Goal: Information Seeking & Learning: Learn about a topic

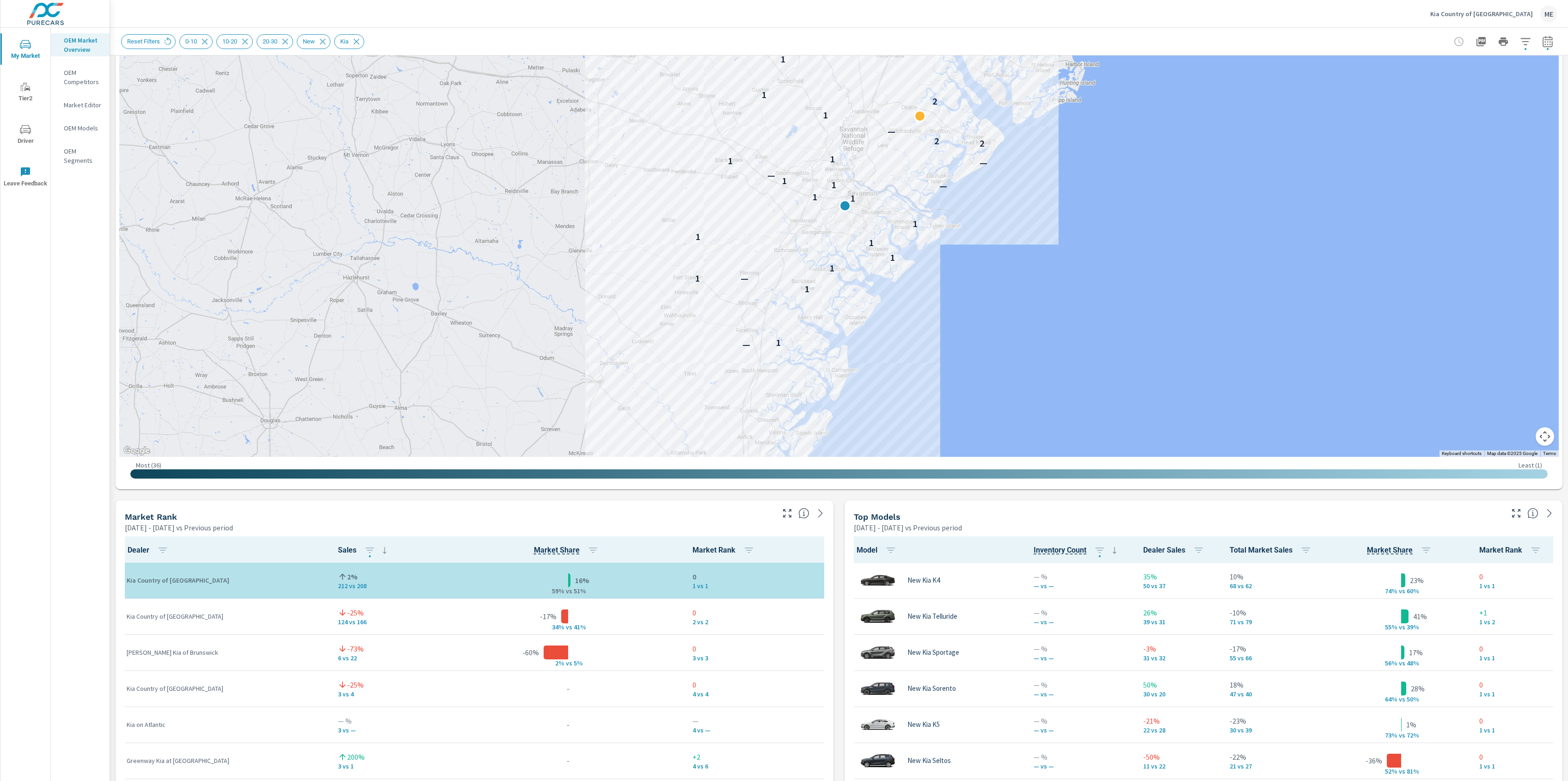
scroll to position [155, 0]
click at [1550, 48] on button "button" at bounding box center [1548, 42] width 18 height 18
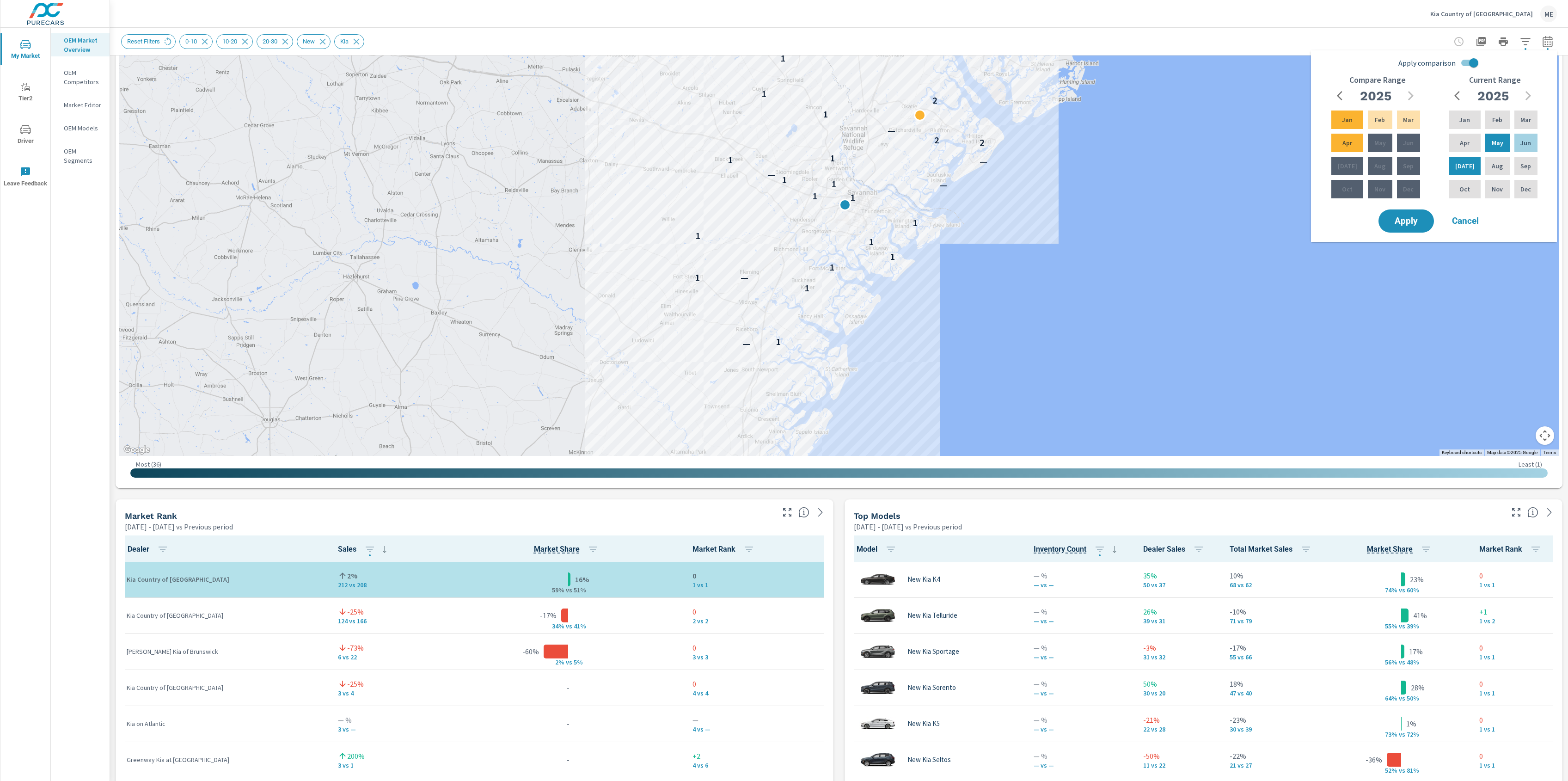
click at [1470, 64] on input "Apply comparison" at bounding box center [1474, 62] width 53 height 17
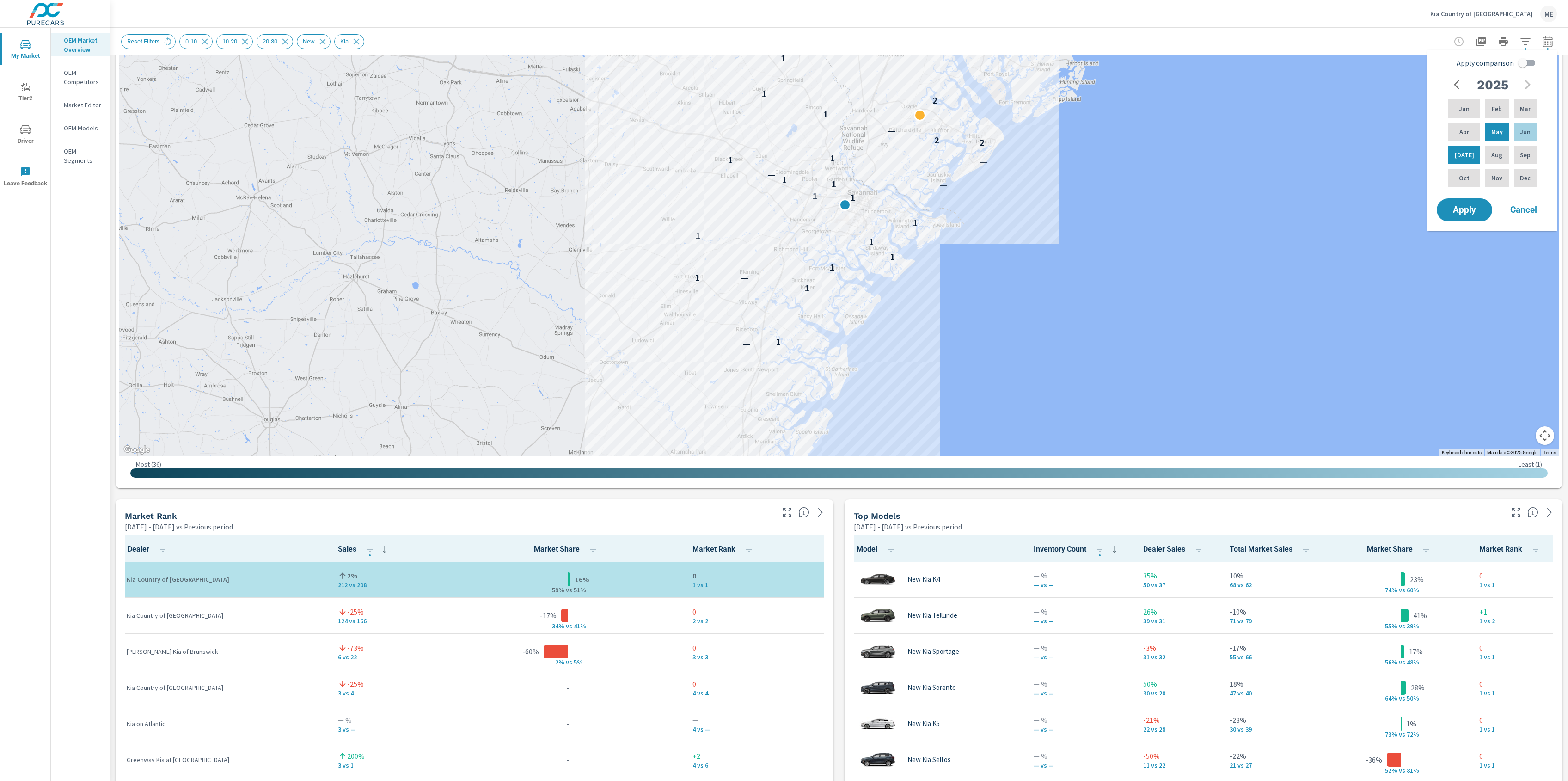
click at [1471, 64] on span "Apply comparison" at bounding box center [1486, 63] width 58 height 11
click at [1497, 64] on input "Apply comparison" at bounding box center [1523, 62] width 53 height 17
checkbox input "true"
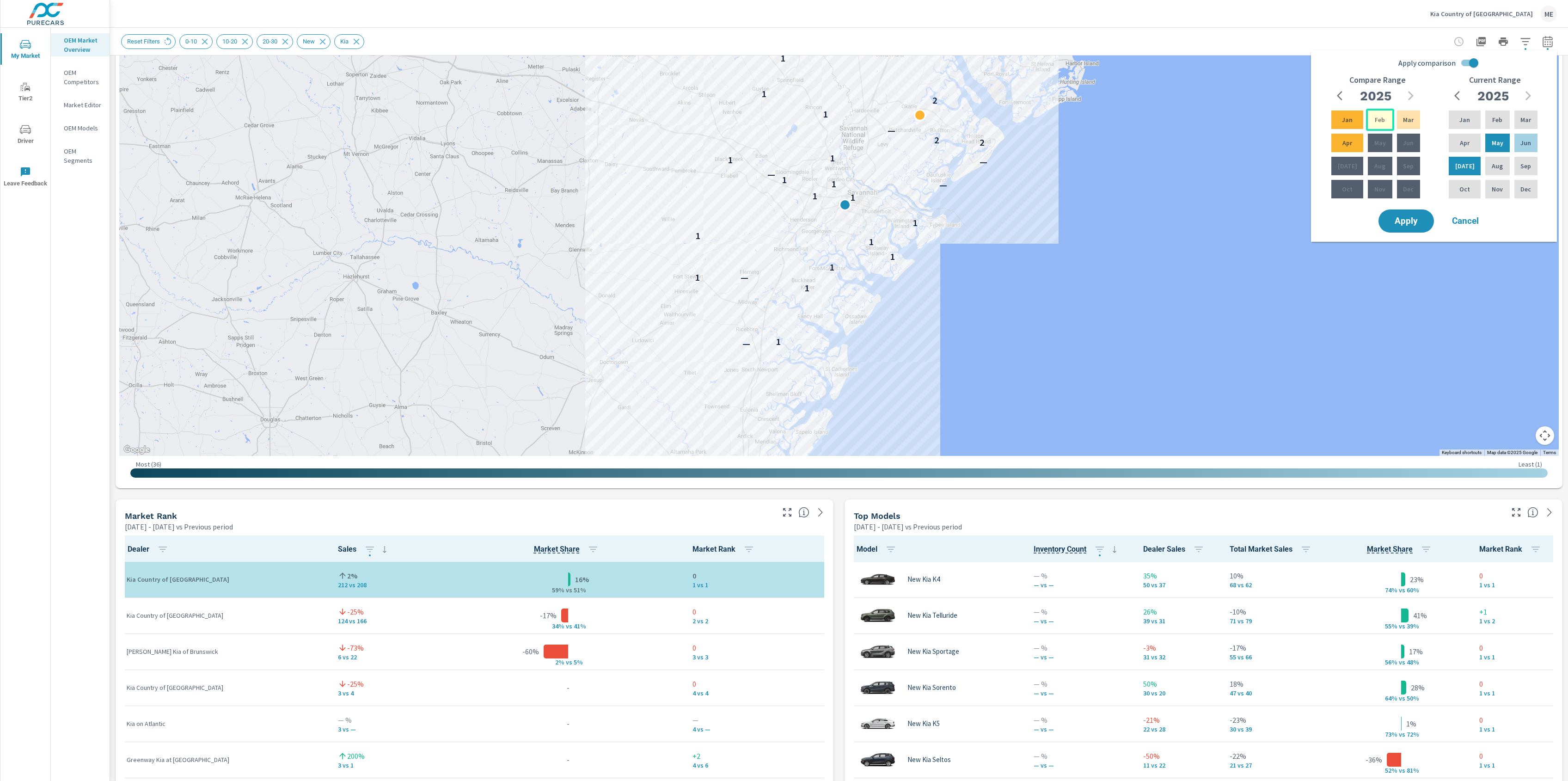
click at [1380, 117] on p "Feb" at bounding box center [1380, 120] width 10 height 9
click at [1343, 143] on p "Apr" at bounding box center [1347, 143] width 10 height 9
click at [1404, 217] on span "Apply" at bounding box center [1406, 221] width 38 height 9
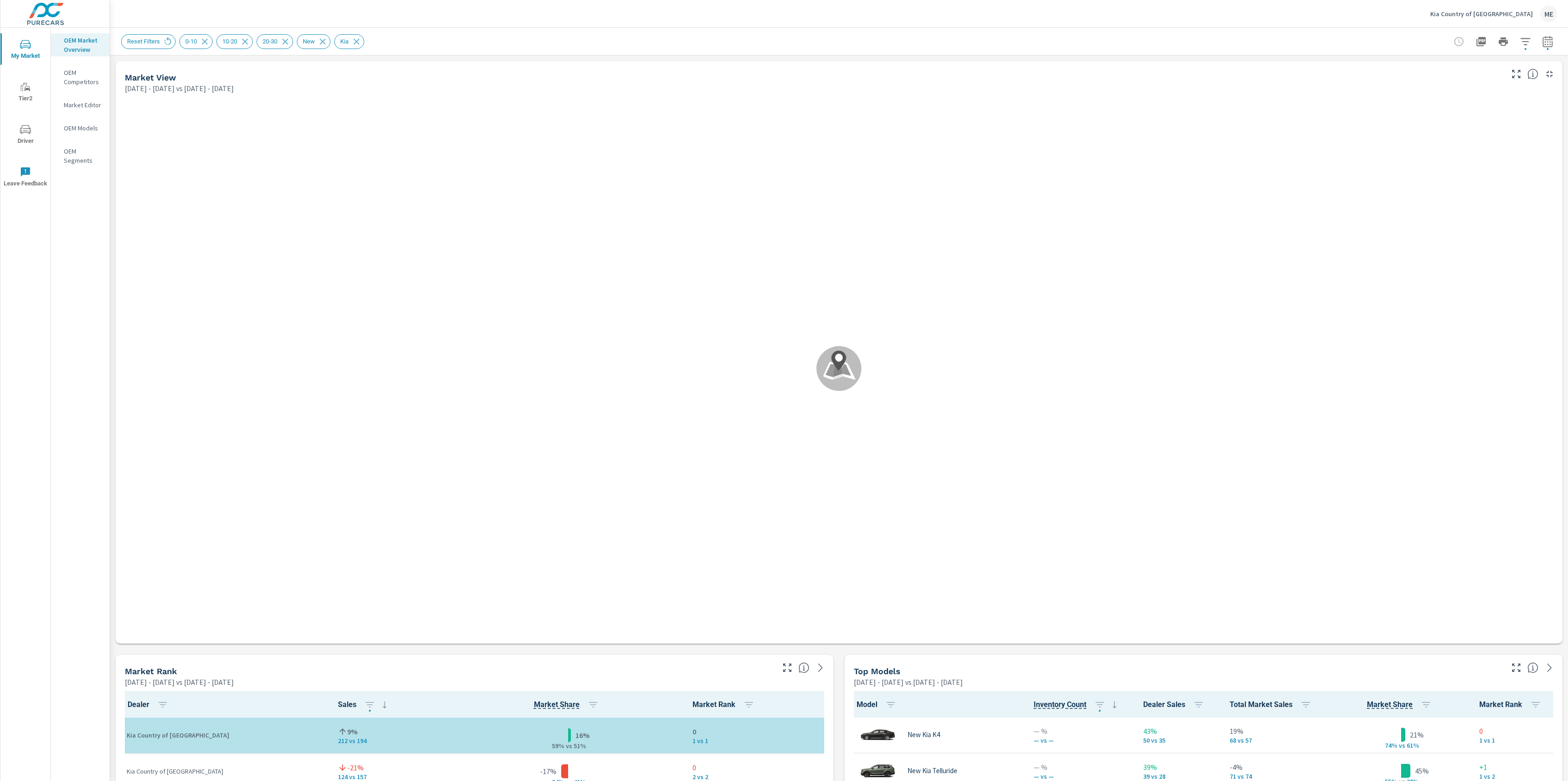
scroll to position [1, 0]
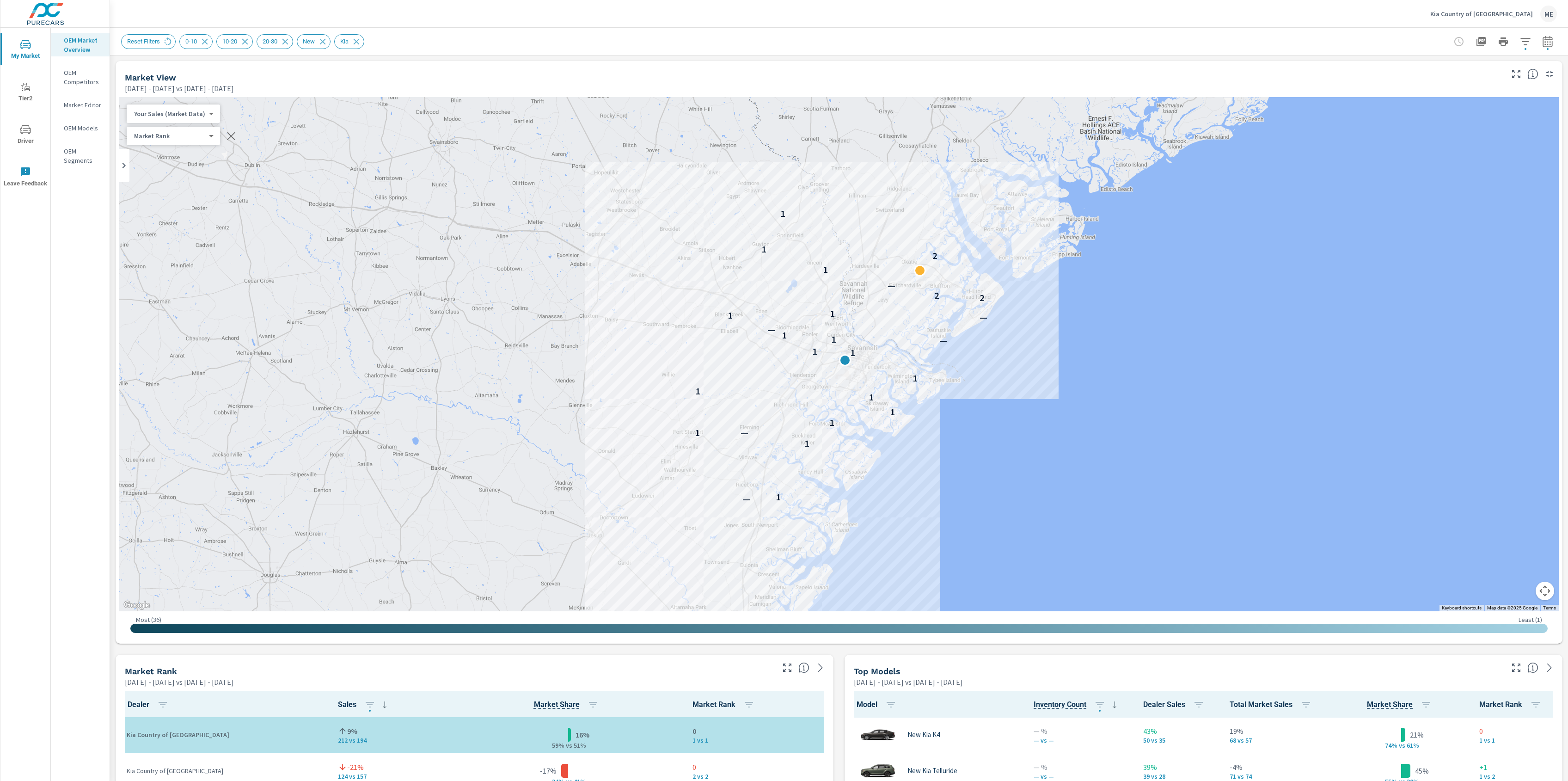
click at [1545, 45] on icon "button" at bounding box center [1548, 42] width 6 height 4
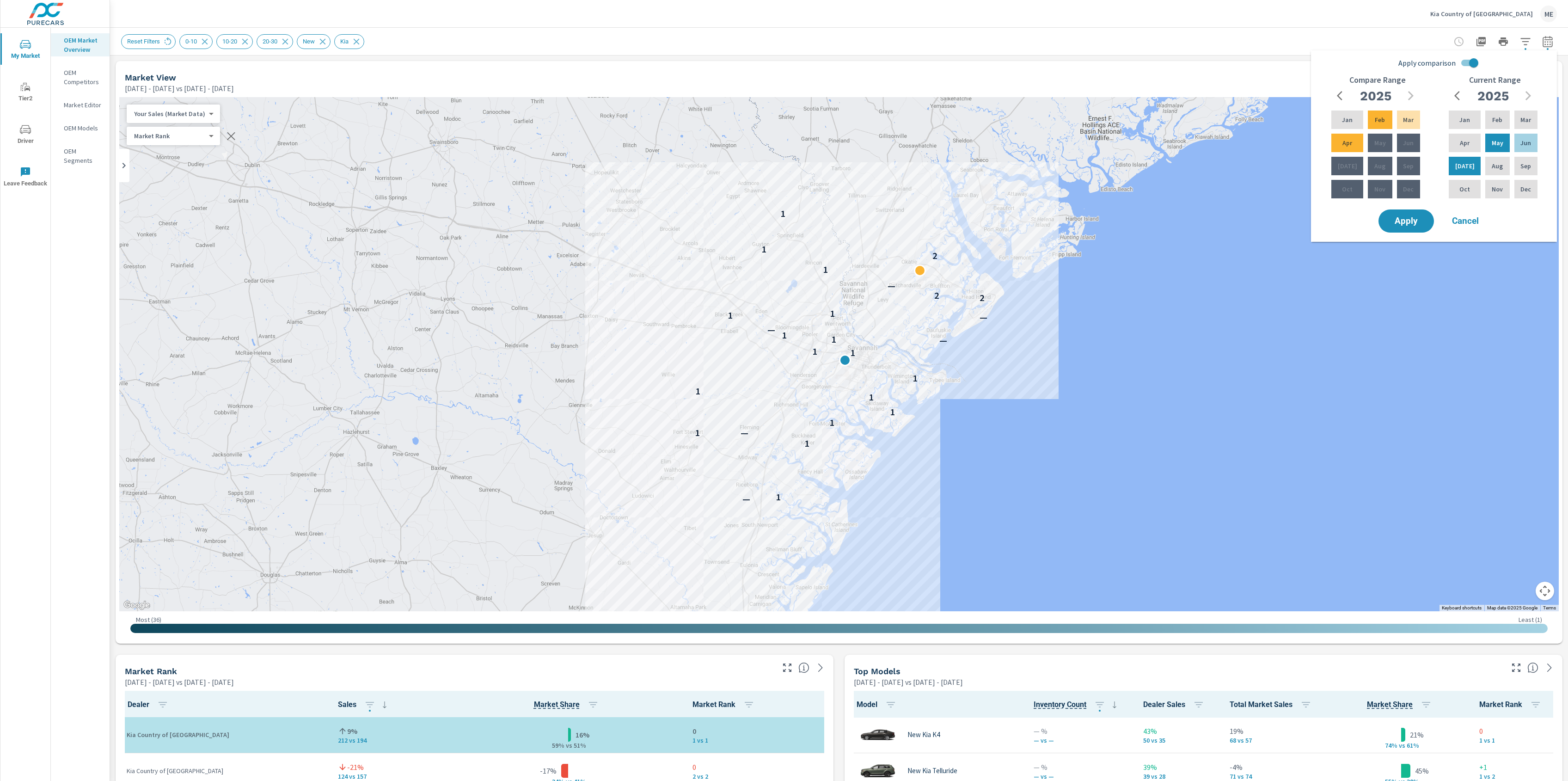
click at [1545, 45] on icon "button" at bounding box center [1548, 42] width 6 height 4
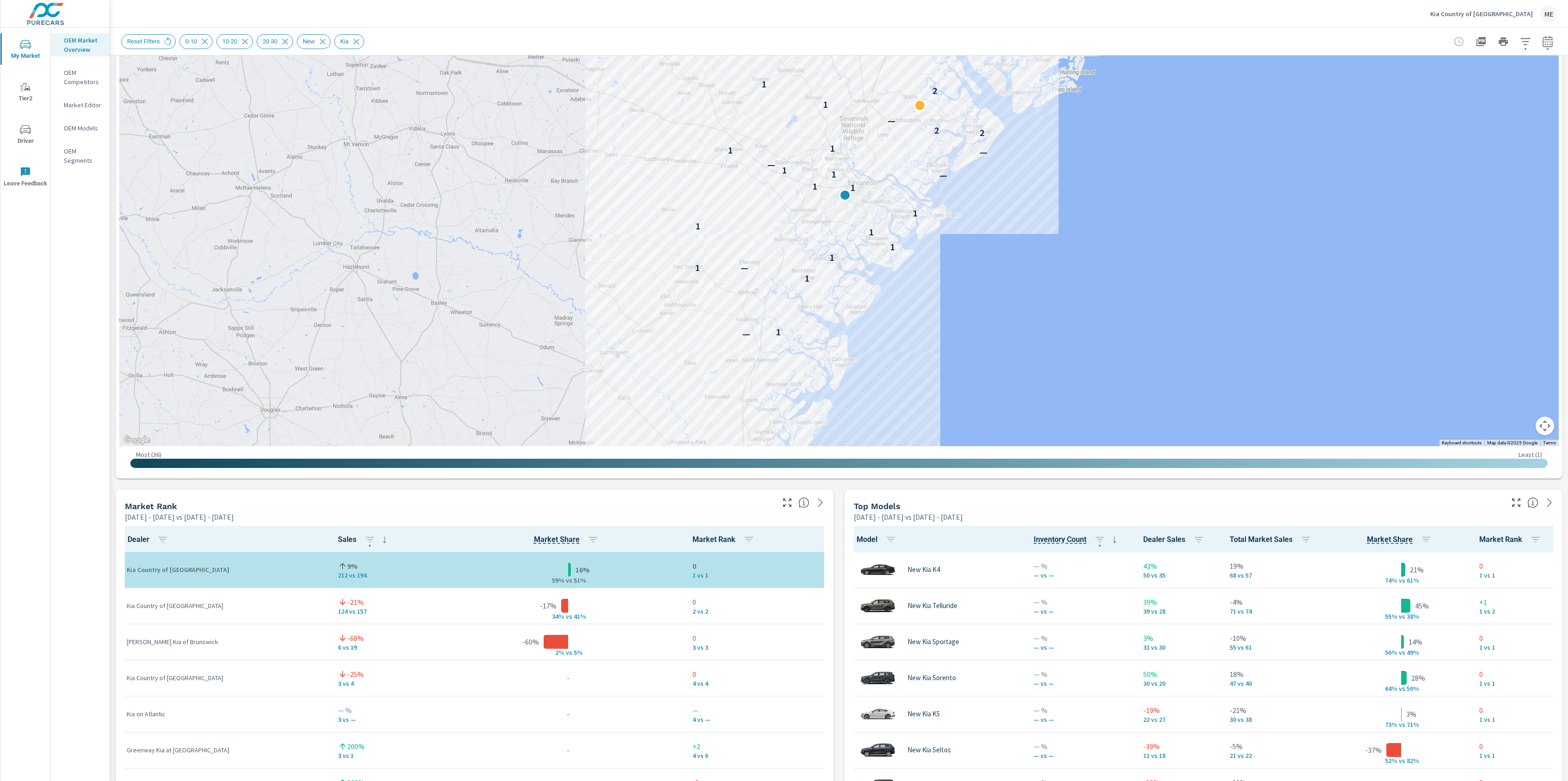
scroll to position [169, 0]
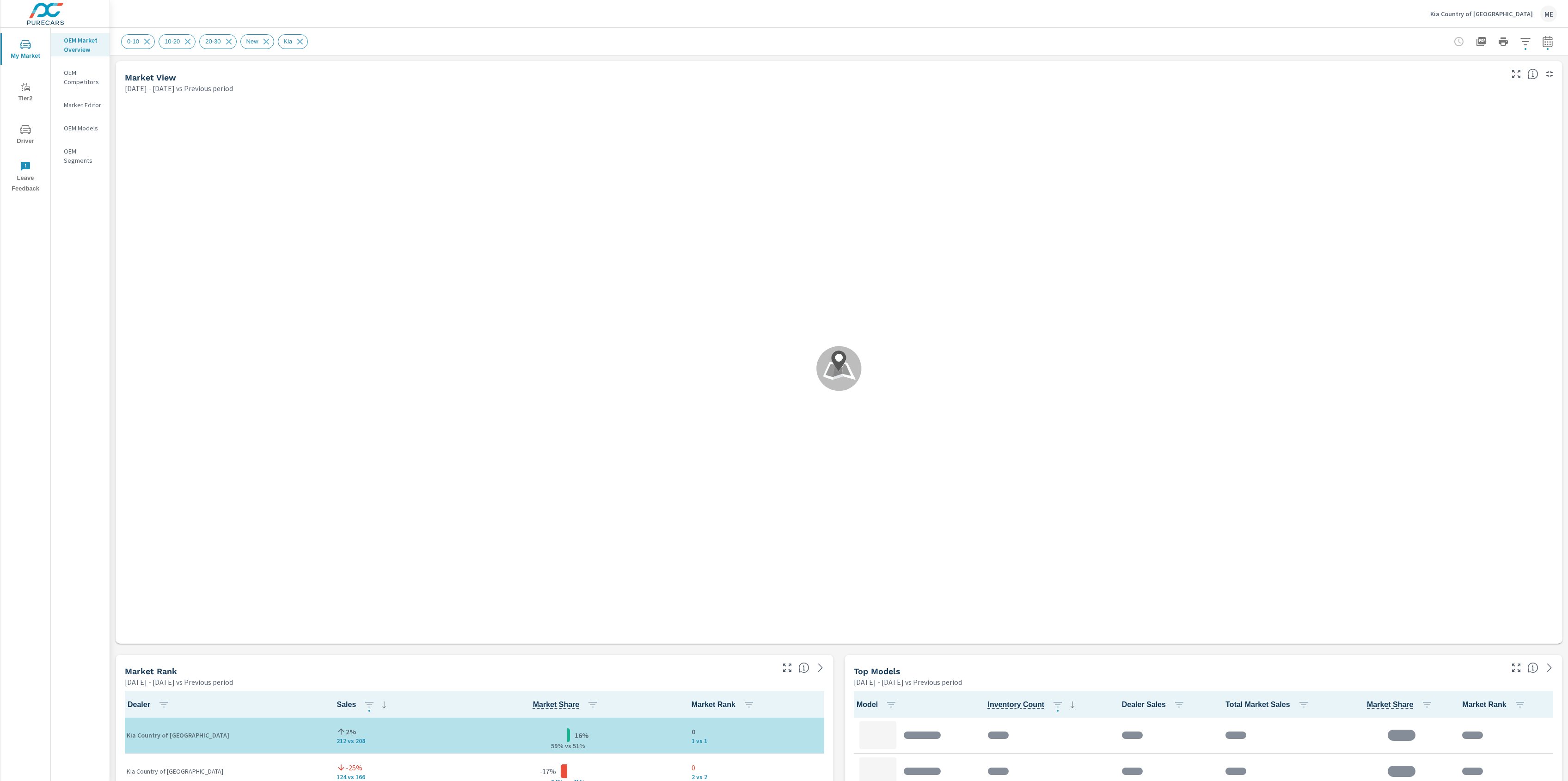
scroll to position [1, 0]
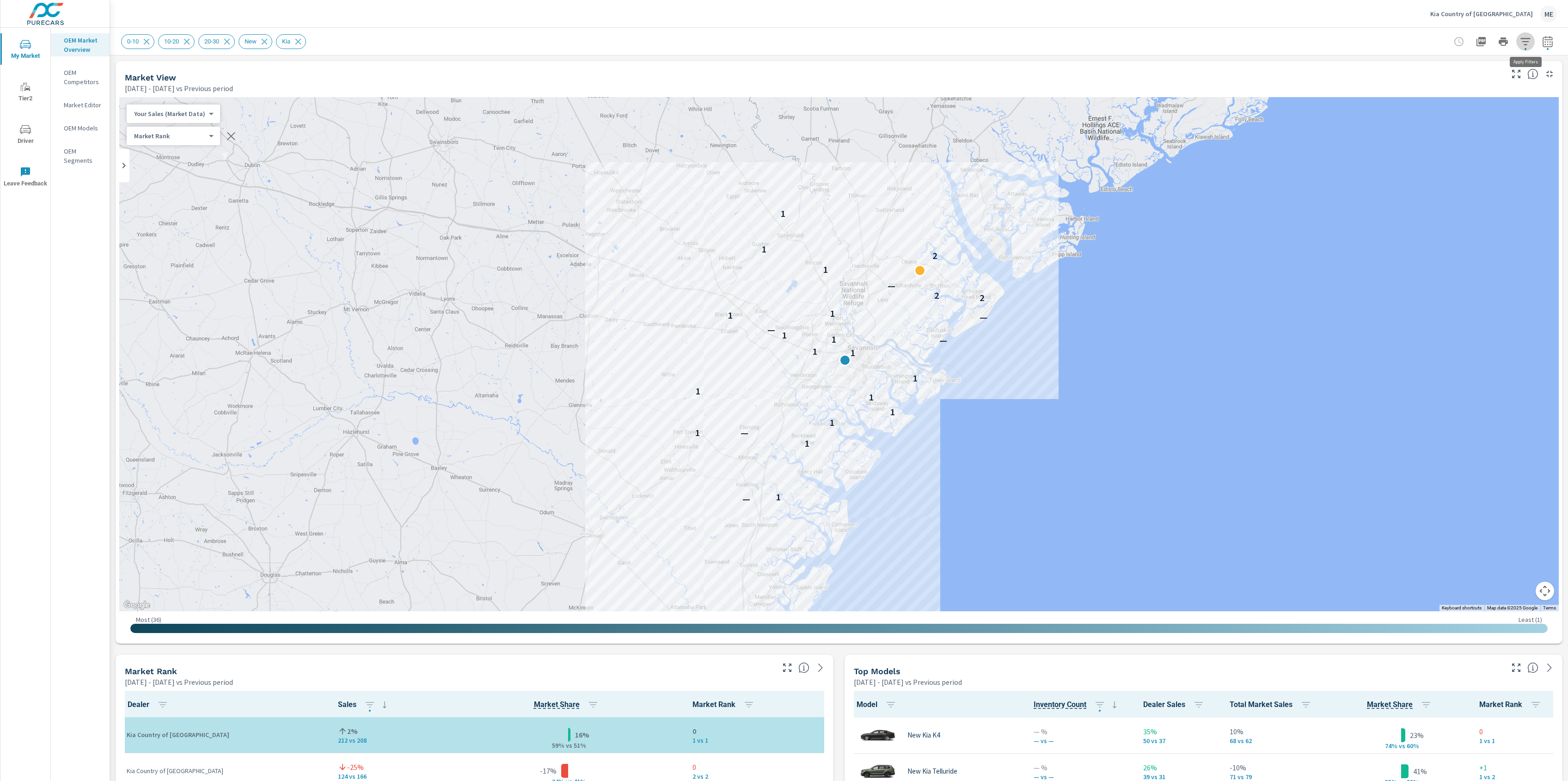
click at [1525, 42] on icon "button" at bounding box center [1526, 42] width 11 height 11
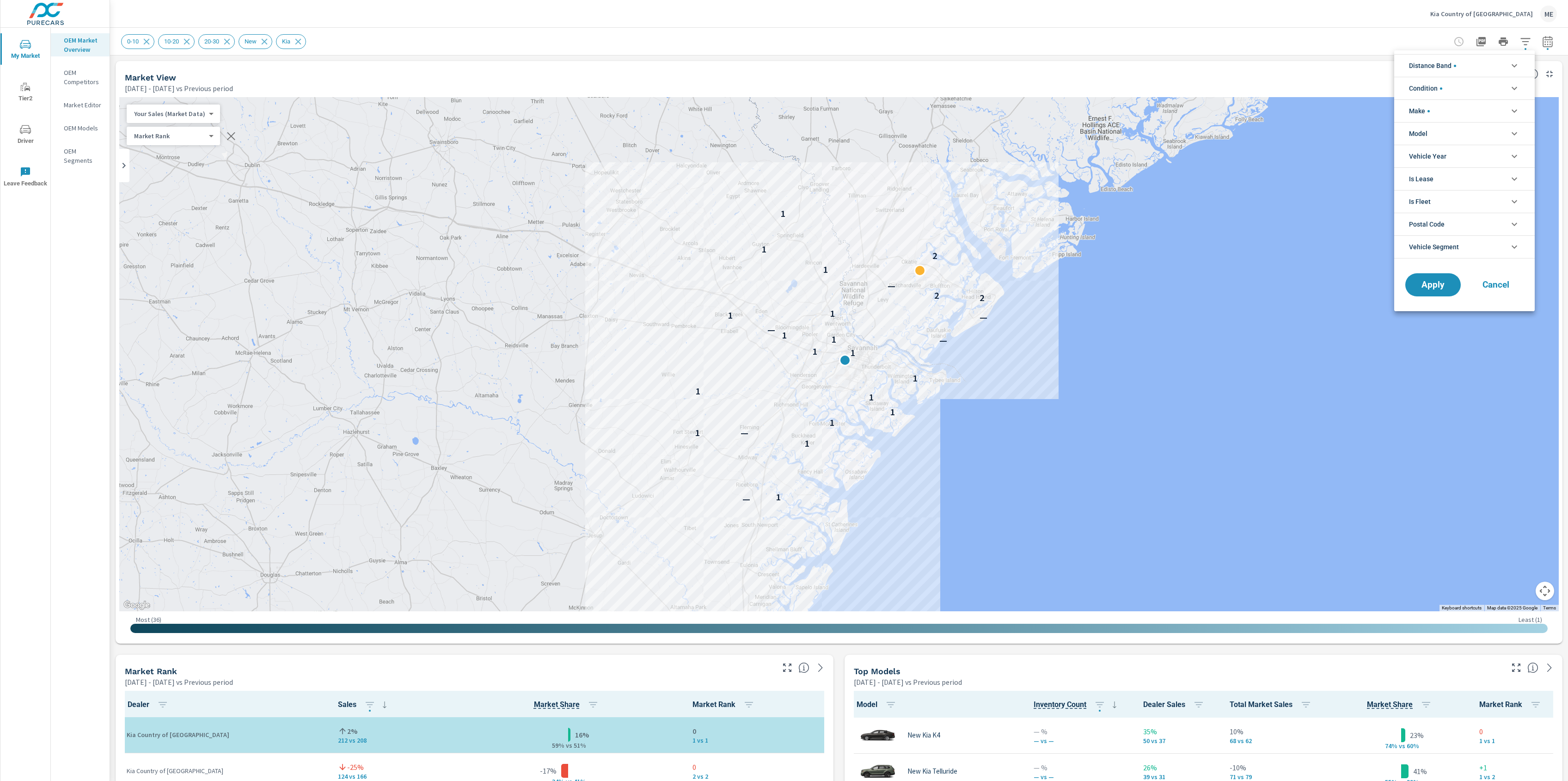
click at [1425, 133] on span "Model" at bounding box center [1419, 133] width 18 height 22
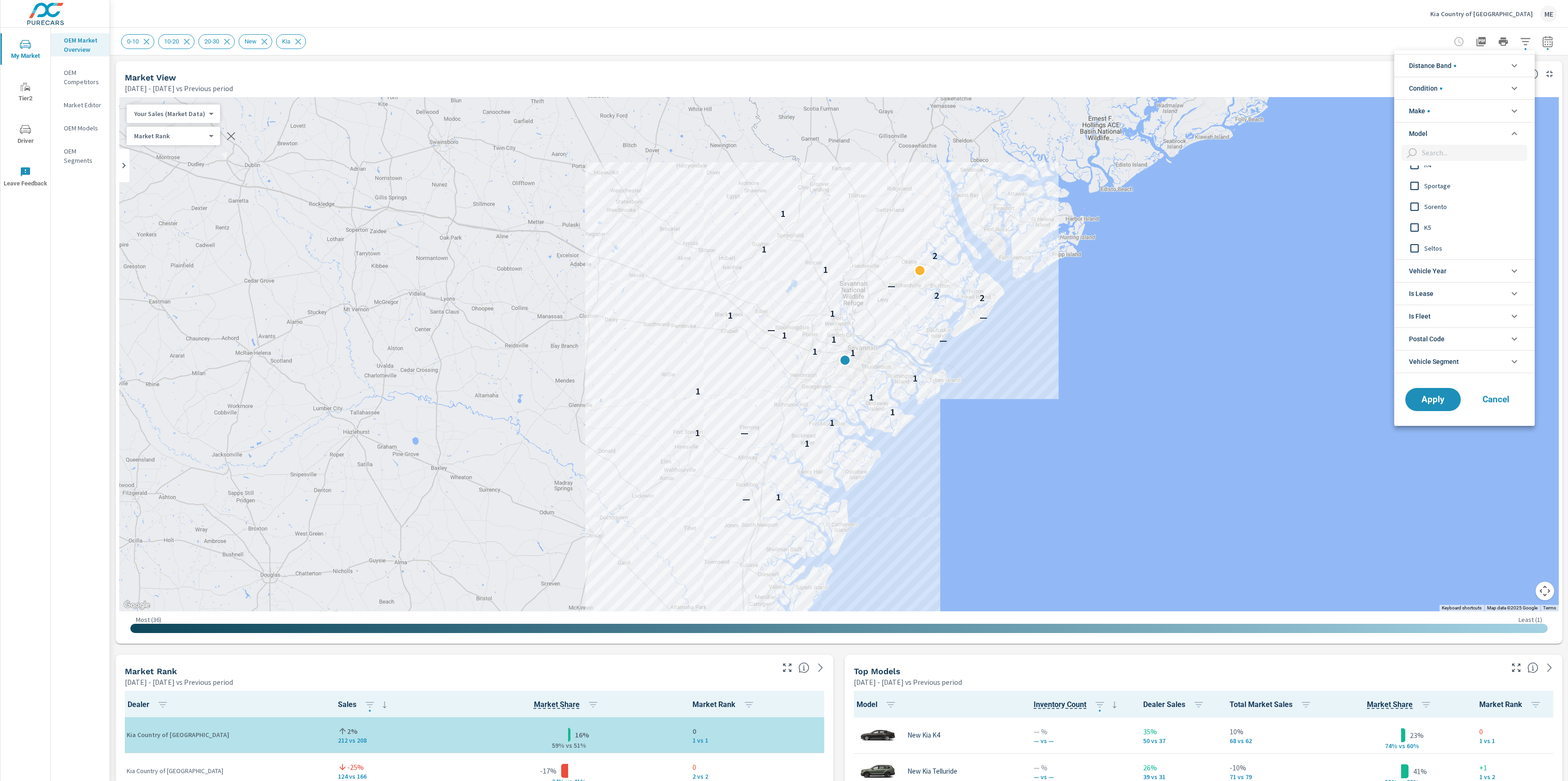
scroll to position [34, 0]
click at [1428, 227] on span "K5" at bounding box center [1475, 225] width 102 height 11
click at [1428, 393] on button "Apply" at bounding box center [1434, 400] width 58 height 24
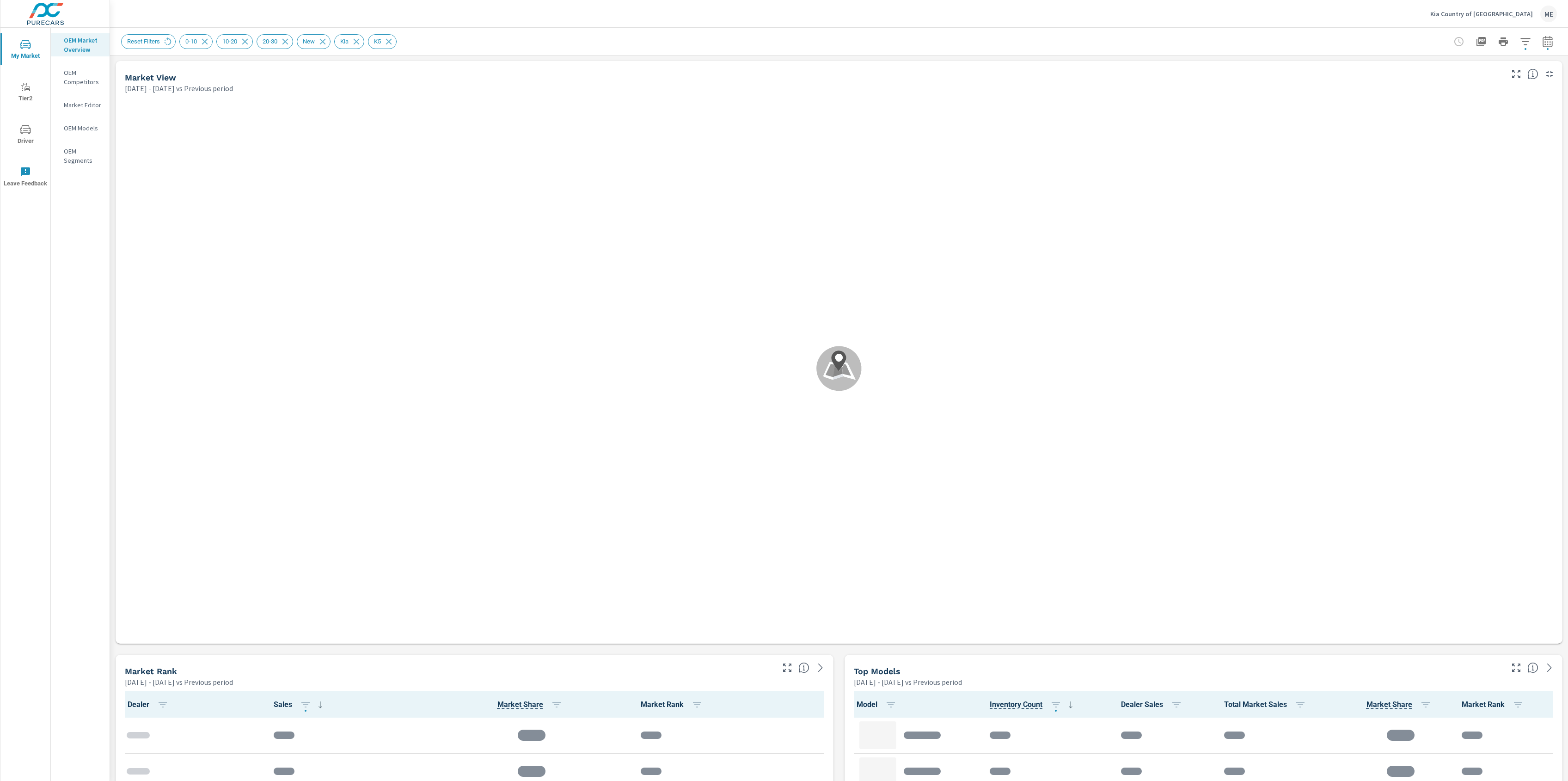
scroll to position [1, 0]
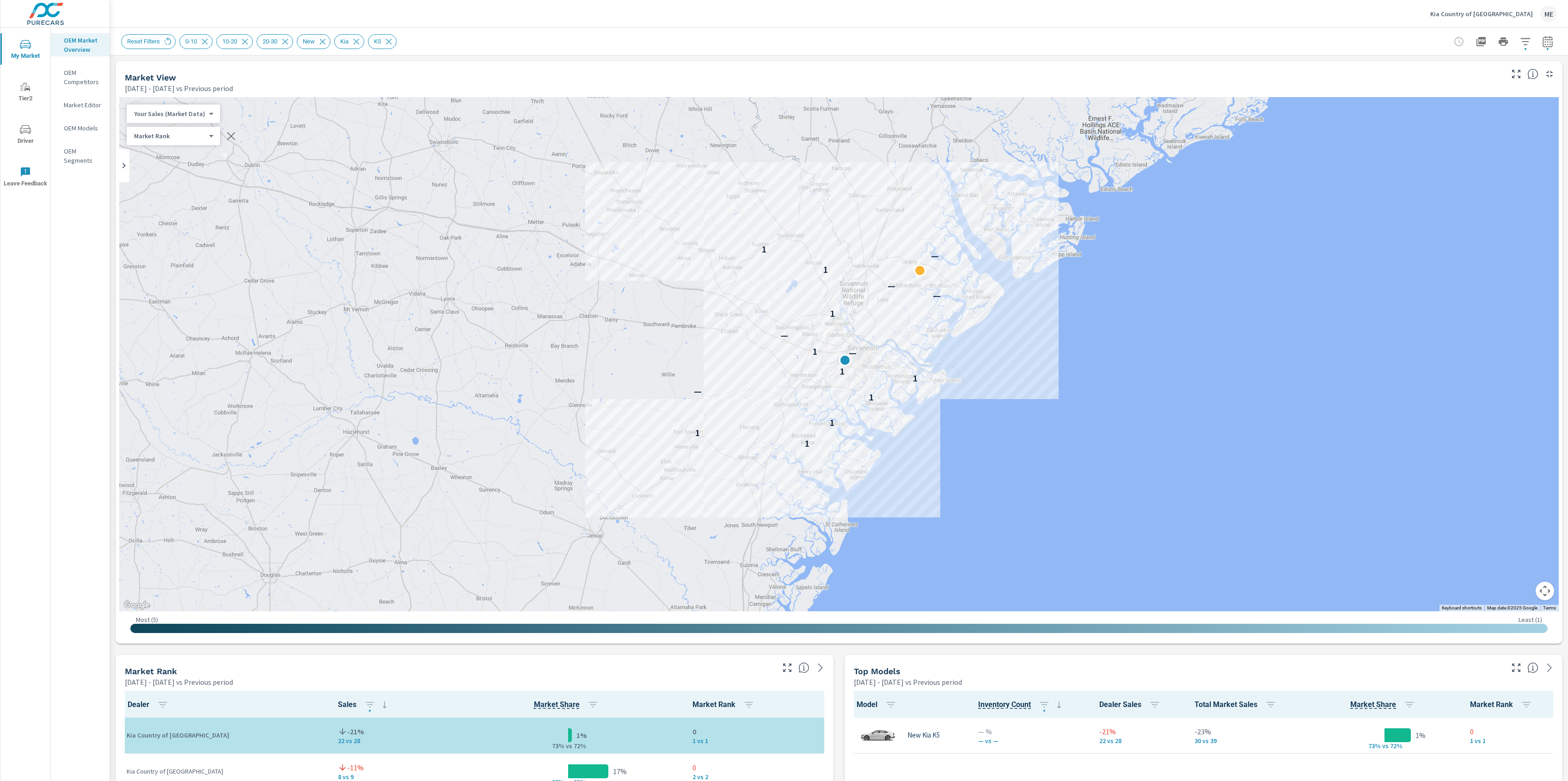
click at [1525, 41] on icon "button" at bounding box center [1526, 41] width 10 height 7
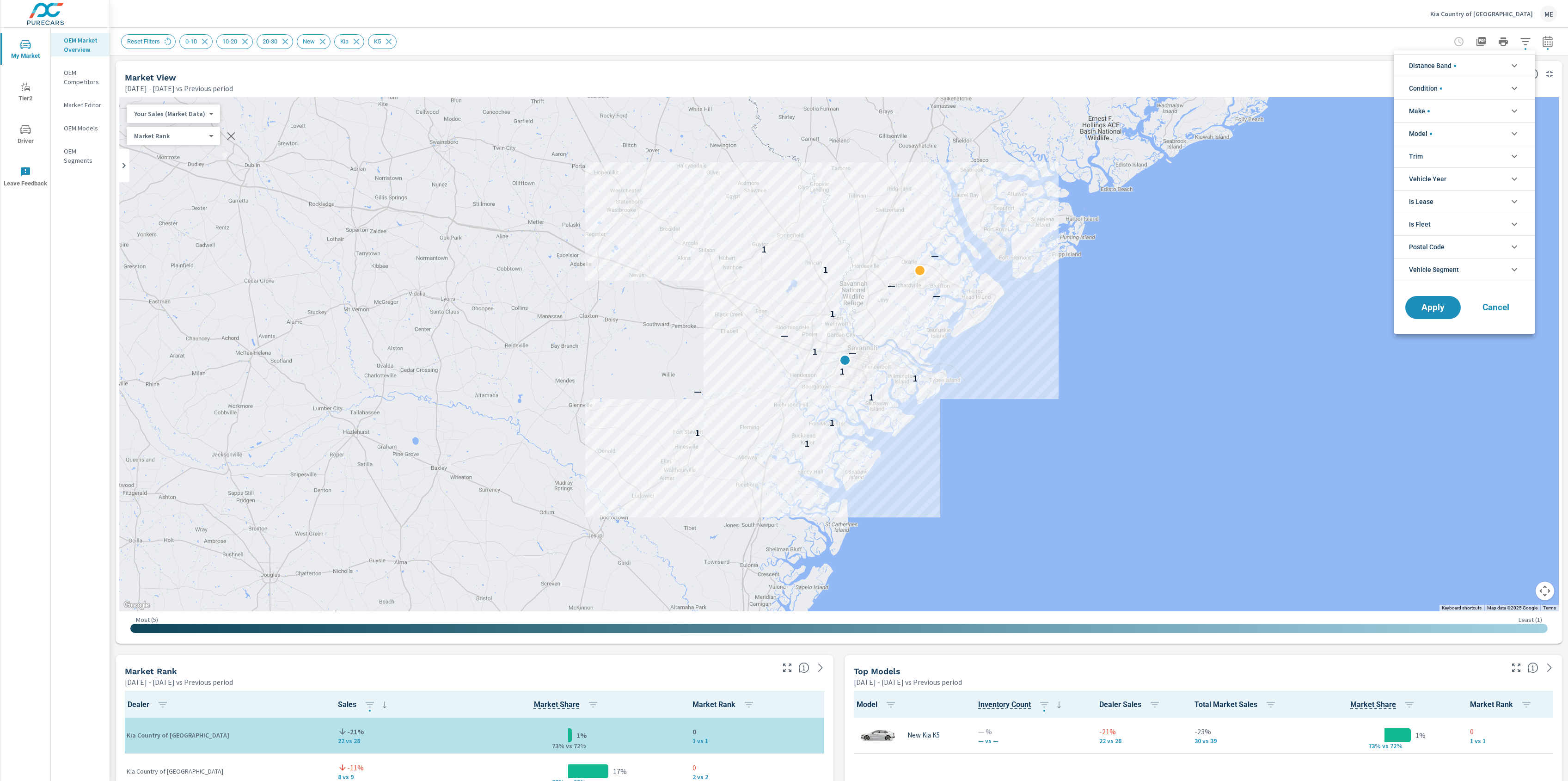
scroll to position [93, 0]
click at [1425, 265] on span "Vehicle Segment" at bounding box center [1435, 269] width 50 height 22
click at [1427, 267] on span "Vehicle Segment" at bounding box center [1435, 269] width 50 height 22
click at [1544, 44] on div at bounding box center [784, 390] width 1568 height 781
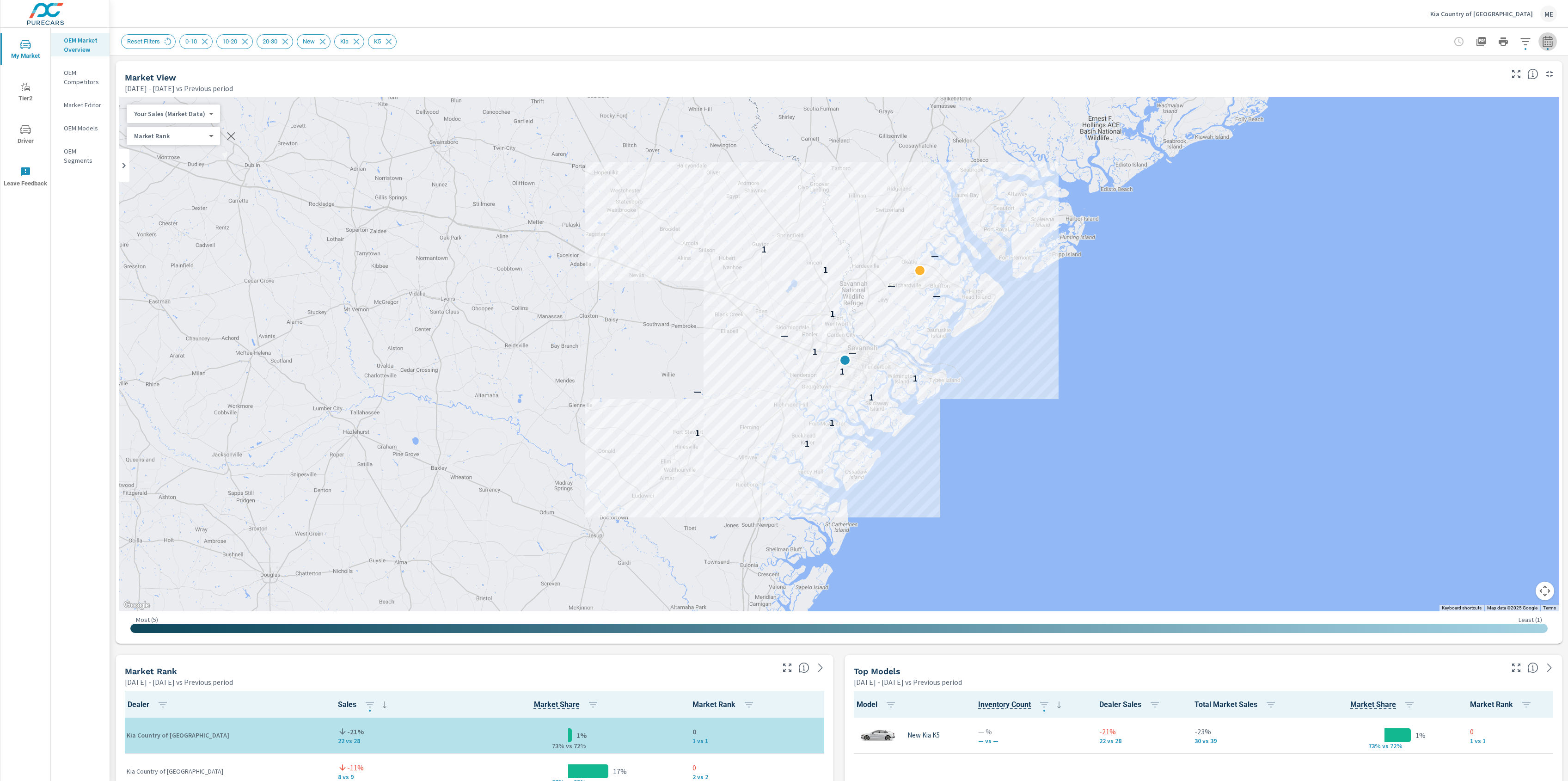
click at [1548, 44] on icon "button" at bounding box center [1548, 42] width 6 height 4
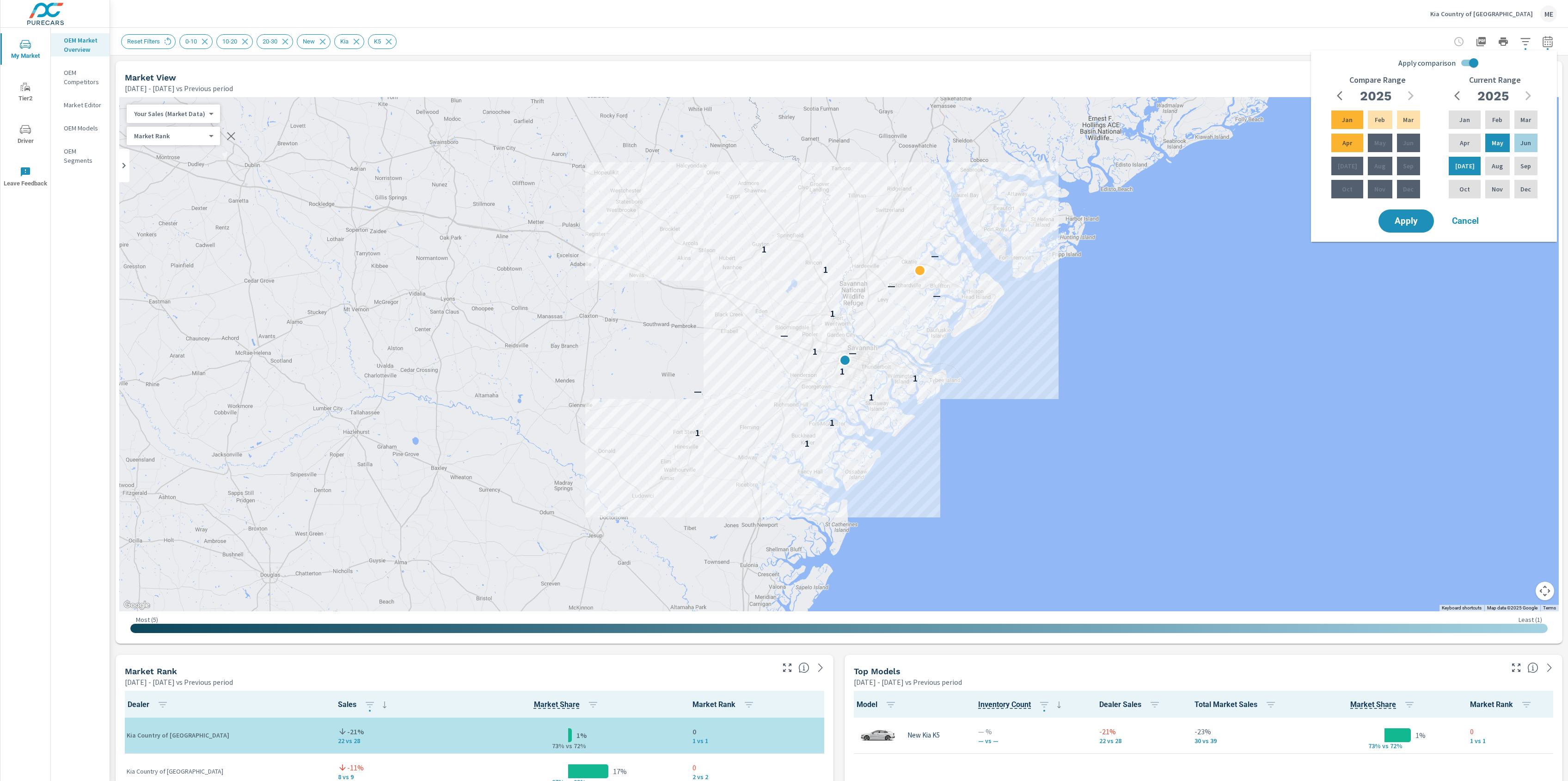
click at [1548, 44] on icon "button" at bounding box center [1548, 42] width 6 height 4
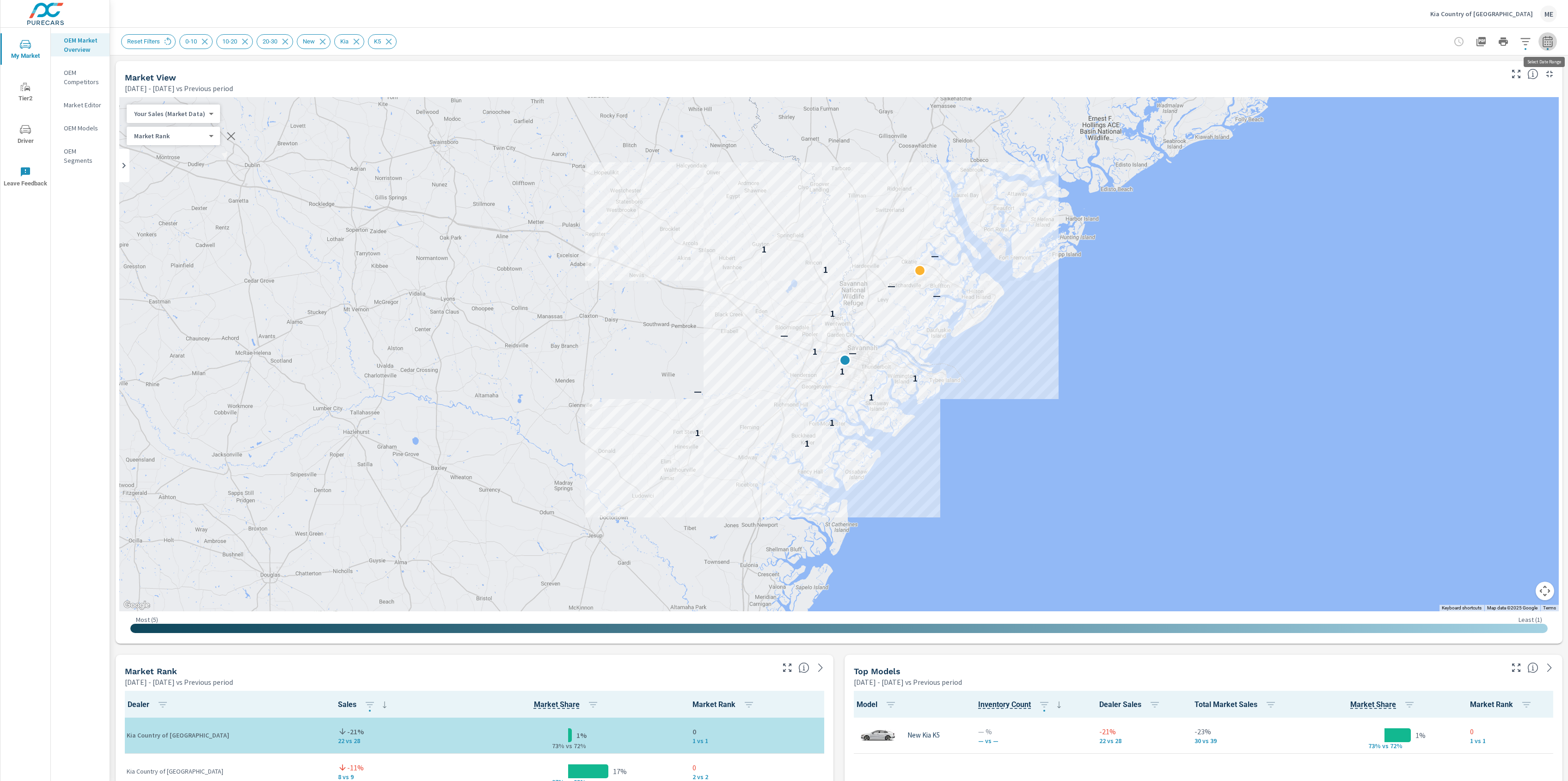
click at [1554, 36] on button "button" at bounding box center [1548, 42] width 18 height 18
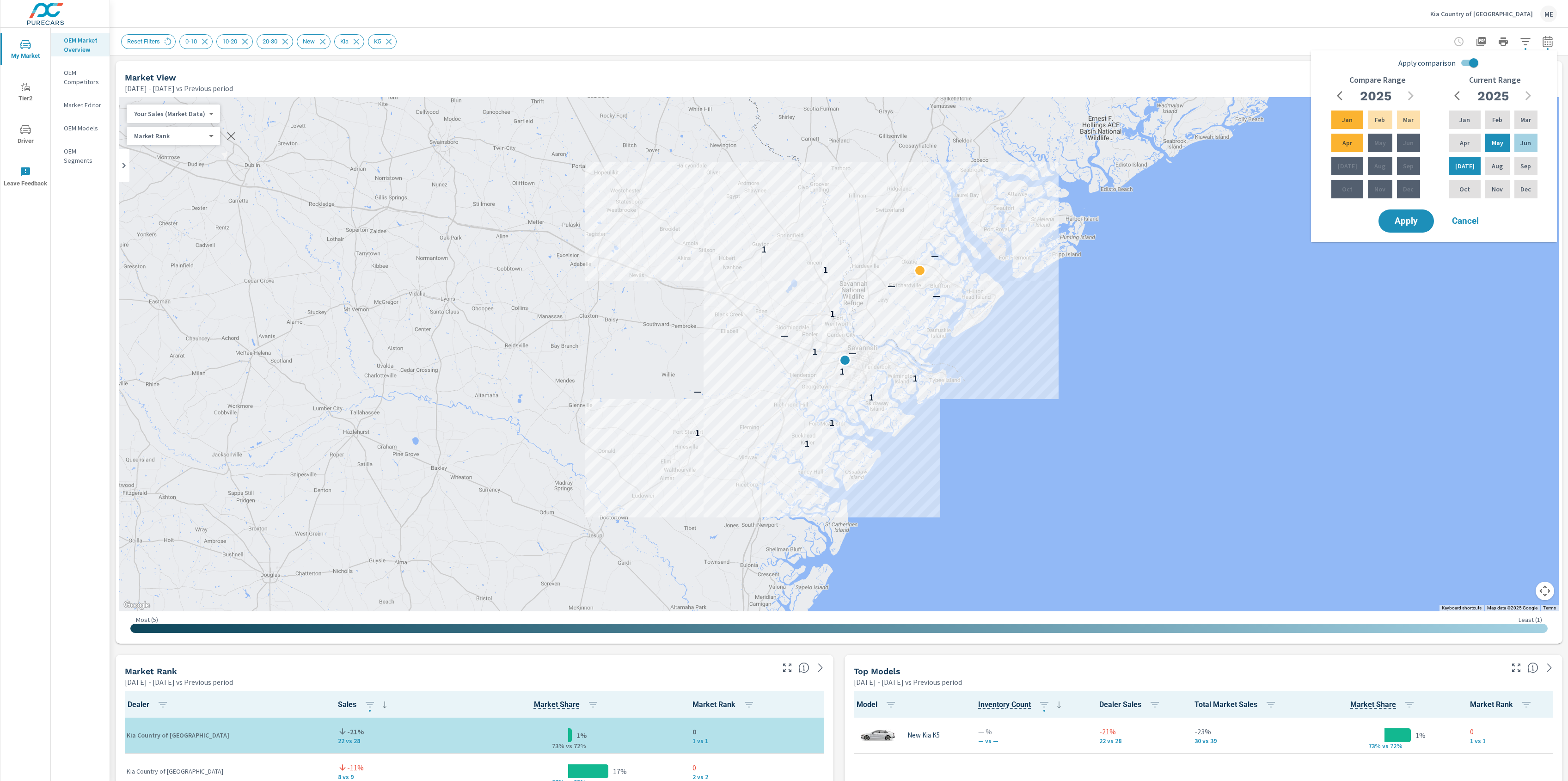
click at [1475, 62] on input "Apply comparison" at bounding box center [1474, 62] width 53 height 17
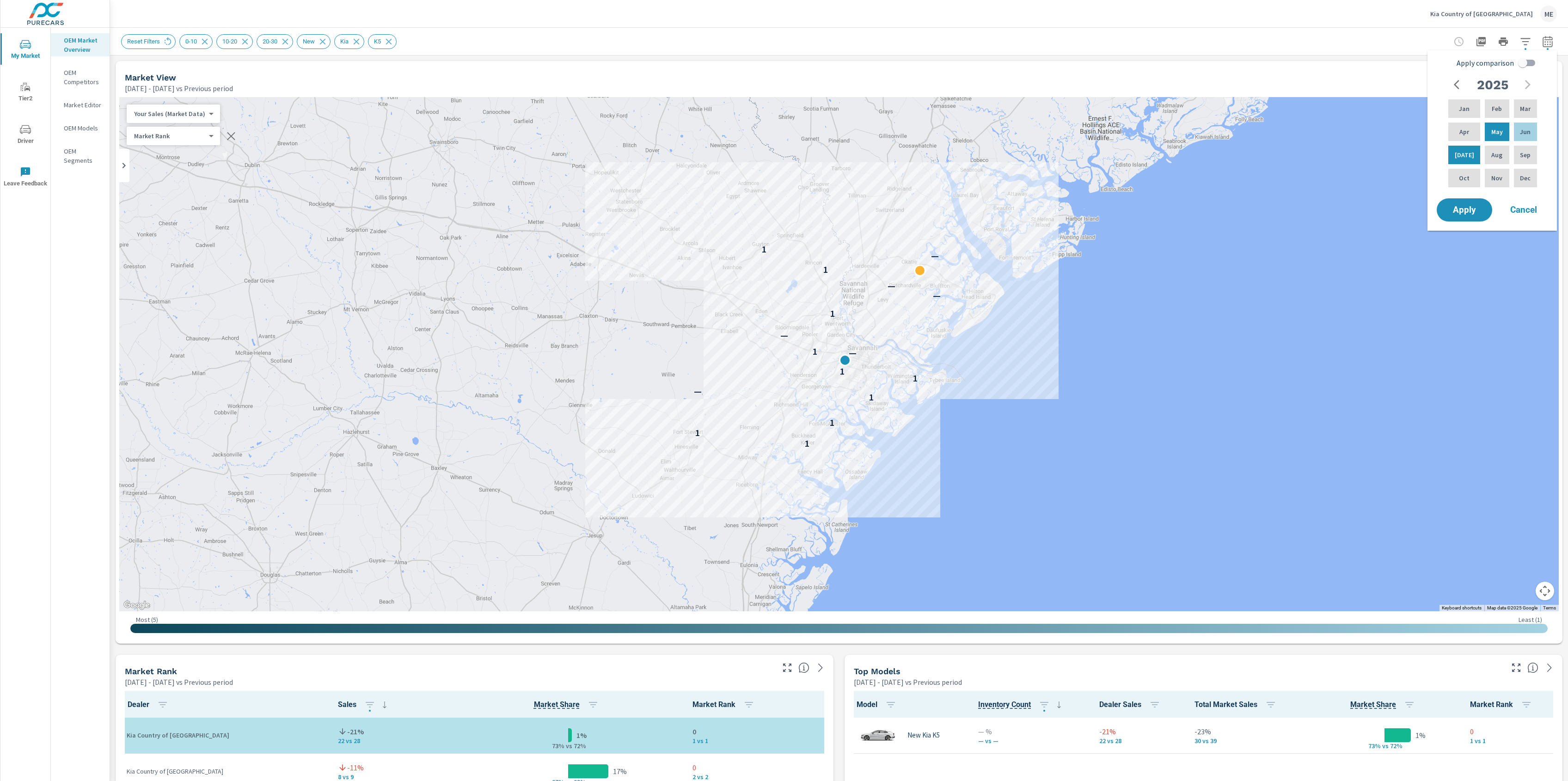
click at [1533, 60] on input "Apply comparison" at bounding box center [1523, 62] width 53 height 17
checkbox input "true"
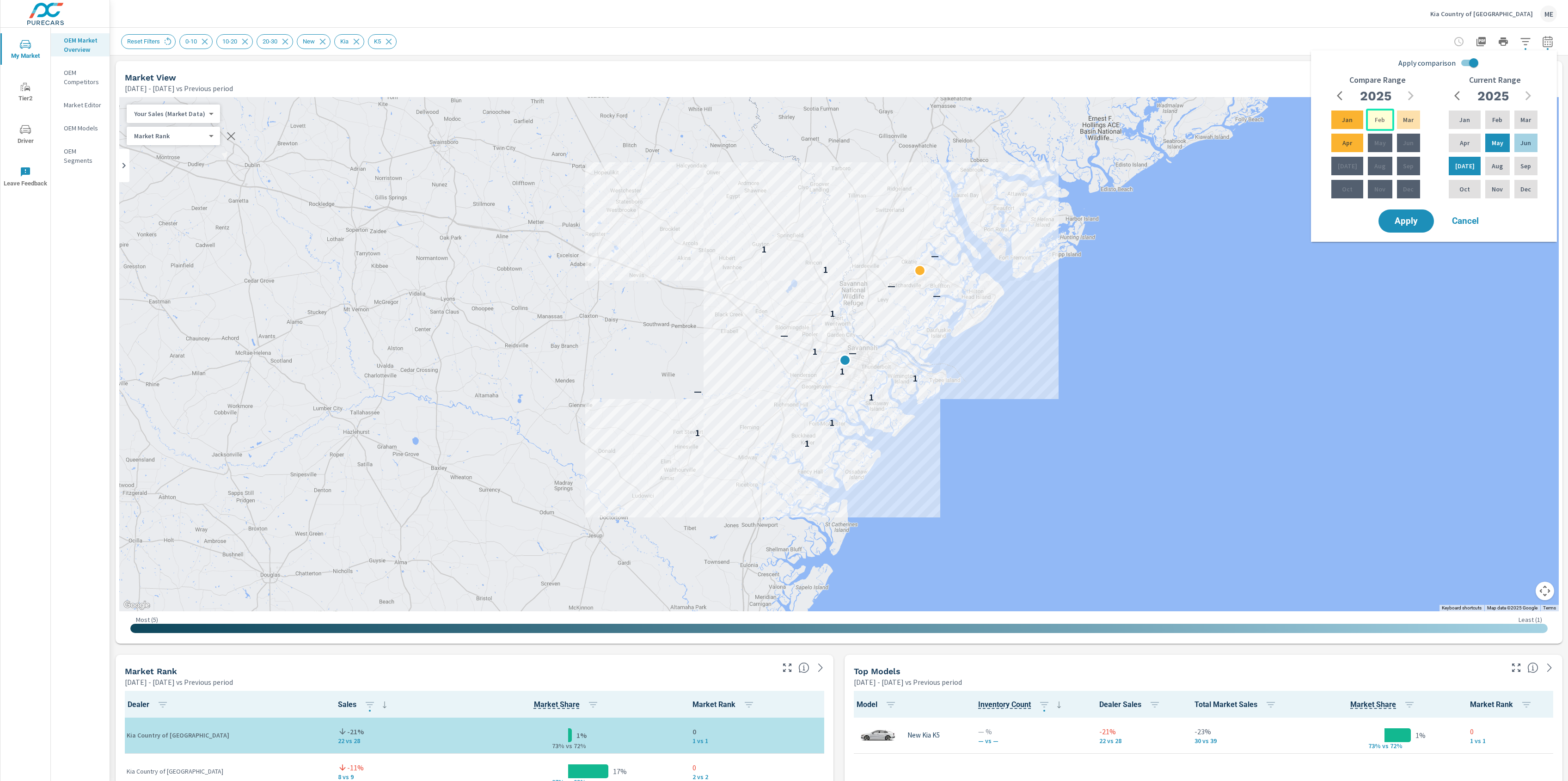
click at [1379, 117] on p "Feb" at bounding box center [1380, 120] width 10 height 9
click at [1343, 138] on p "Apr" at bounding box center [1347, 143] width 10 height 9
click at [1406, 220] on span "Apply" at bounding box center [1406, 221] width 38 height 9
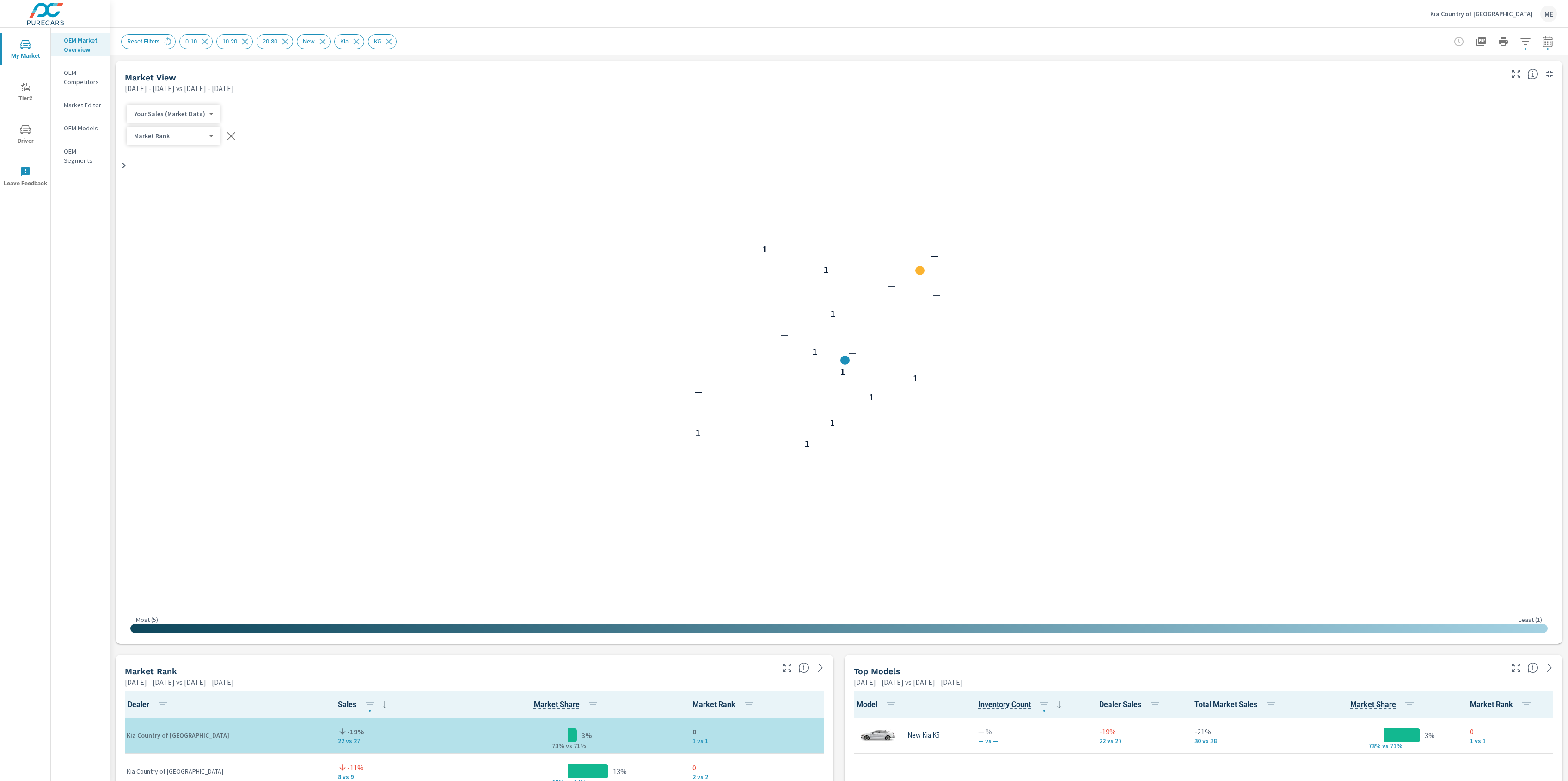
scroll to position [1, 0]
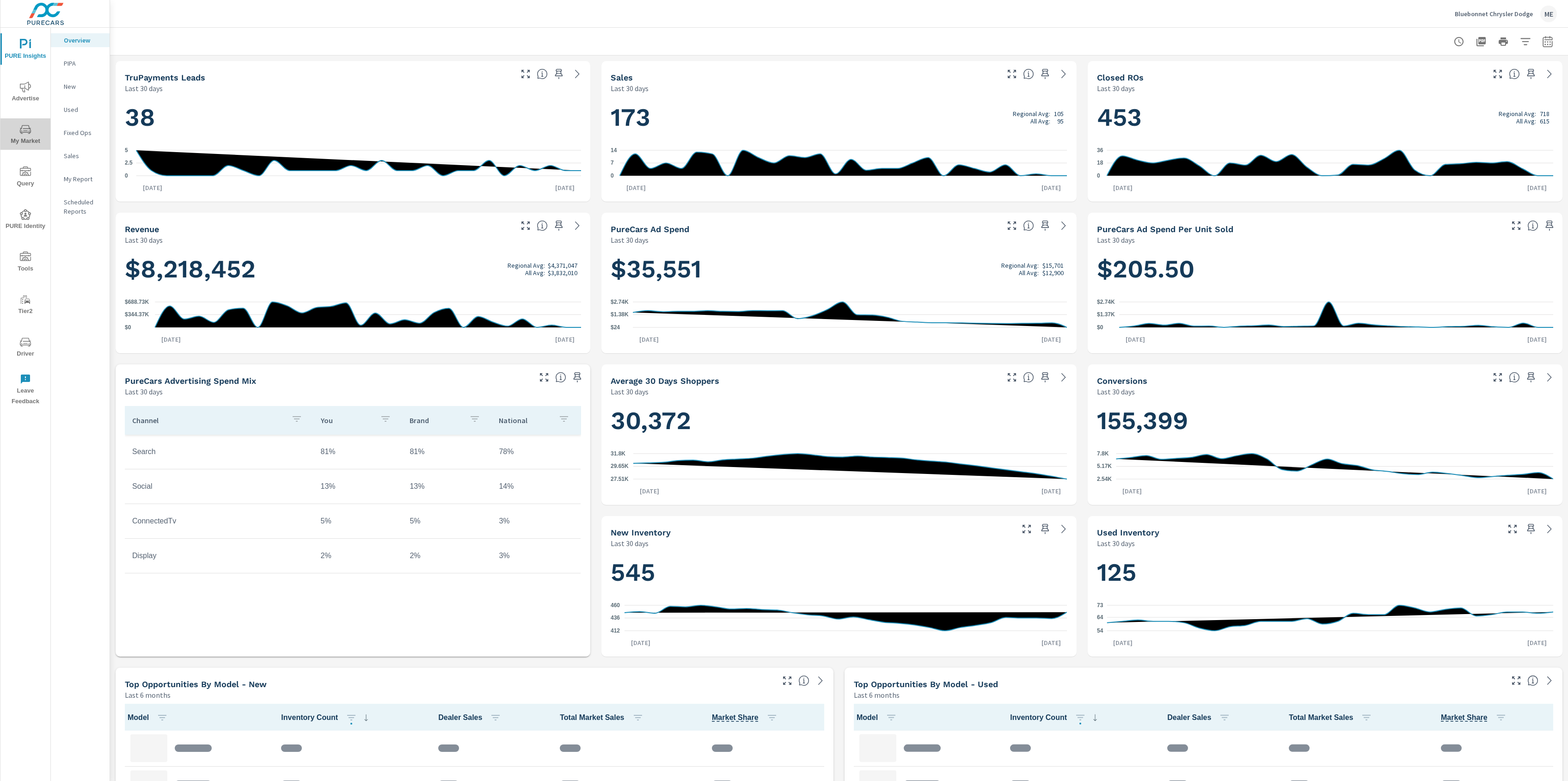
click at [19, 135] on span "My Market" at bounding box center [25, 135] width 45 height 23
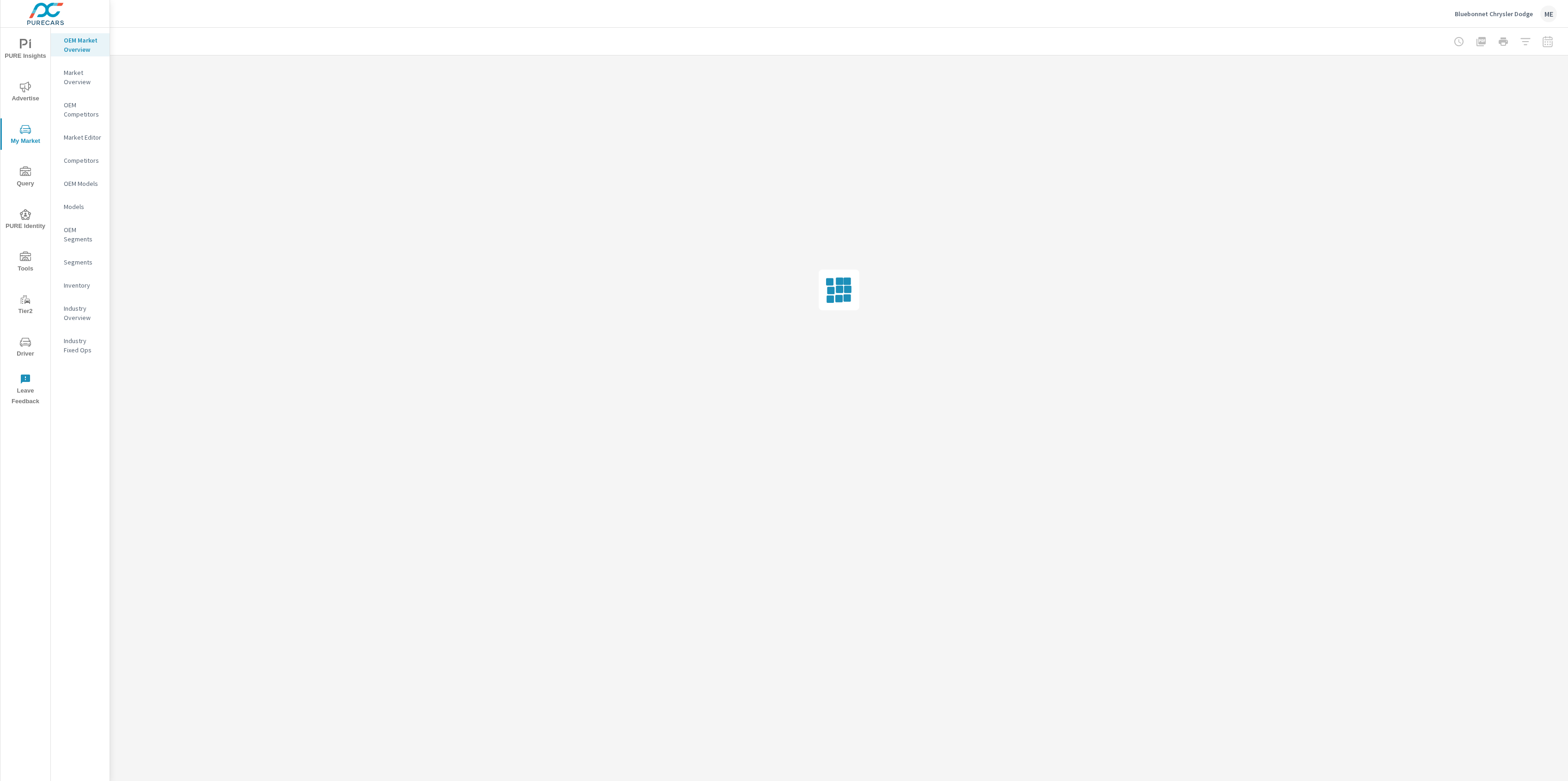
click at [76, 72] on p "Market Overview" at bounding box center [83, 77] width 39 height 18
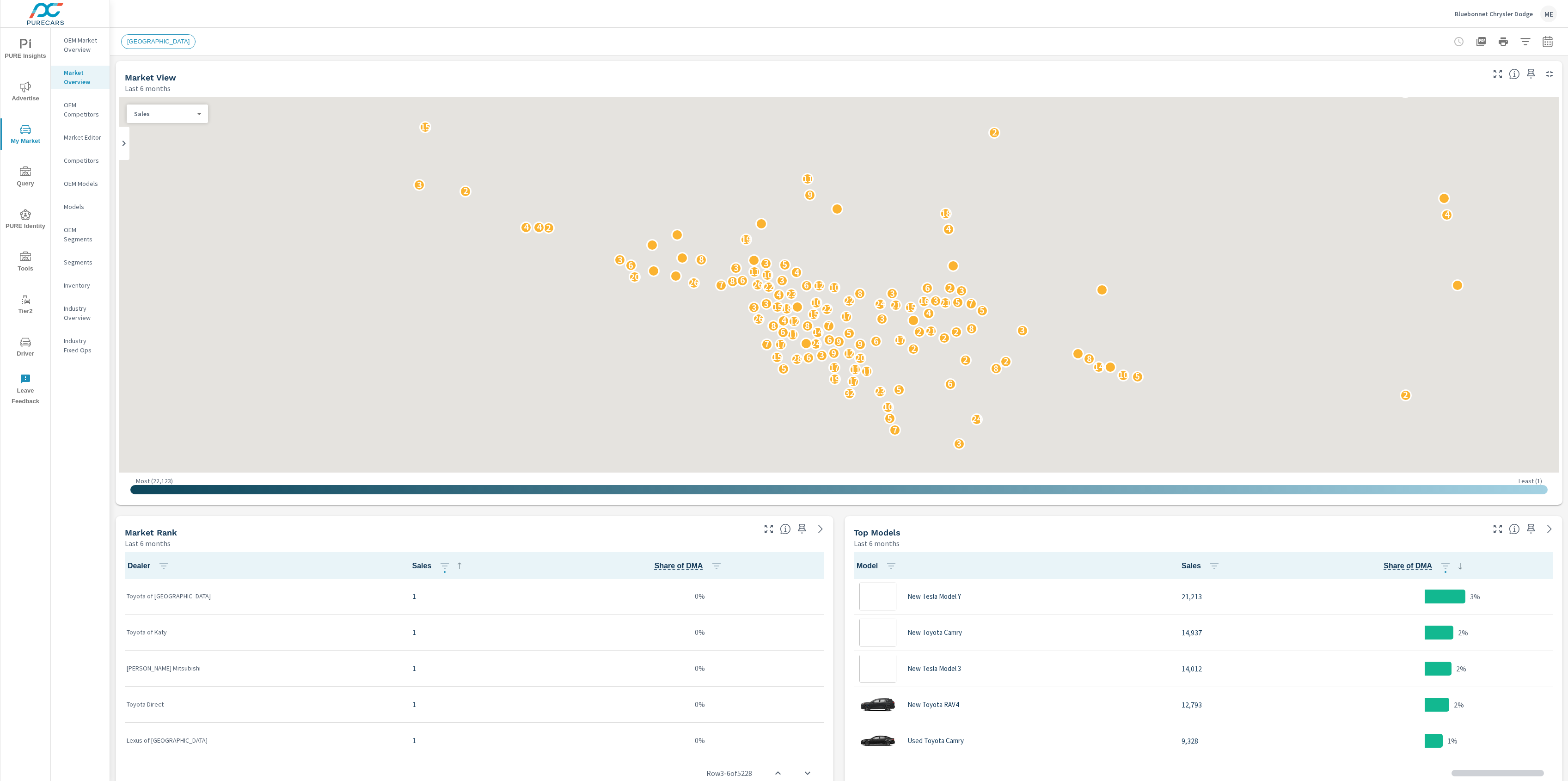
scroll to position [1, 0]
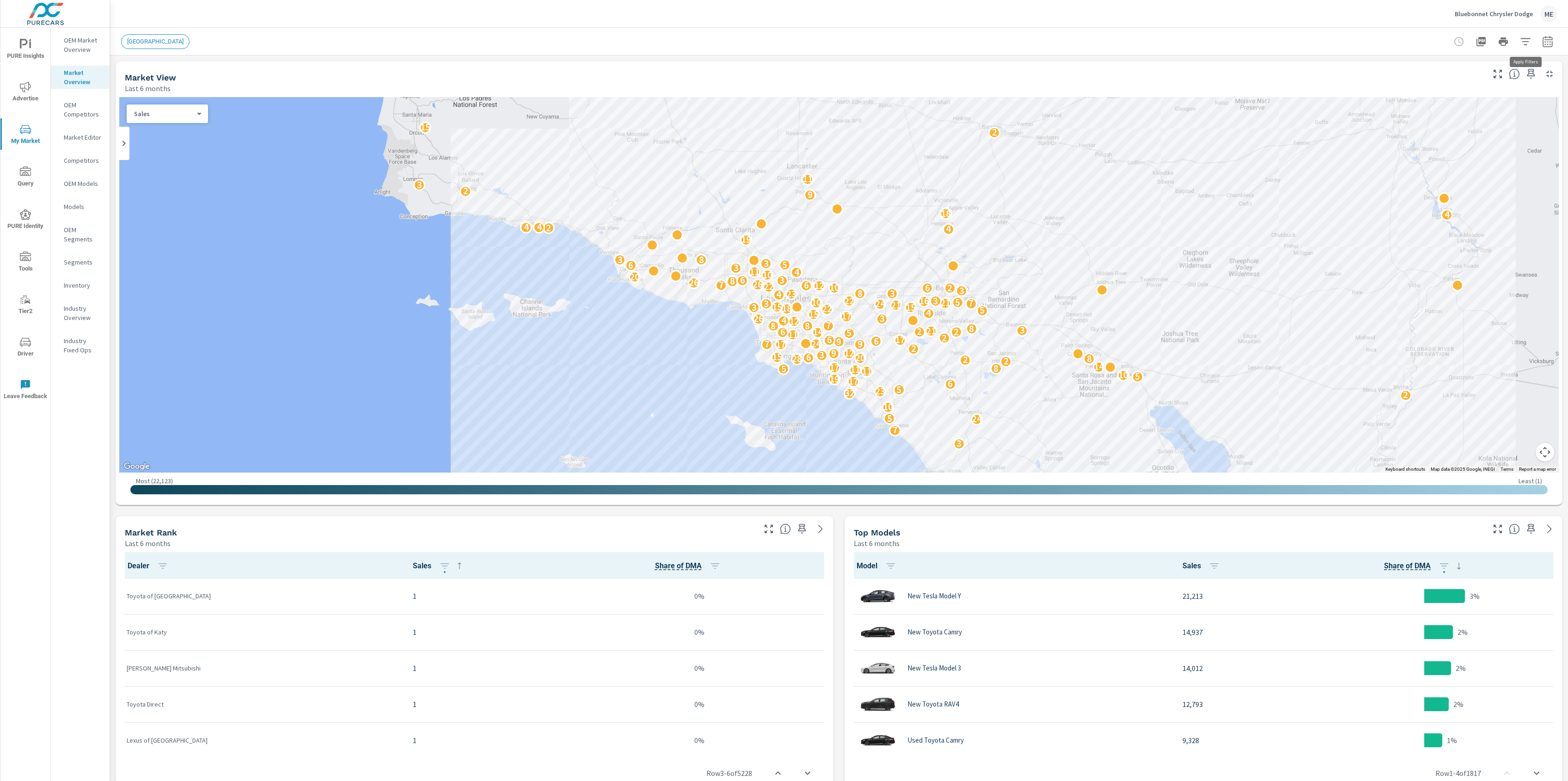
click at [1524, 42] on icon "button" at bounding box center [1526, 42] width 11 height 11
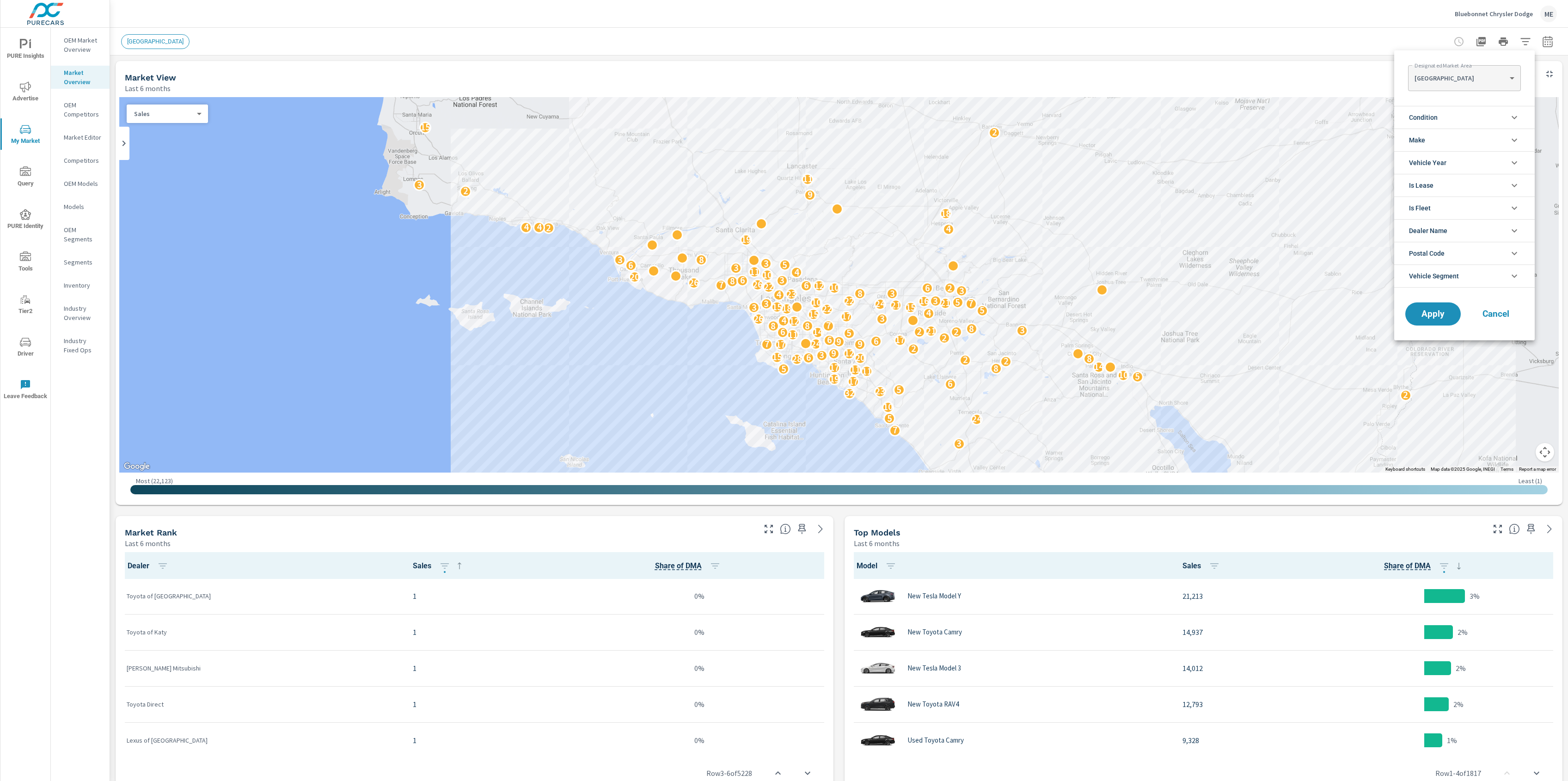
click at [1468, 78] on body "PURE Insights Advertise My Market Query PURE Identity Tools Tier2 Driver Leave …" at bounding box center [784, 390] width 1568 height 781
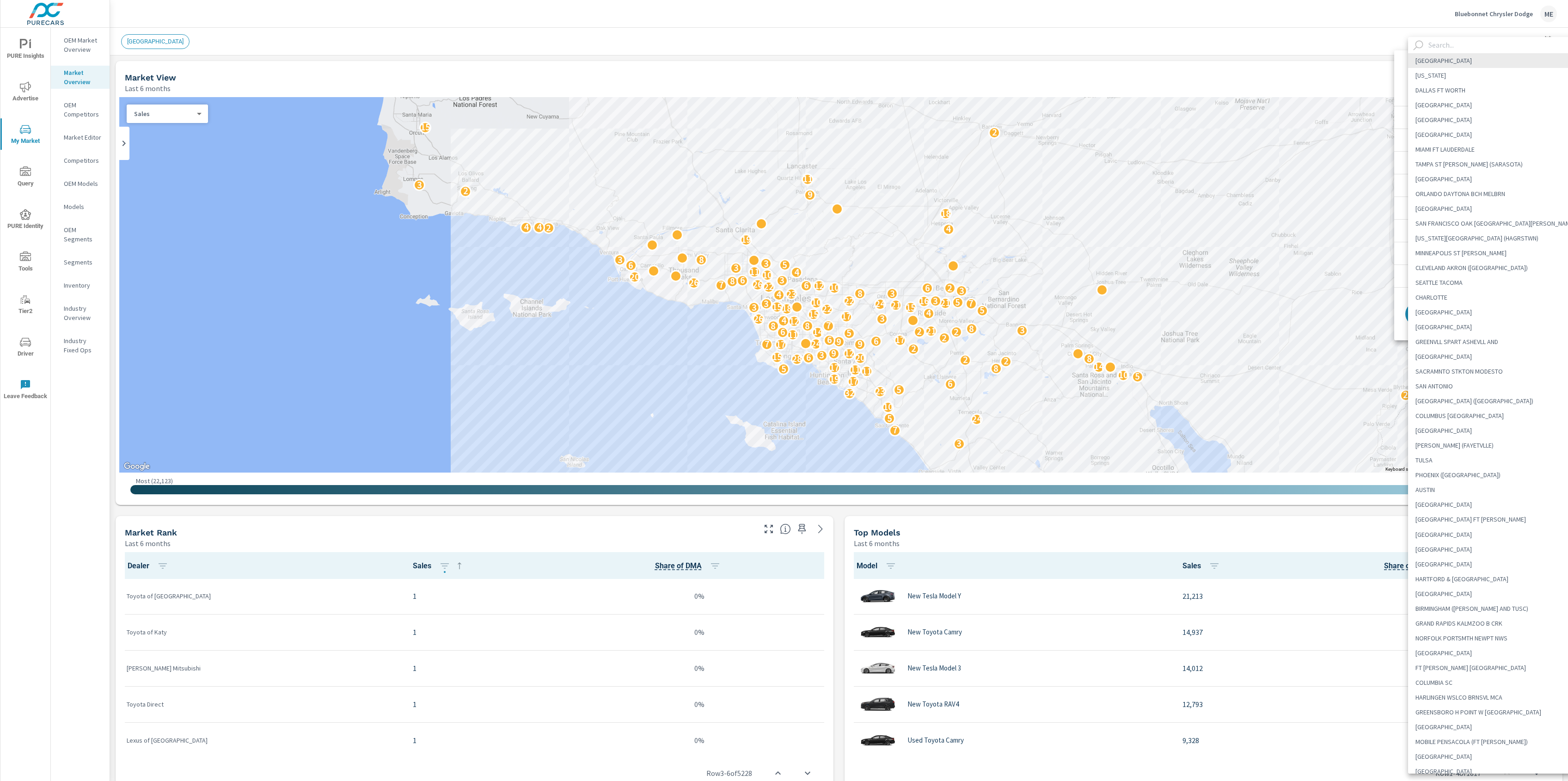
click at [1469, 49] on input "text" at bounding box center [1504, 45] width 158 height 16
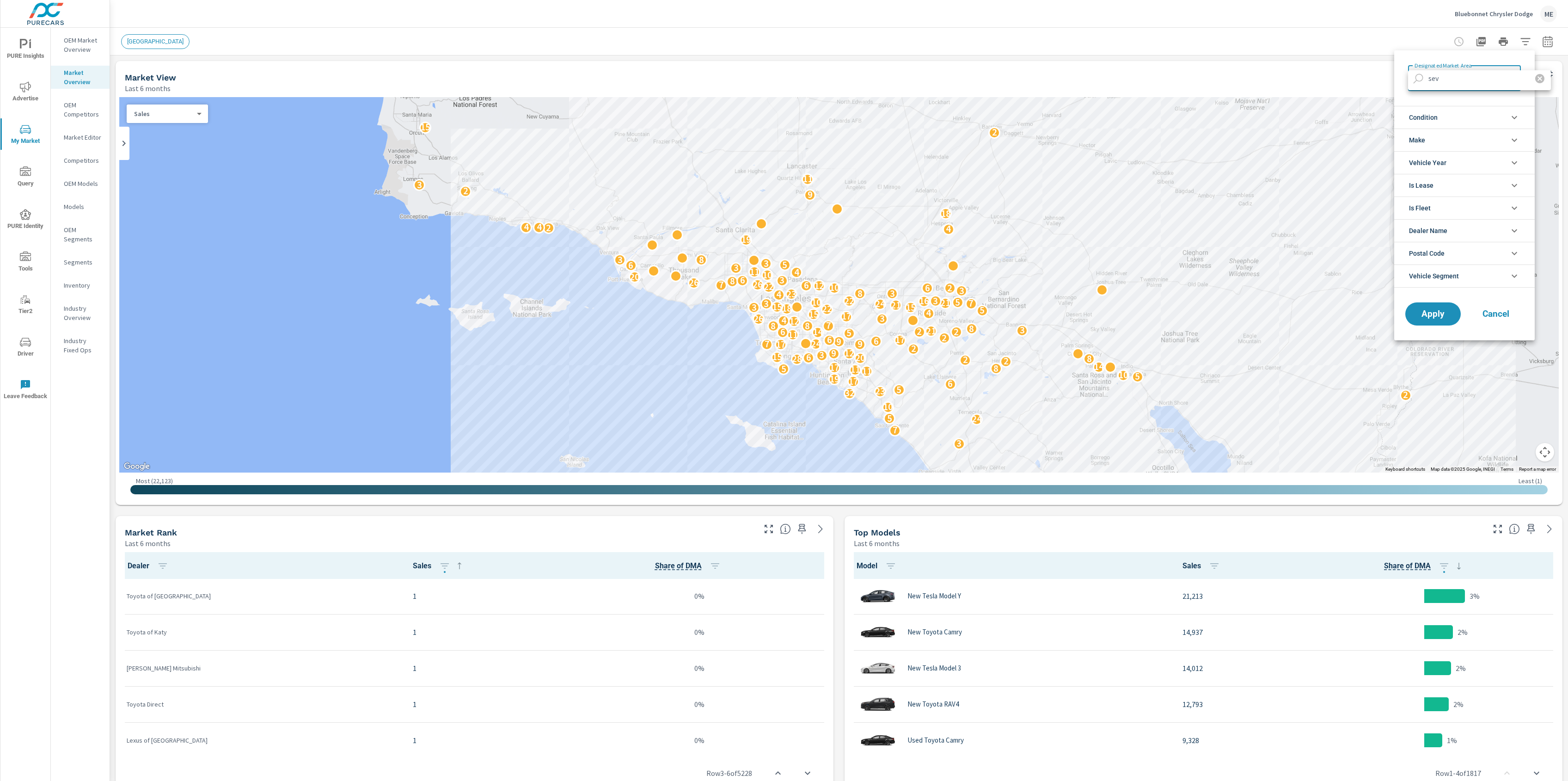
click at [1460, 77] on input "sev" at bounding box center [1475, 78] width 100 height 16
type input "sav"
click at [1450, 97] on li "SAVANNAH" at bounding box center [1479, 94] width 143 height 15
type Area "SAVANNAH"
click at [1460, 277] on span "Vehicle Segment" at bounding box center [1435, 275] width 50 height 22
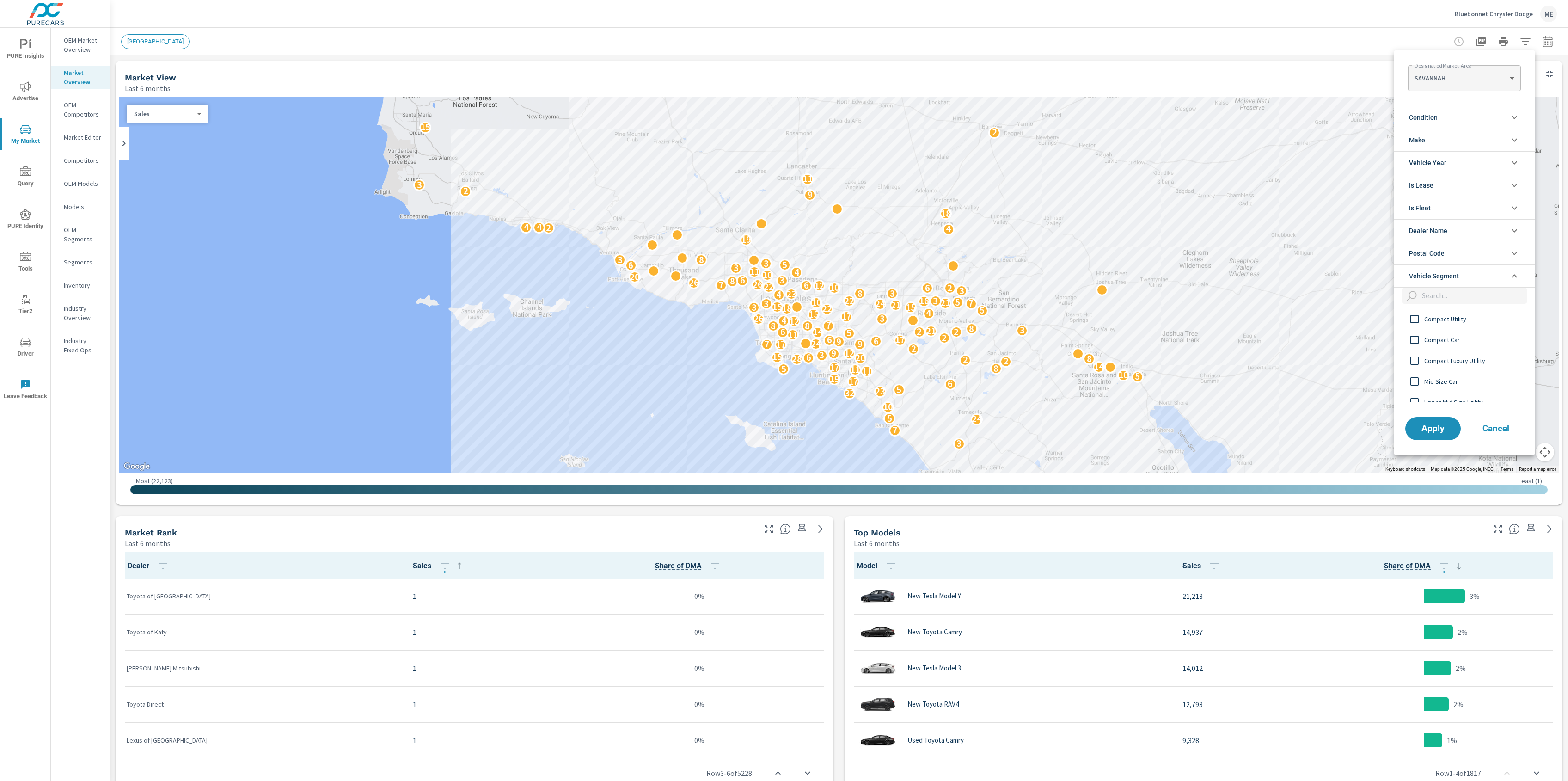
click at [1454, 299] on input "filter options" at bounding box center [1473, 295] width 109 height 16
type input "mid si"
click at [1454, 324] on span "Mid Size Car" at bounding box center [1475, 318] width 102 height 11
click at [1439, 438] on button "Apply" at bounding box center [1434, 428] width 58 height 24
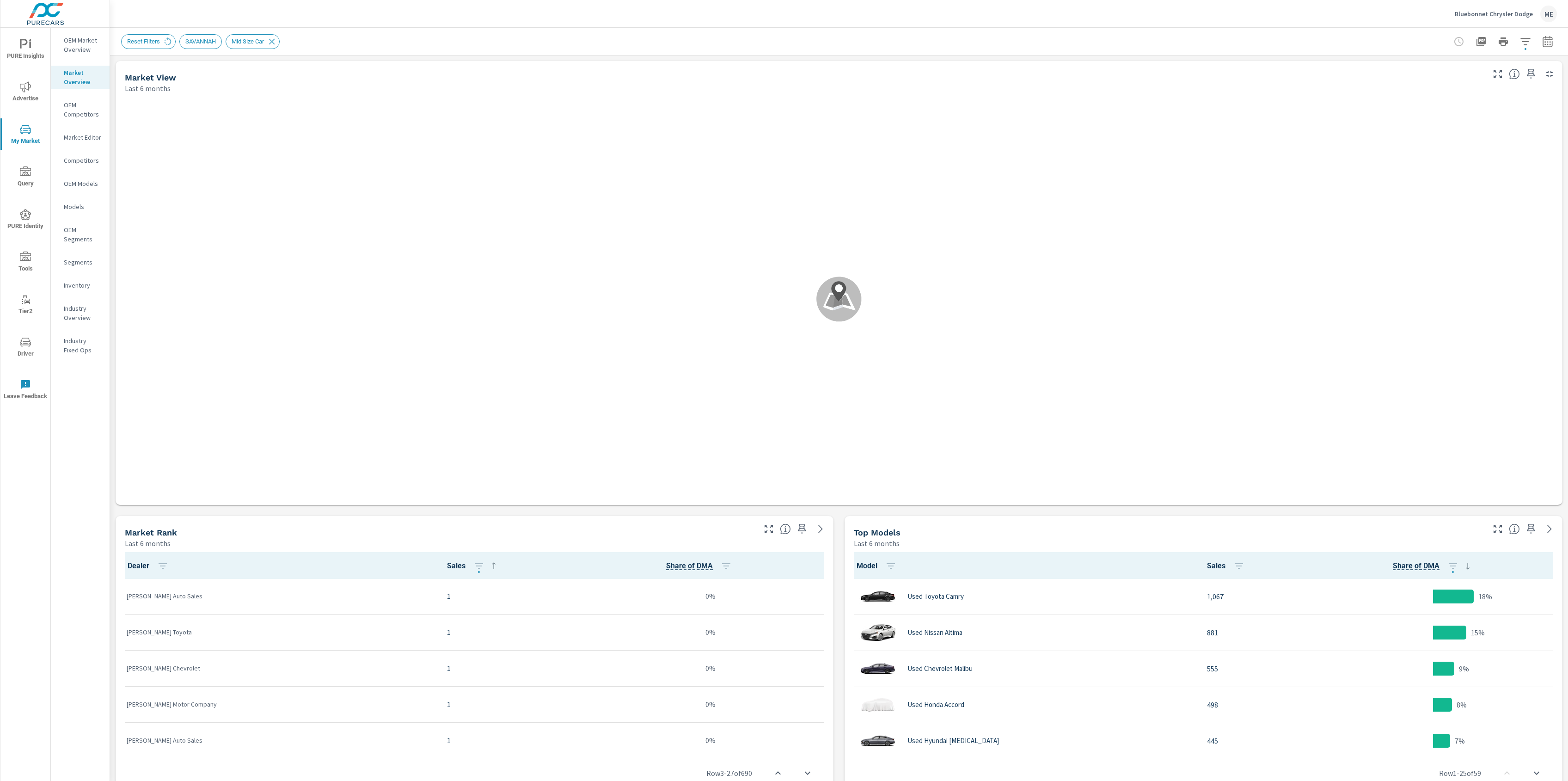
scroll to position [1, 0]
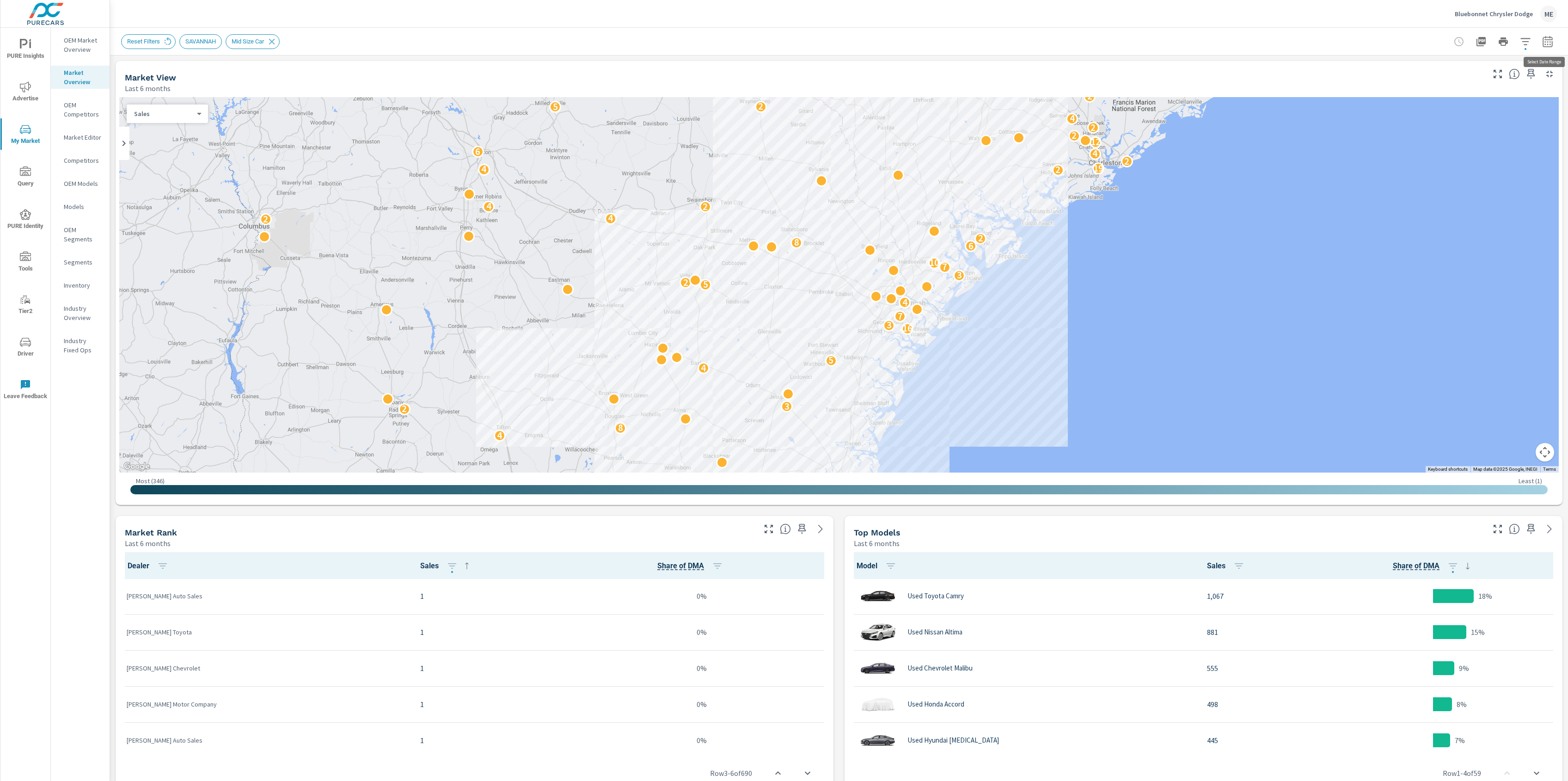
click at [1551, 39] on icon "button" at bounding box center [1548, 41] width 10 height 11
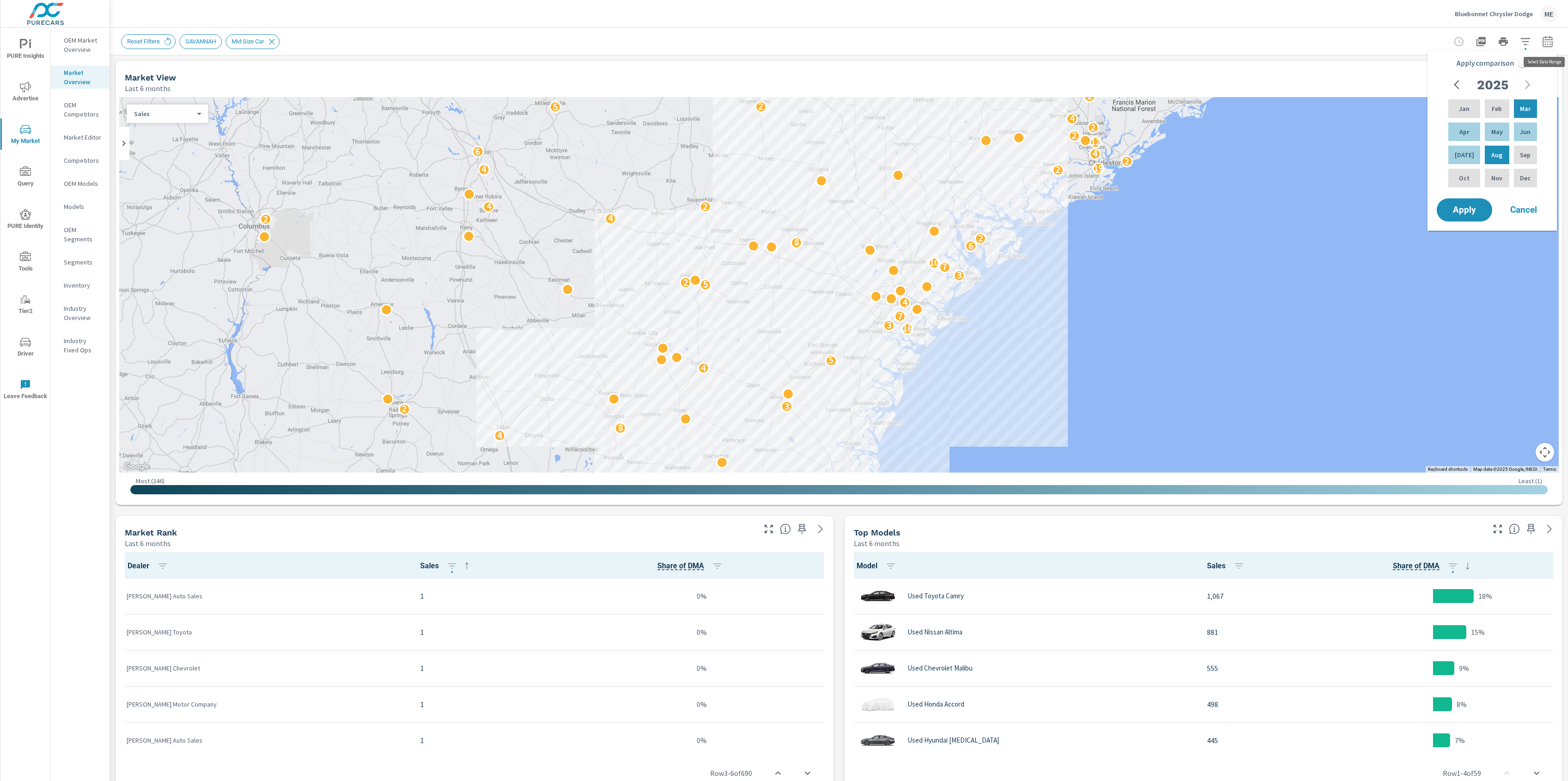
drag, startPoint x: 1551, startPoint y: 43, endPoint x: 1545, endPoint y: 42, distance: 6.1
click at [1551, 43] on icon "button" at bounding box center [1548, 42] width 11 height 11
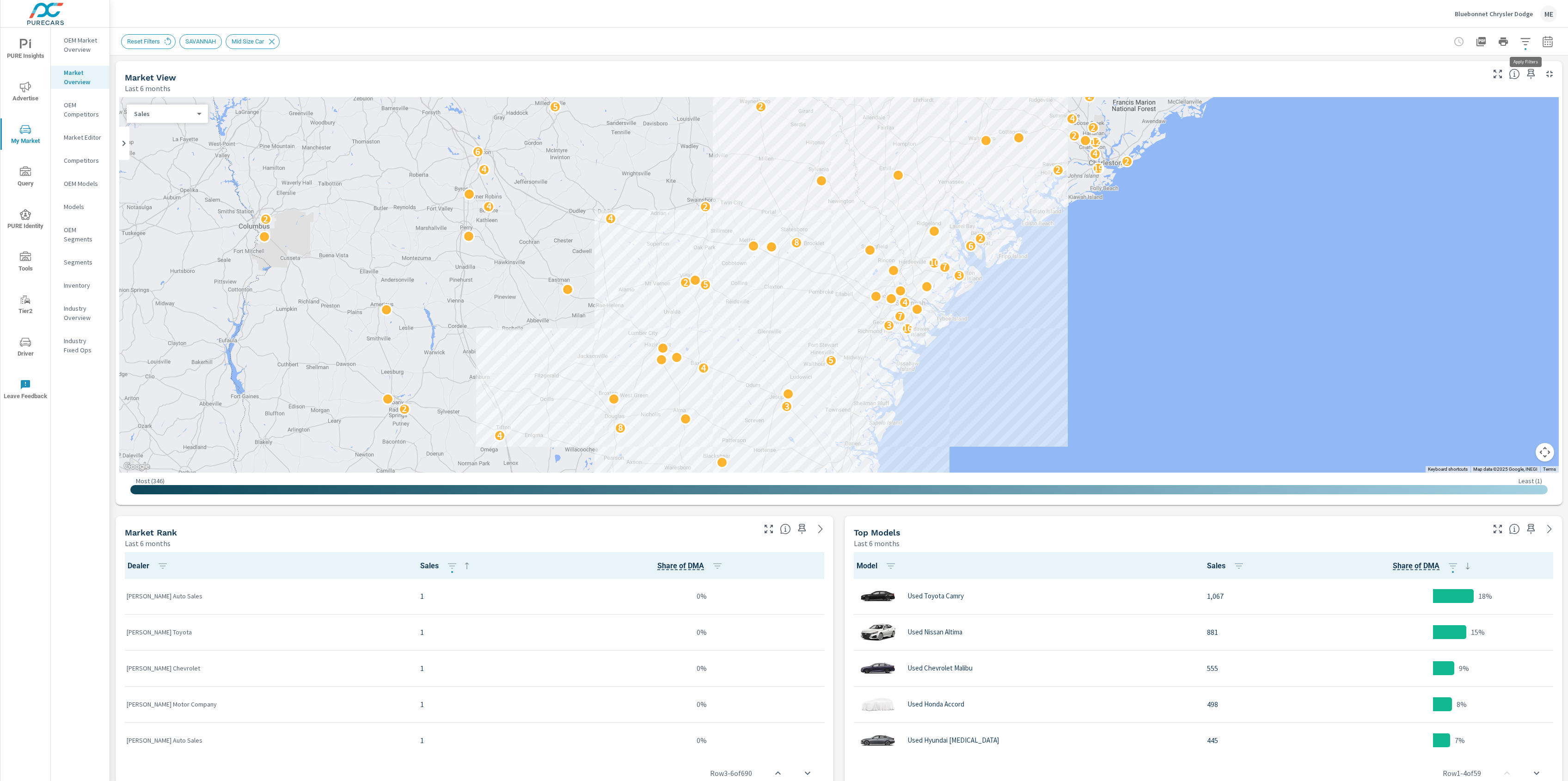
click at [1523, 41] on icon "button" at bounding box center [1526, 41] width 10 height 7
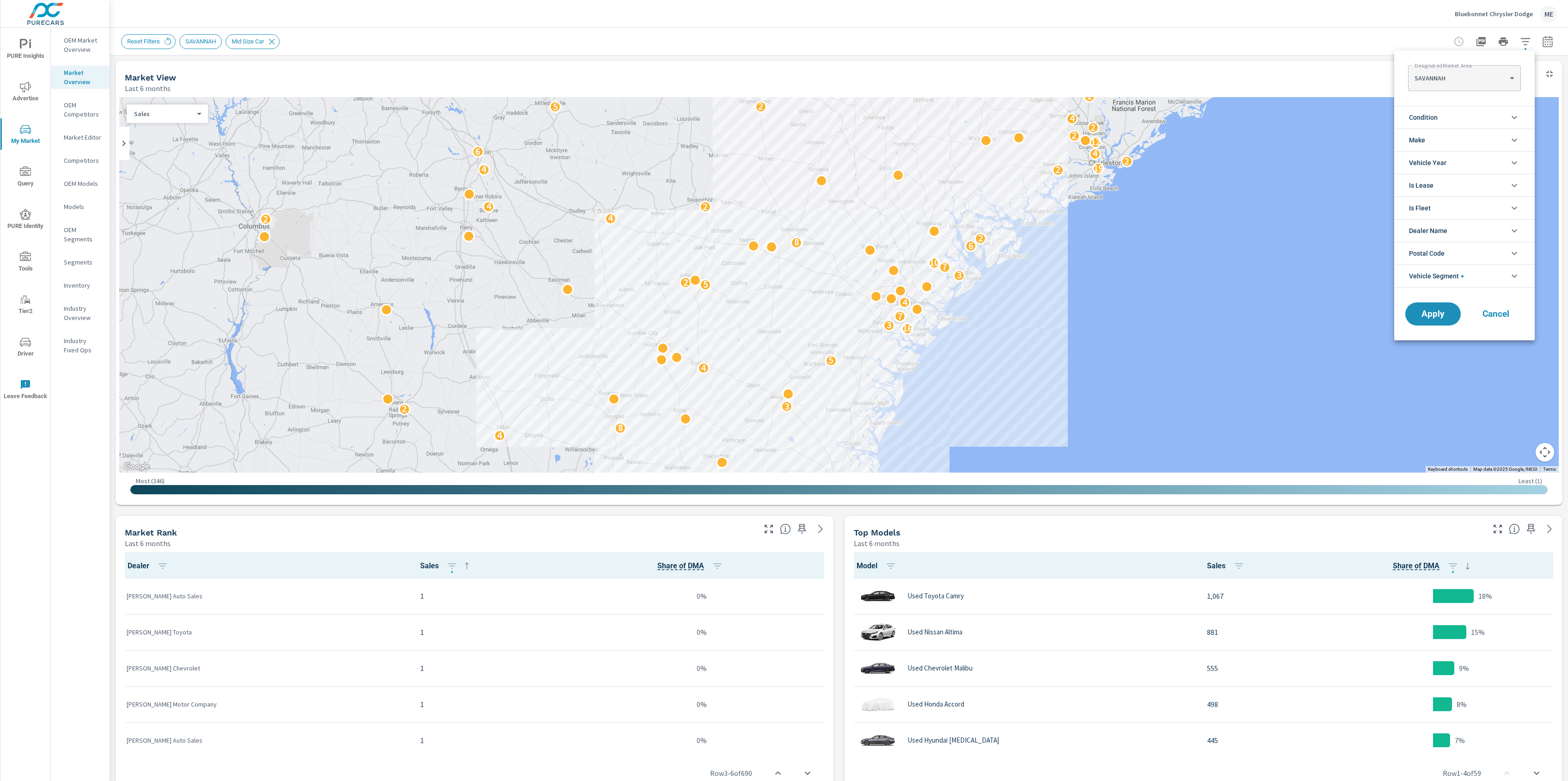
scroll to position [83, 0]
click at [1441, 115] on li "Condition" at bounding box center [1464, 118] width 140 height 23
click at [1438, 141] on span "New" at bounding box center [1475, 139] width 102 height 11
click at [1430, 351] on span "Apply" at bounding box center [1433, 356] width 38 height 9
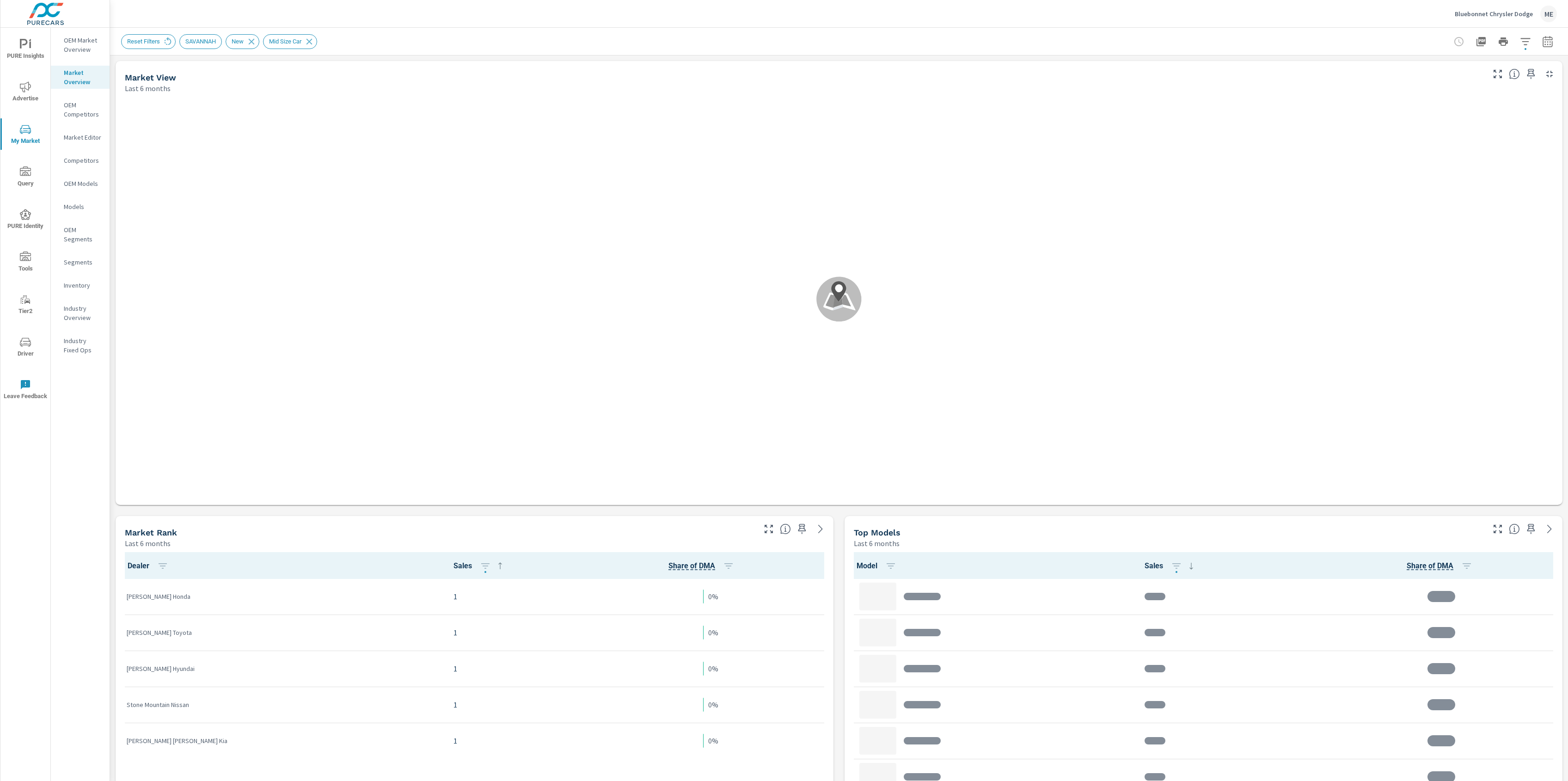
scroll to position [73, 0]
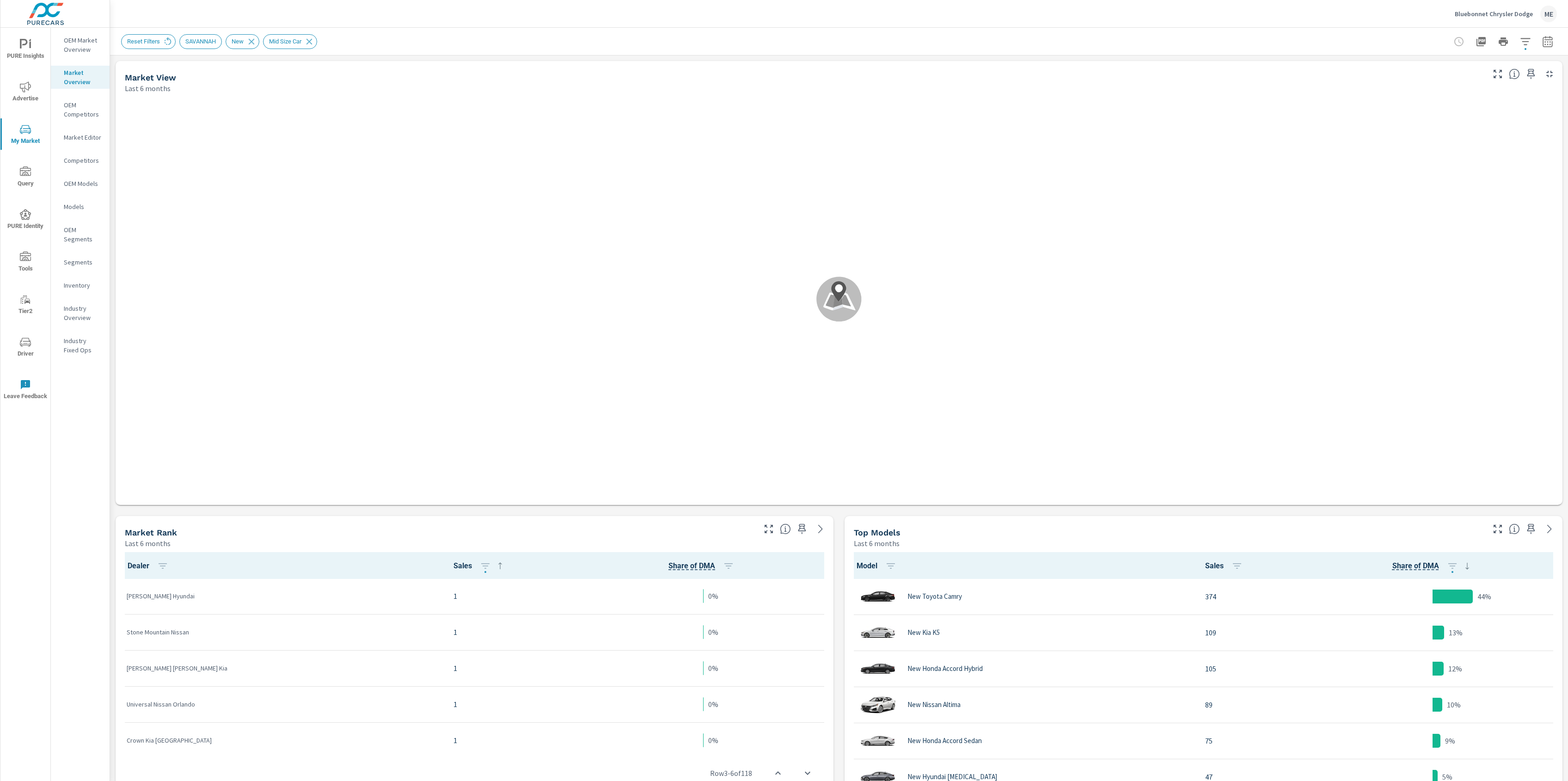
scroll to position [1, 0]
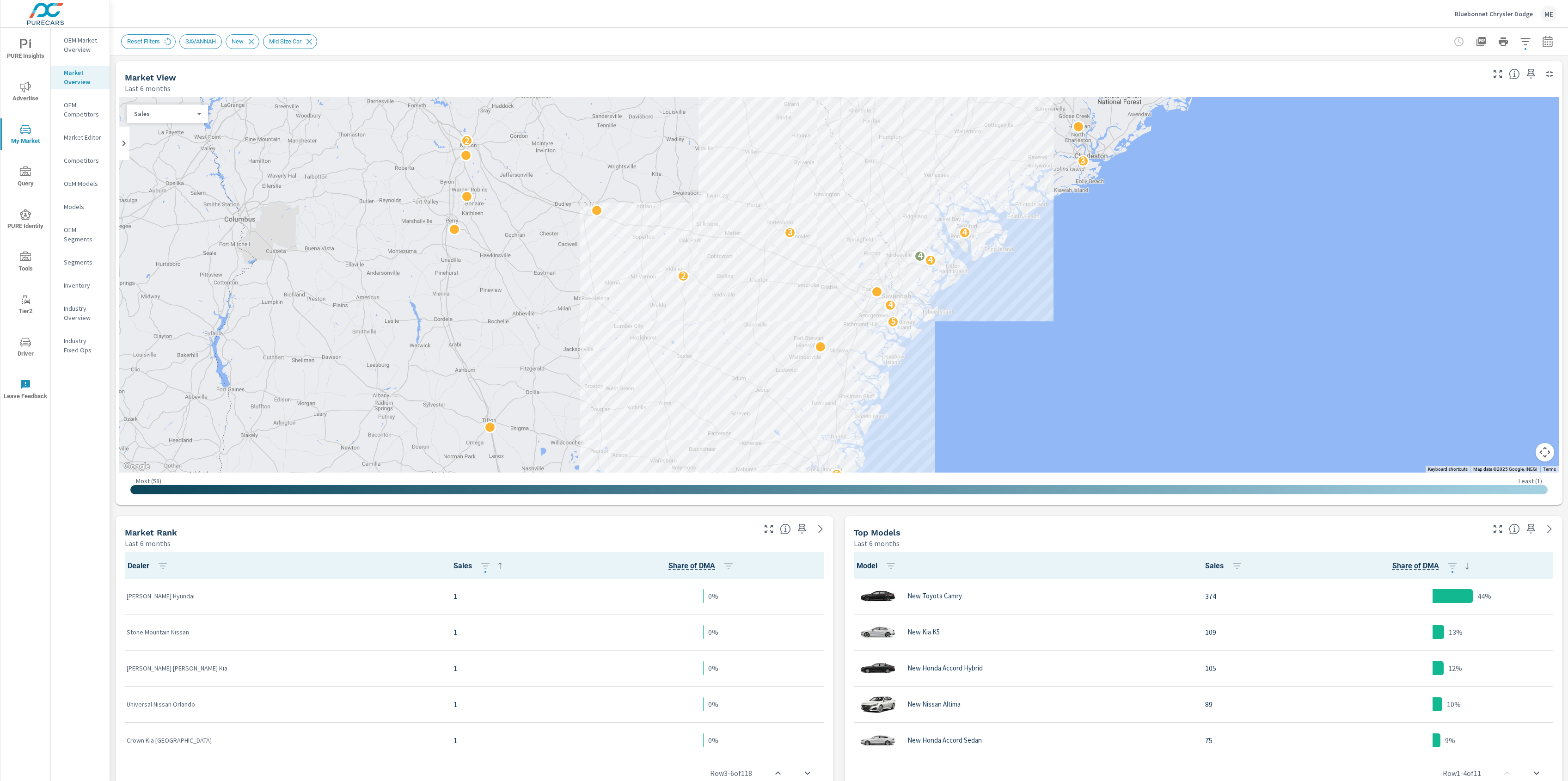
click at [1551, 36] on icon "button" at bounding box center [1548, 42] width 11 height 11
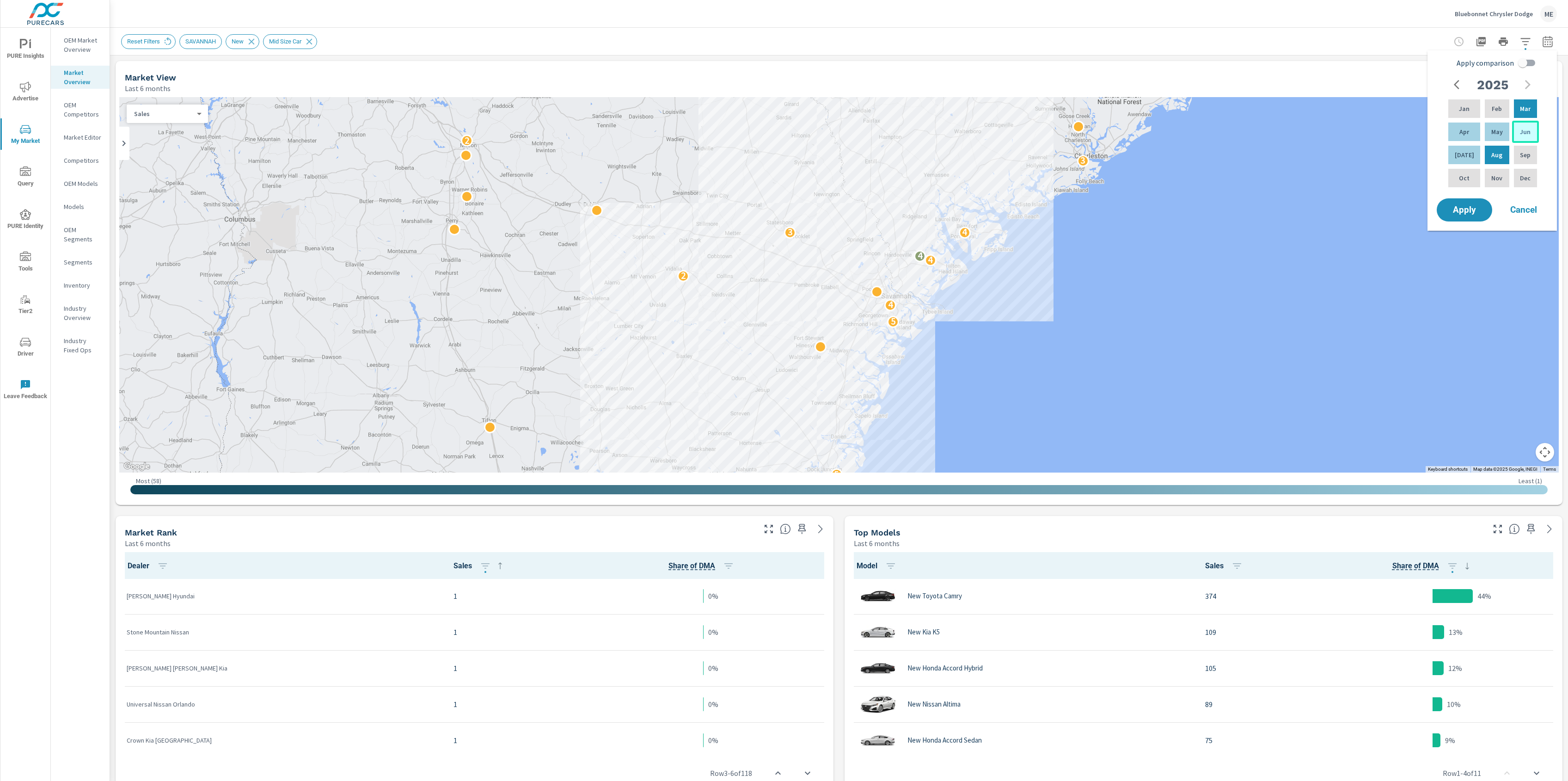
click at [1526, 133] on p "Jun" at bounding box center [1526, 132] width 11 height 9
click at [1501, 152] on div "Aug" at bounding box center [1497, 155] width 28 height 22
click at [1495, 130] on p "May" at bounding box center [1497, 132] width 11 height 9
click at [1459, 160] on div "Jul" at bounding box center [1464, 155] width 36 height 22
click at [1527, 60] on input "Apply comparison" at bounding box center [1523, 62] width 53 height 17
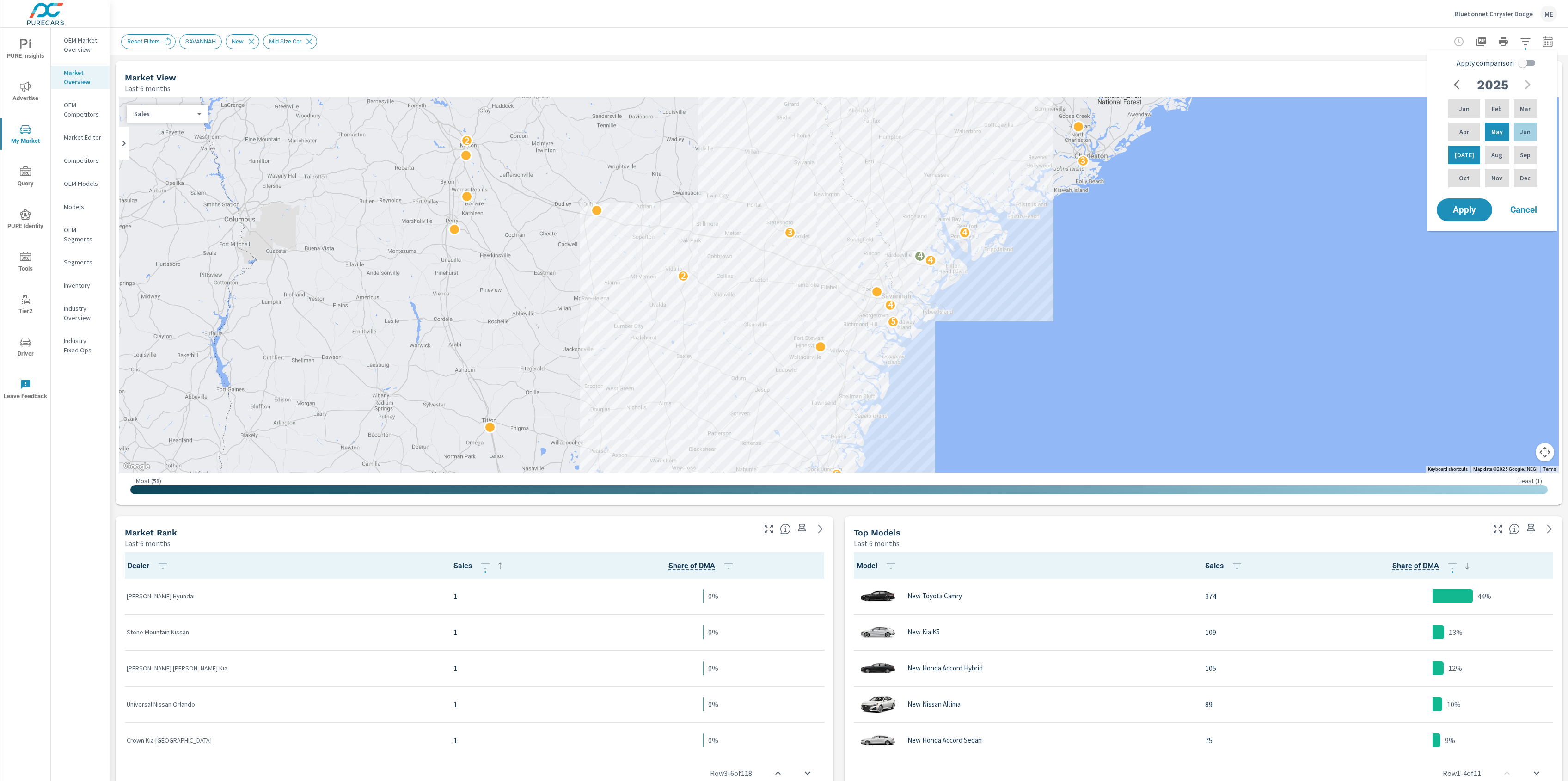
checkbox input "true"
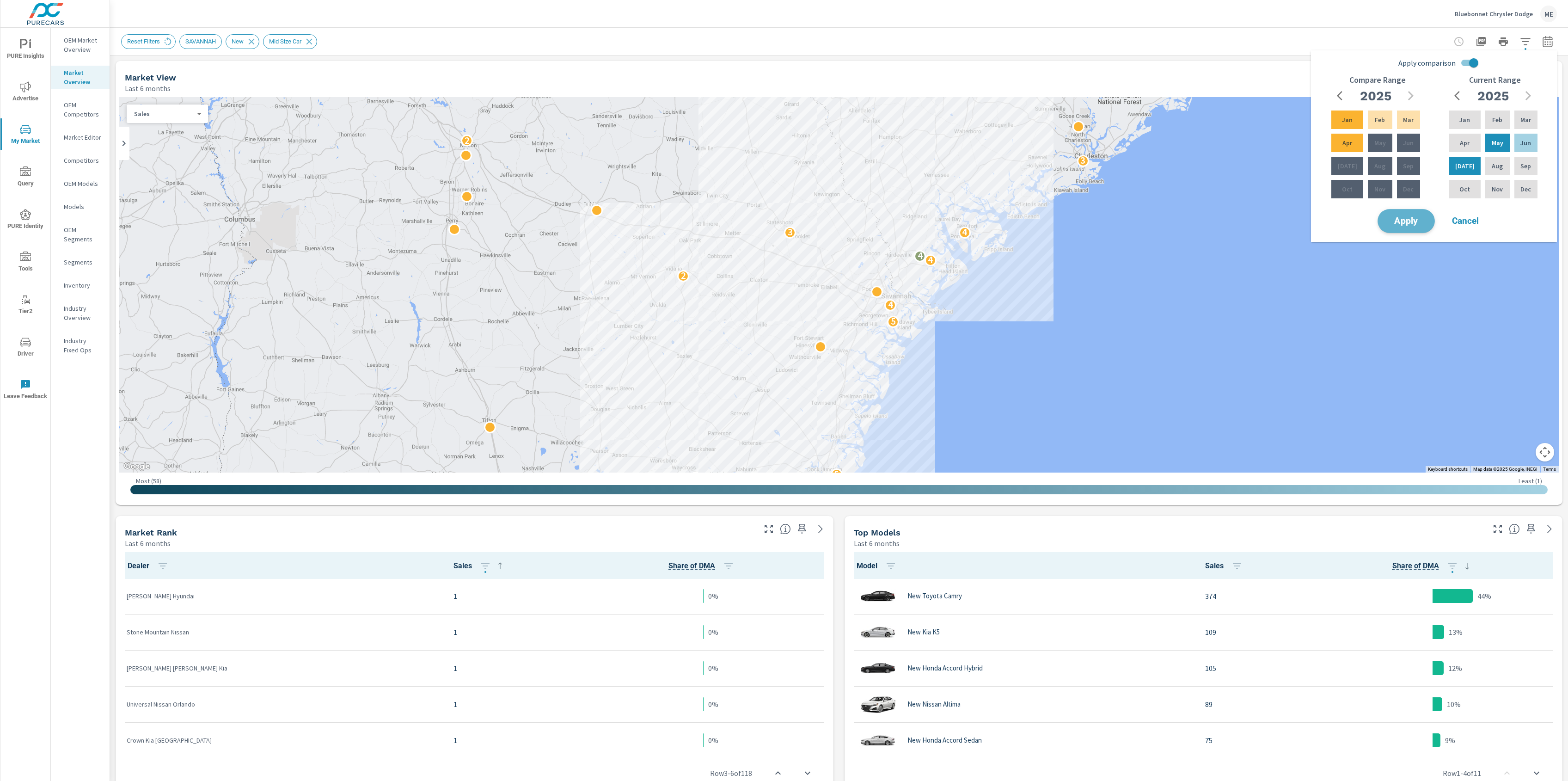
click at [1405, 226] on button "Apply" at bounding box center [1406, 221] width 58 height 24
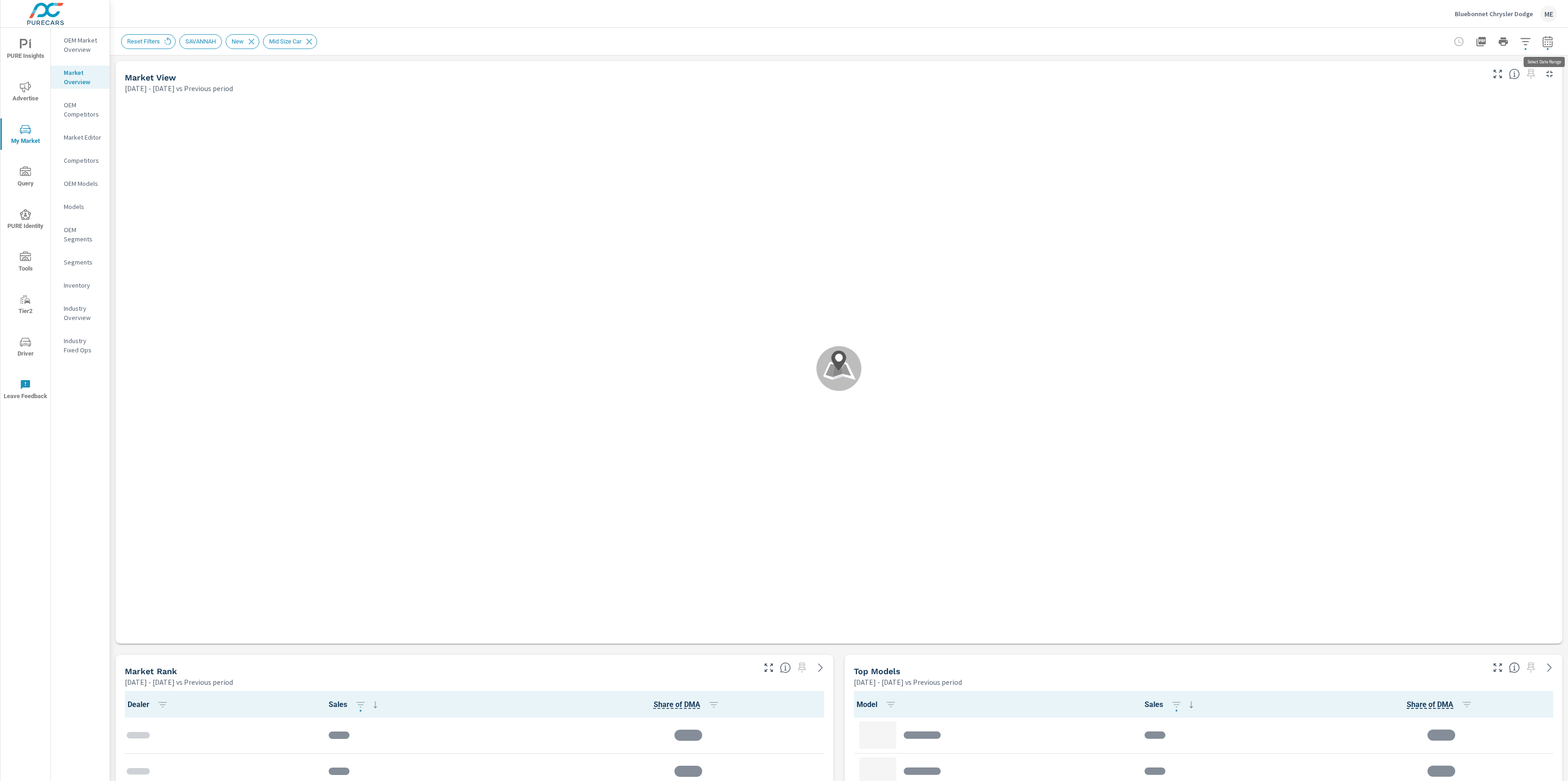
click at [1549, 39] on icon "button" at bounding box center [1548, 41] width 10 height 11
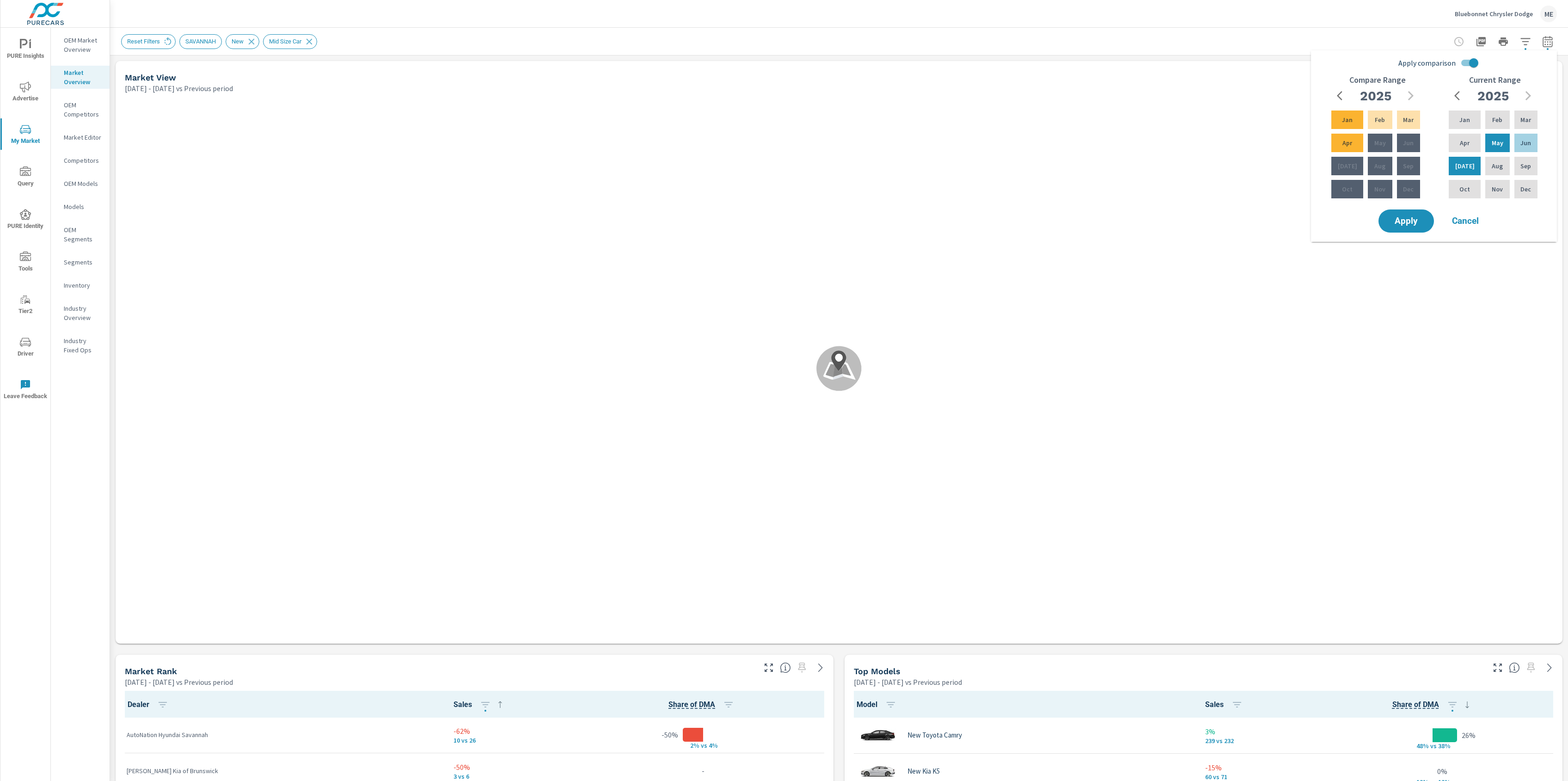
scroll to position [1, 0]
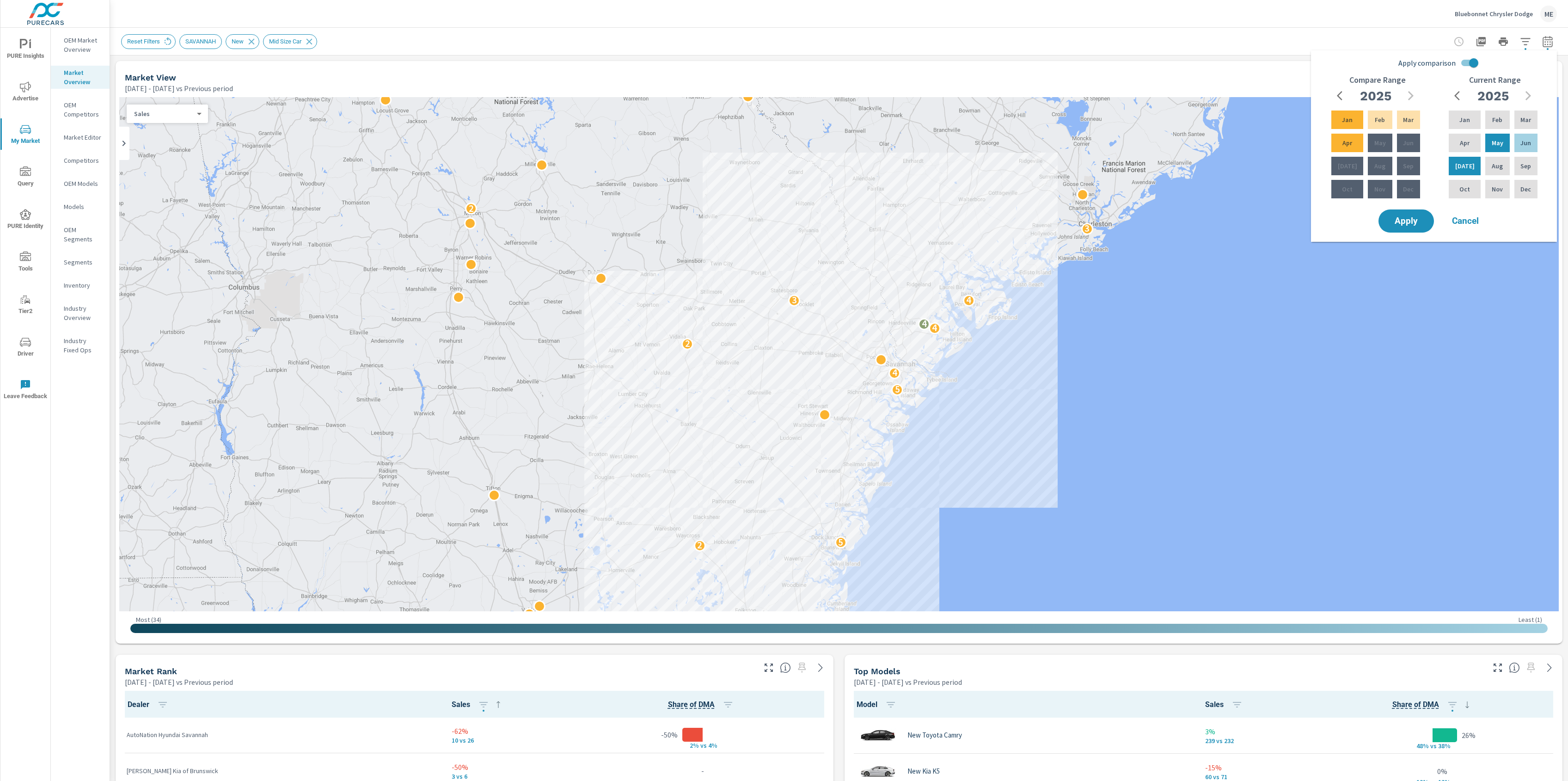
scroll to position [1, 0]
click at [1472, 63] on input "Apply comparison" at bounding box center [1474, 62] width 53 height 17
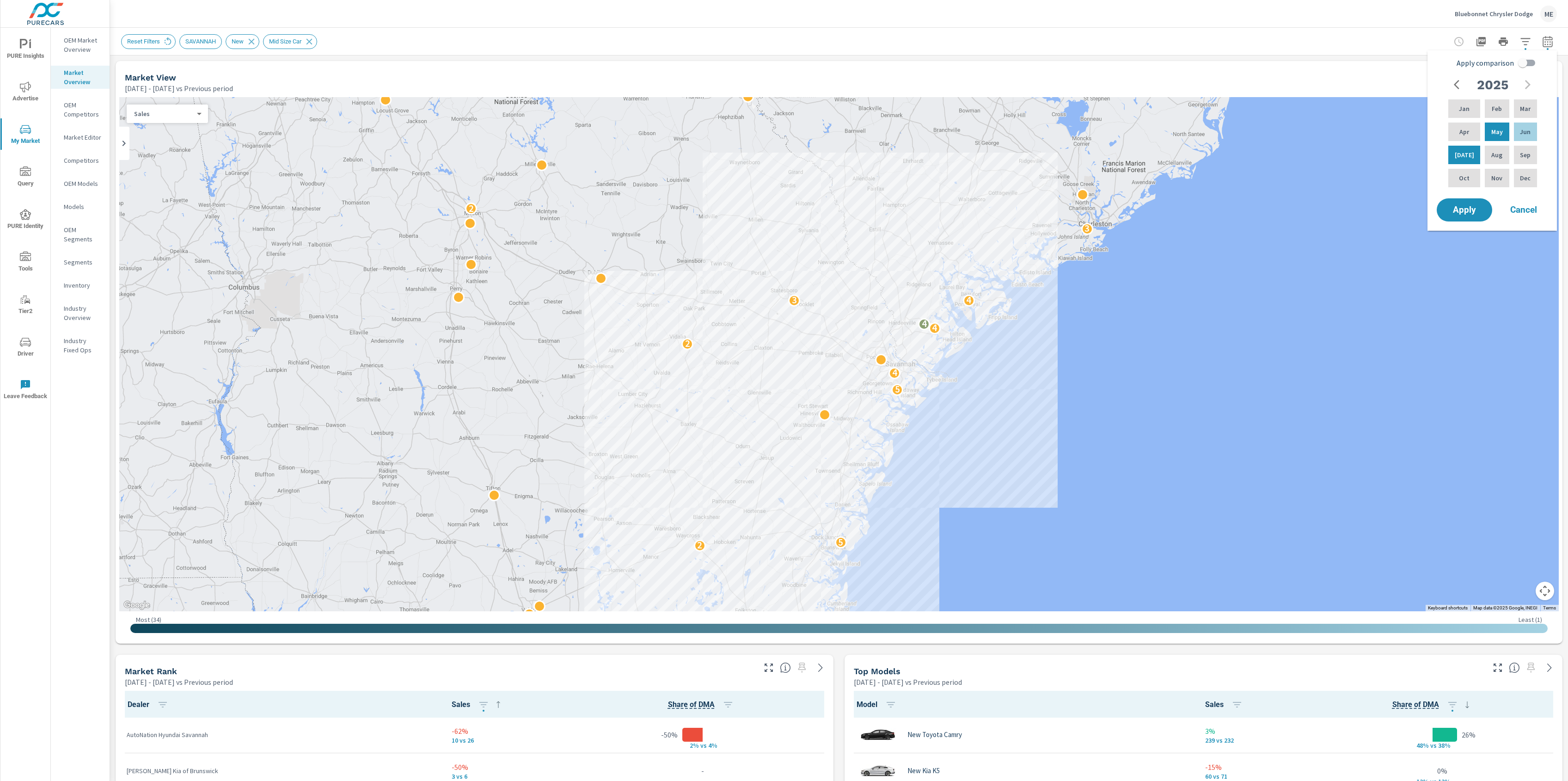
click at [1472, 64] on span "Apply comparison" at bounding box center [1486, 63] width 58 height 11
click at [1497, 64] on input "Apply comparison" at bounding box center [1523, 62] width 53 height 17
checkbox input "true"
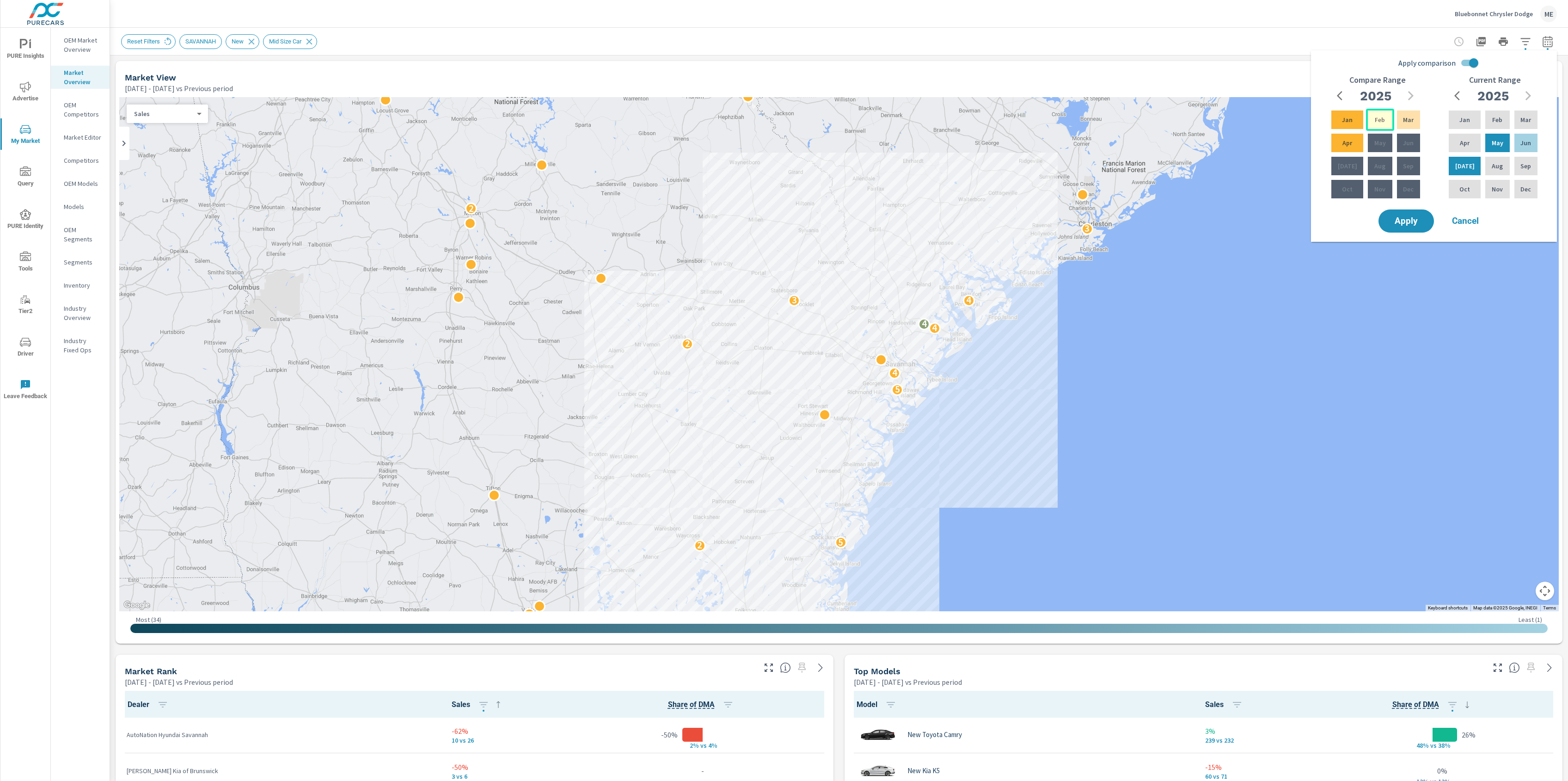
click at [1366, 121] on div "Feb" at bounding box center [1380, 119] width 28 height 22
drag, startPoint x: 1341, startPoint y: 141, endPoint x: 1344, endPoint y: 146, distance: 5.8
click at [1343, 141] on p "Apr" at bounding box center [1347, 143] width 10 height 9
click at [1418, 221] on span "Apply" at bounding box center [1406, 221] width 38 height 9
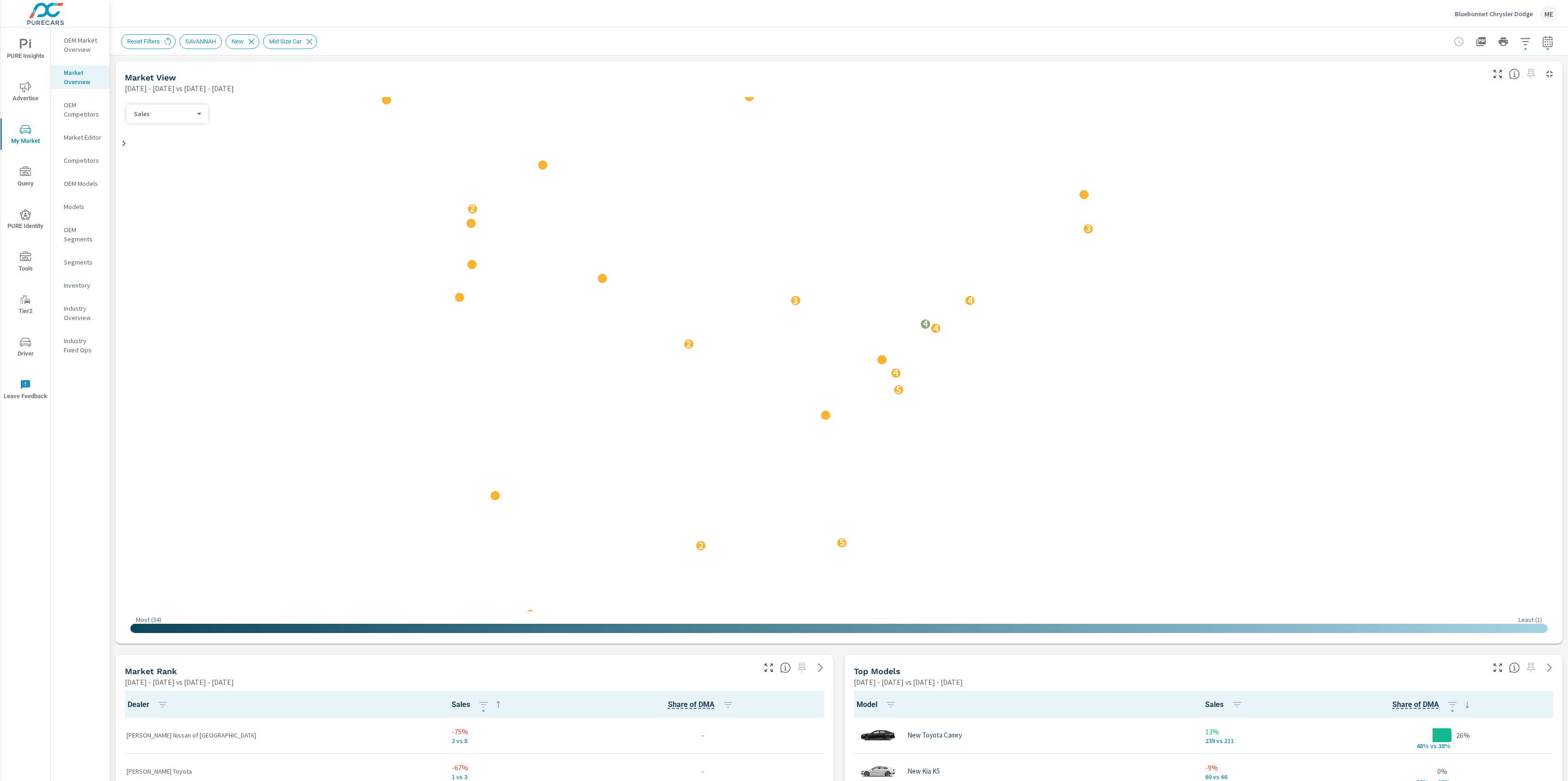
scroll to position [1, 0]
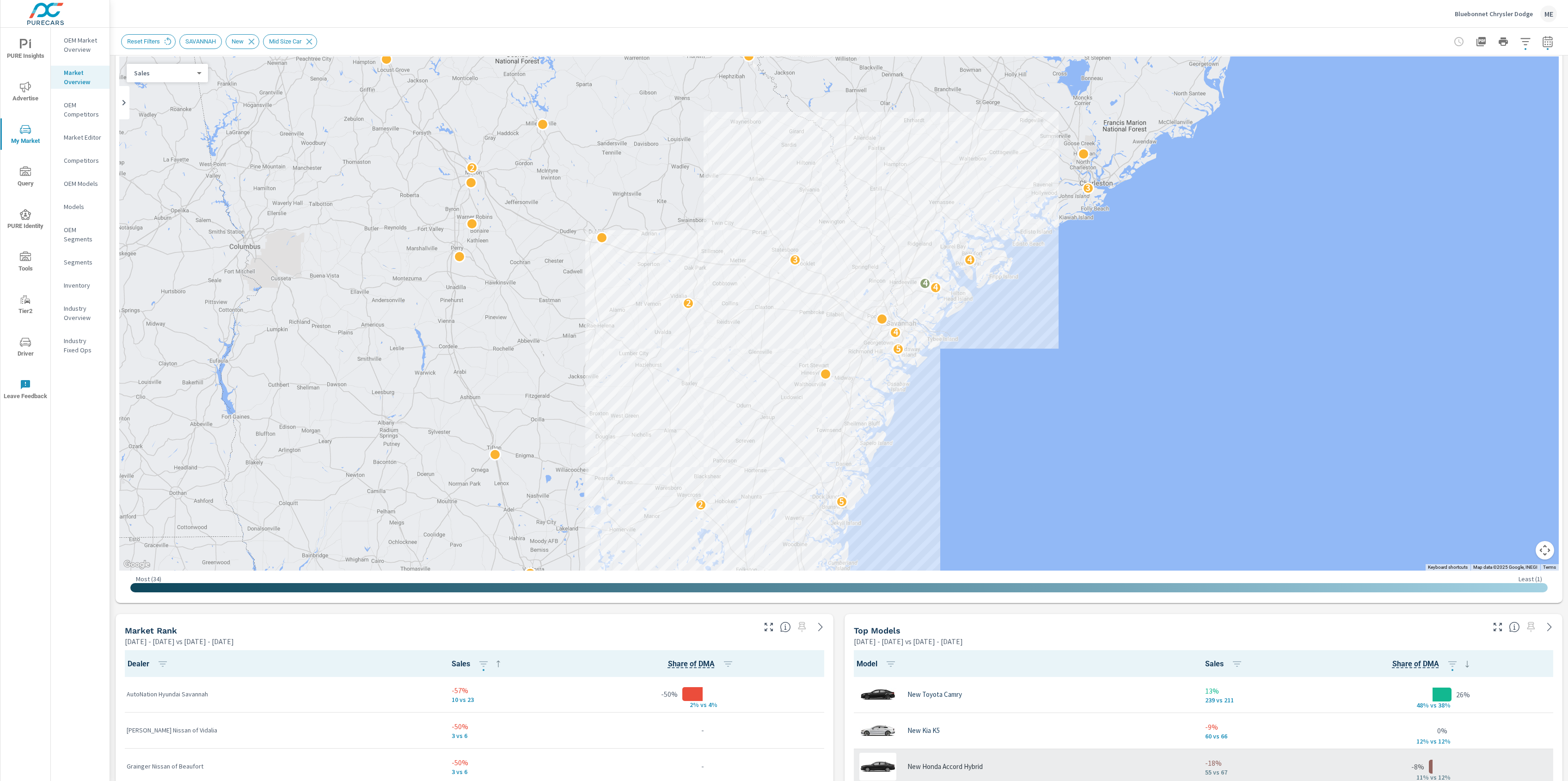
scroll to position [41, 0]
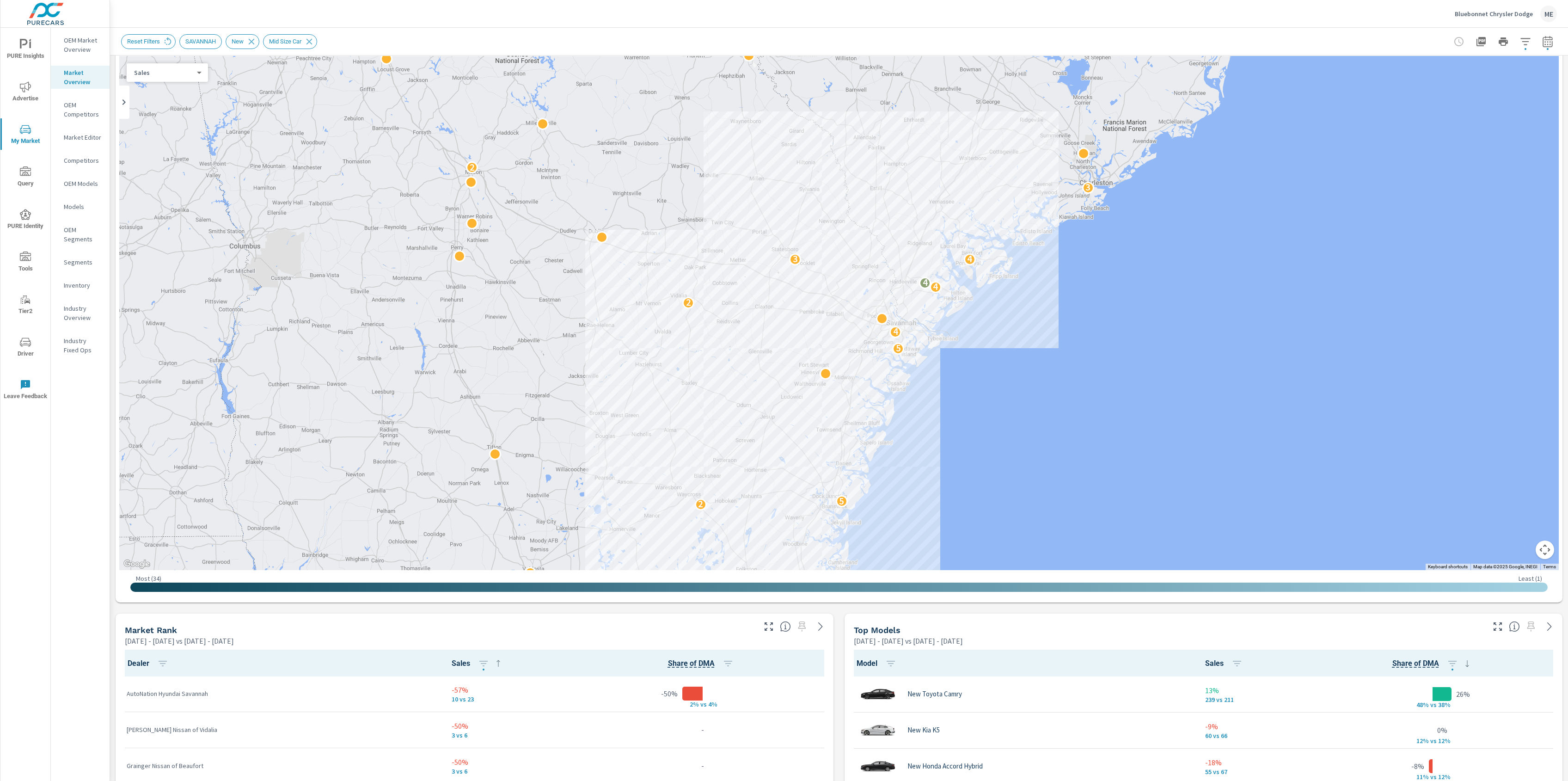
click at [842, 676] on div "Market View May 01, 2025 - Jul 31, 2025 vs Feb 01, 2025 - Apr 30, 2025 ← Move l…" at bounding box center [839, 756] width 1458 height 1484
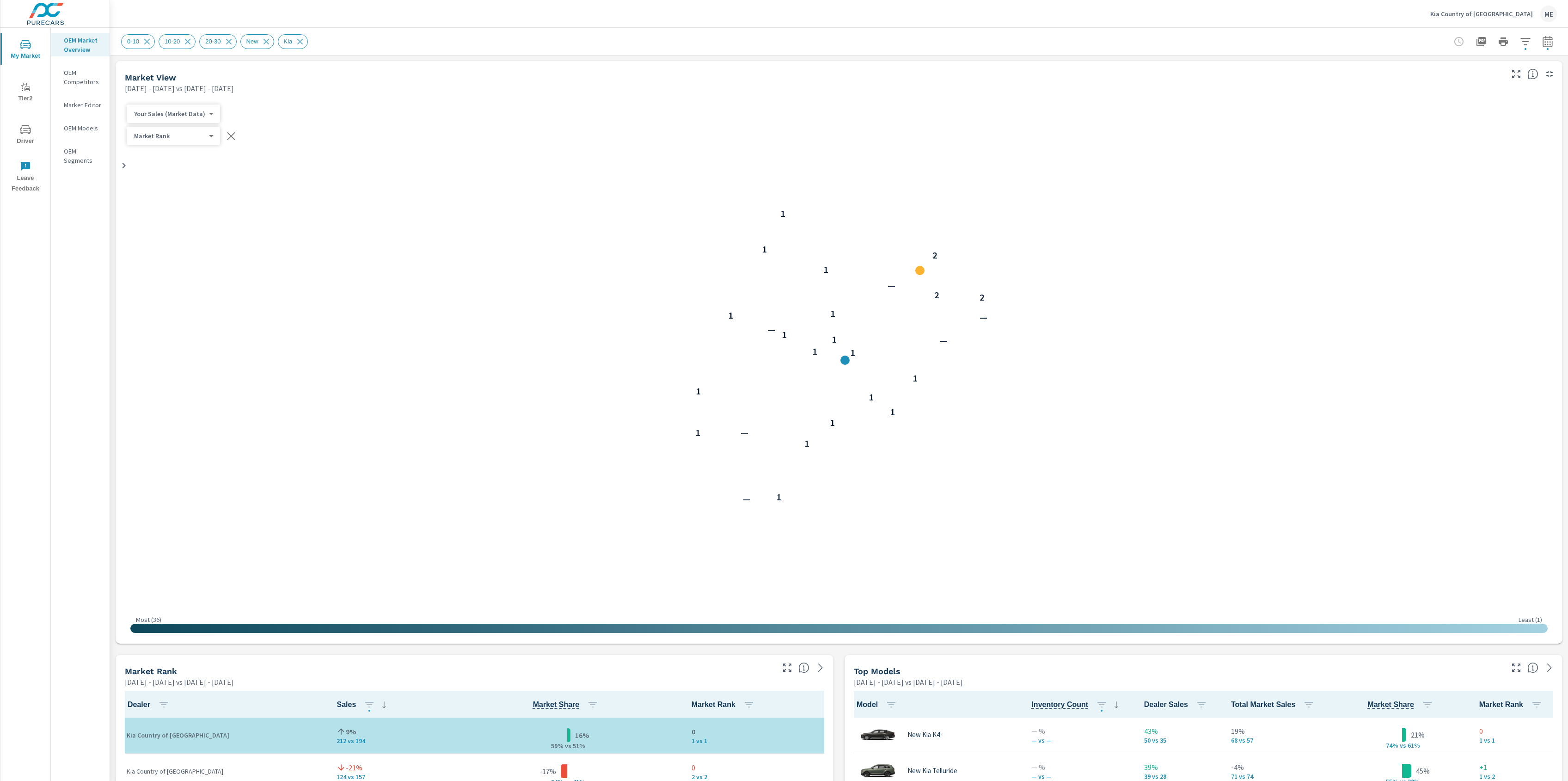
scroll to position [1, 0]
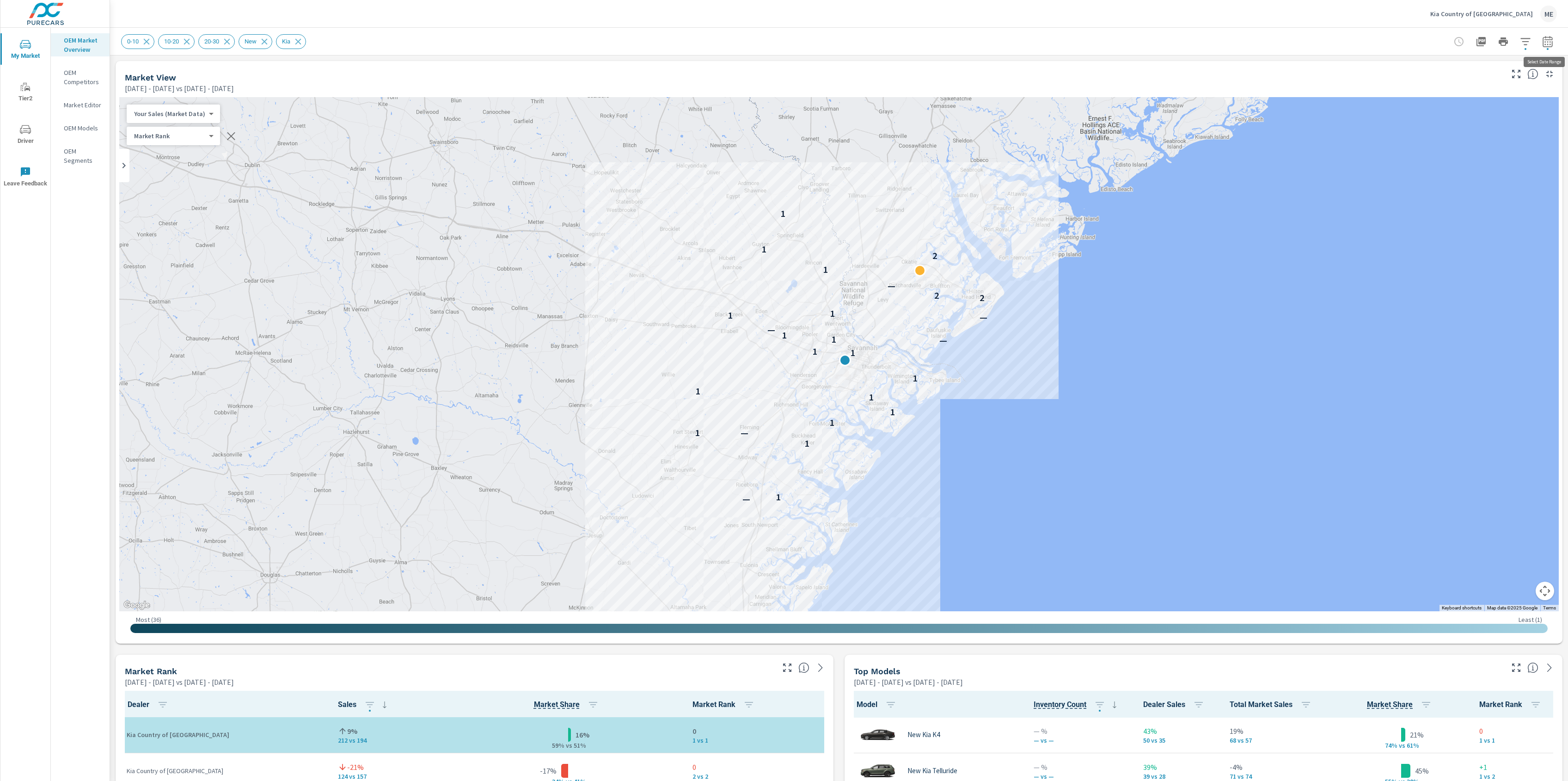
click at [1552, 39] on icon "button" at bounding box center [1548, 42] width 11 height 11
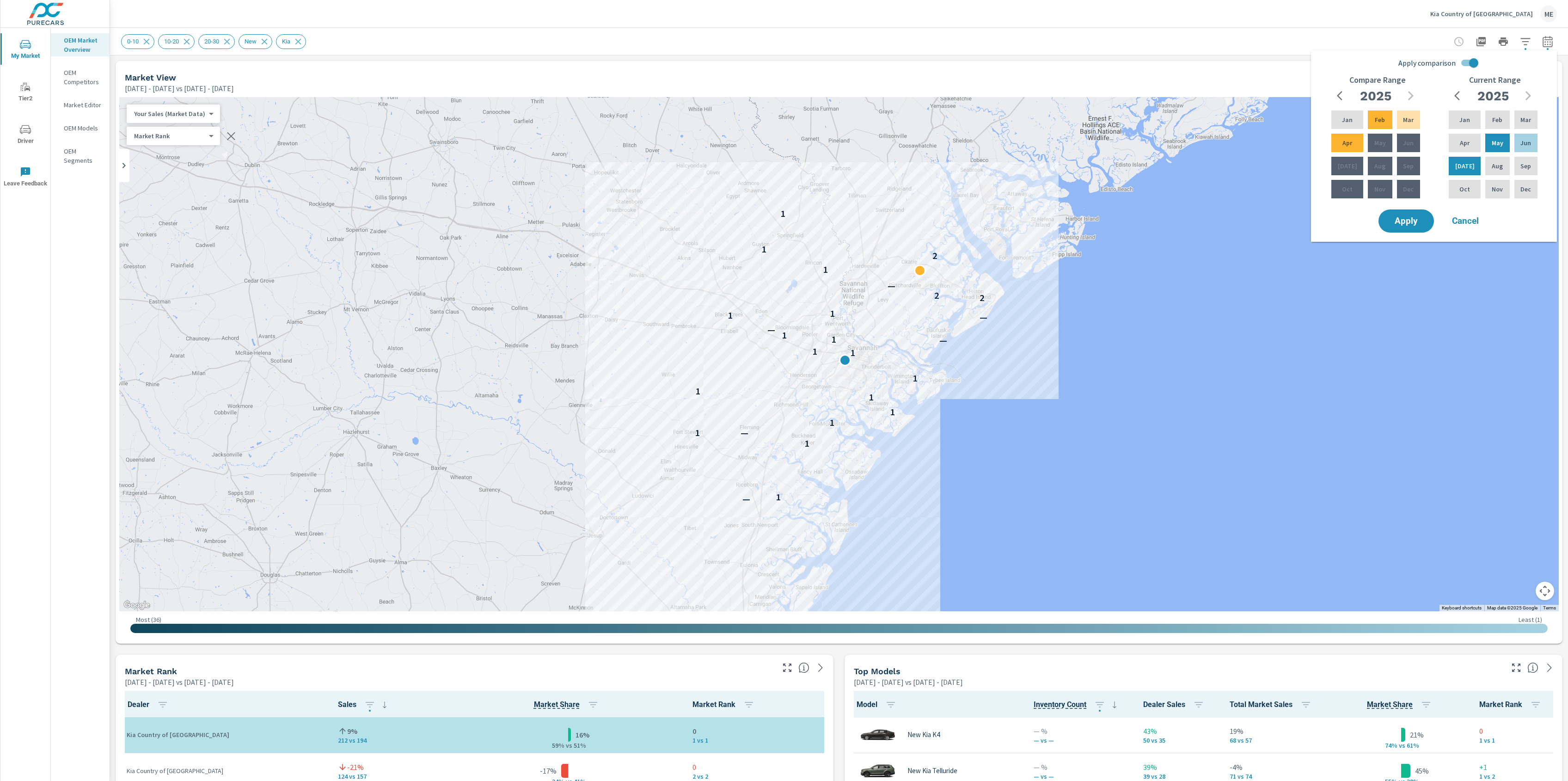
click at [1528, 41] on icon "button" at bounding box center [1526, 41] width 10 height 7
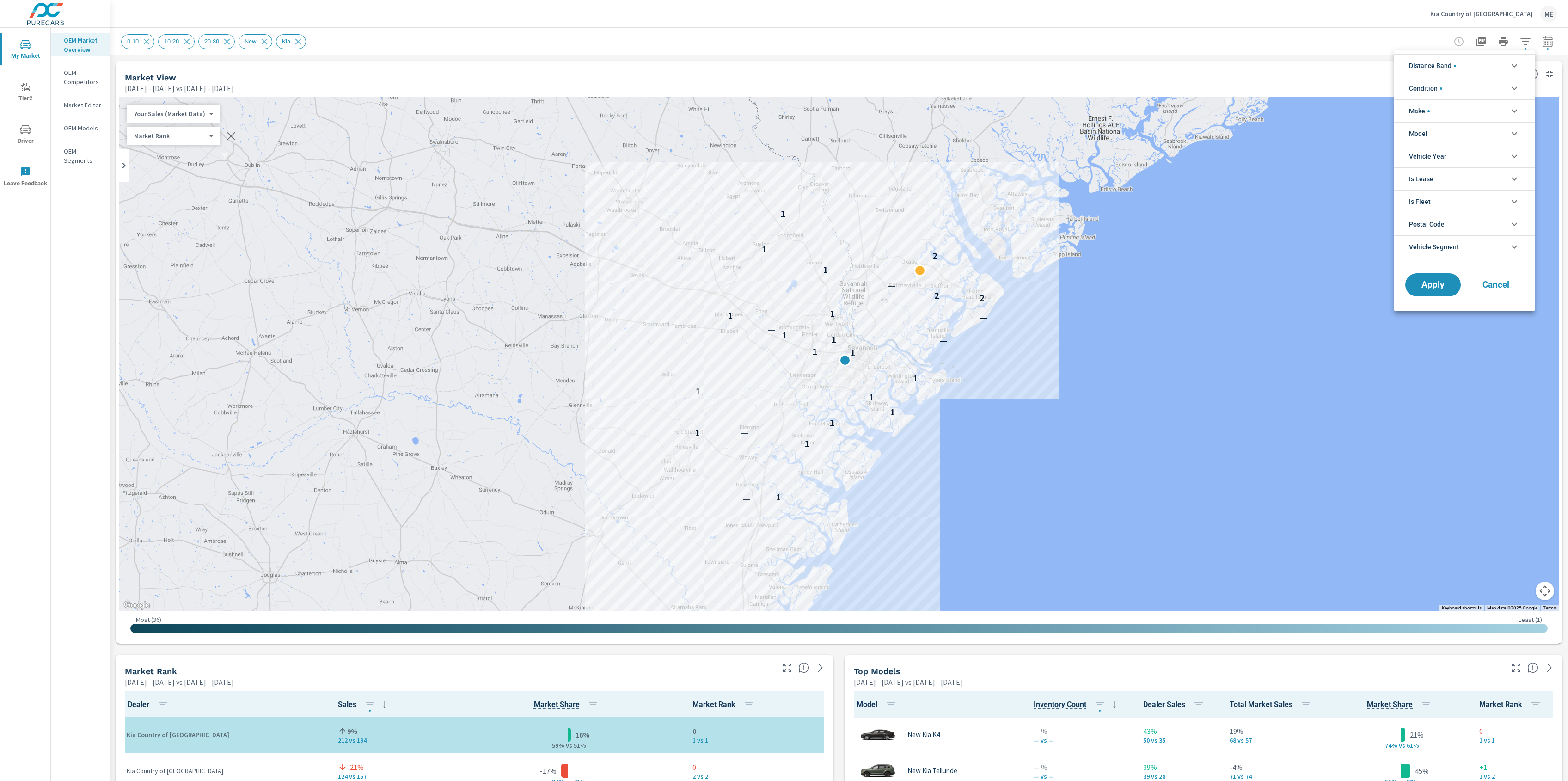
drag, startPoint x: 1431, startPoint y: 134, endPoint x: 1441, endPoint y: 146, distance: 15.6
click at [1431, 134] on li "Model" at bounding box center [1464, 133] width 140 height 23
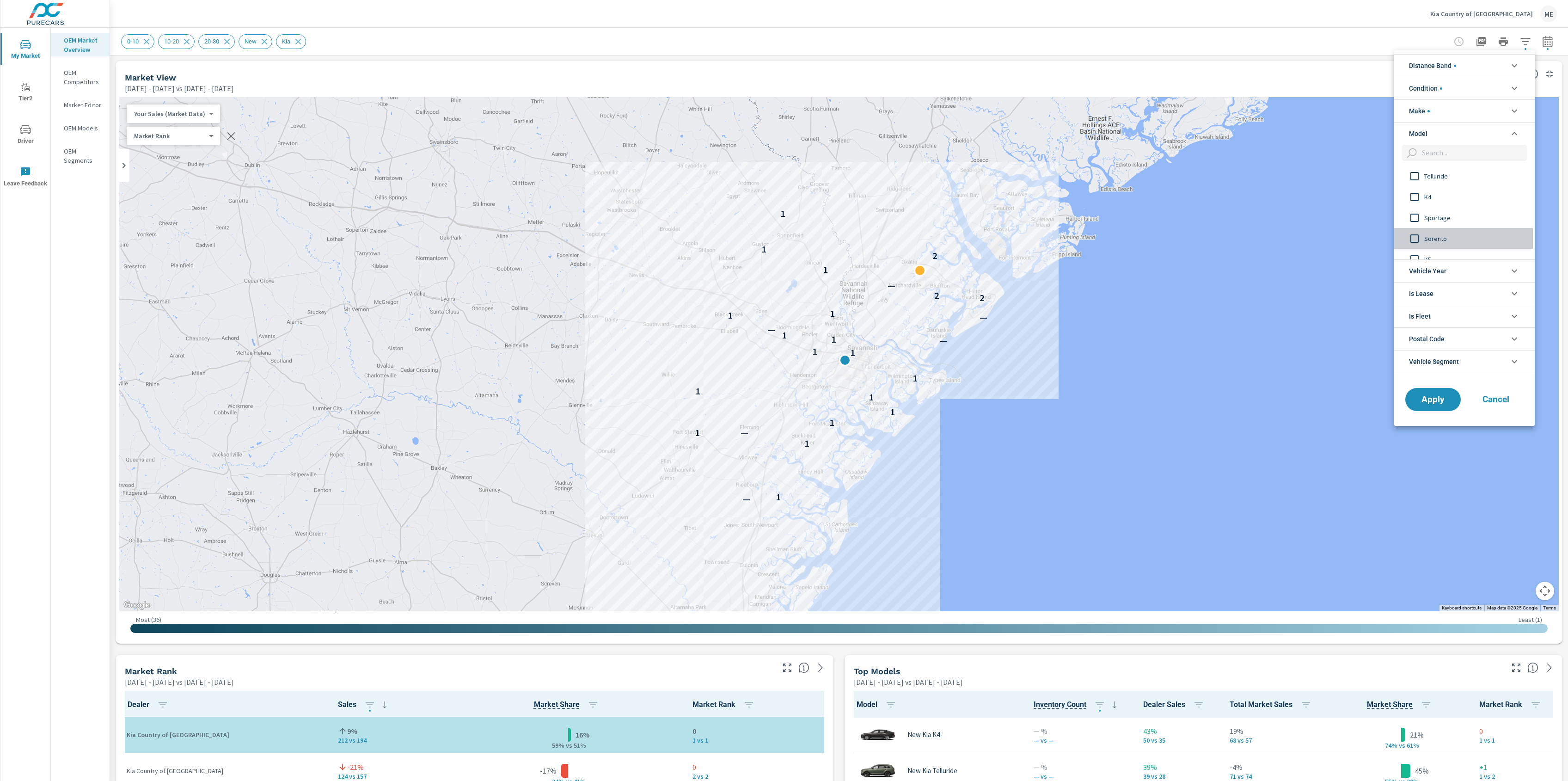
click at [1441, 237] on span "Sorento" at bounding box center [1475, 238] width 102 height 11
click at [1442, 408] on button "Apply" at bounding box center [1434, 400] width 58 height 24
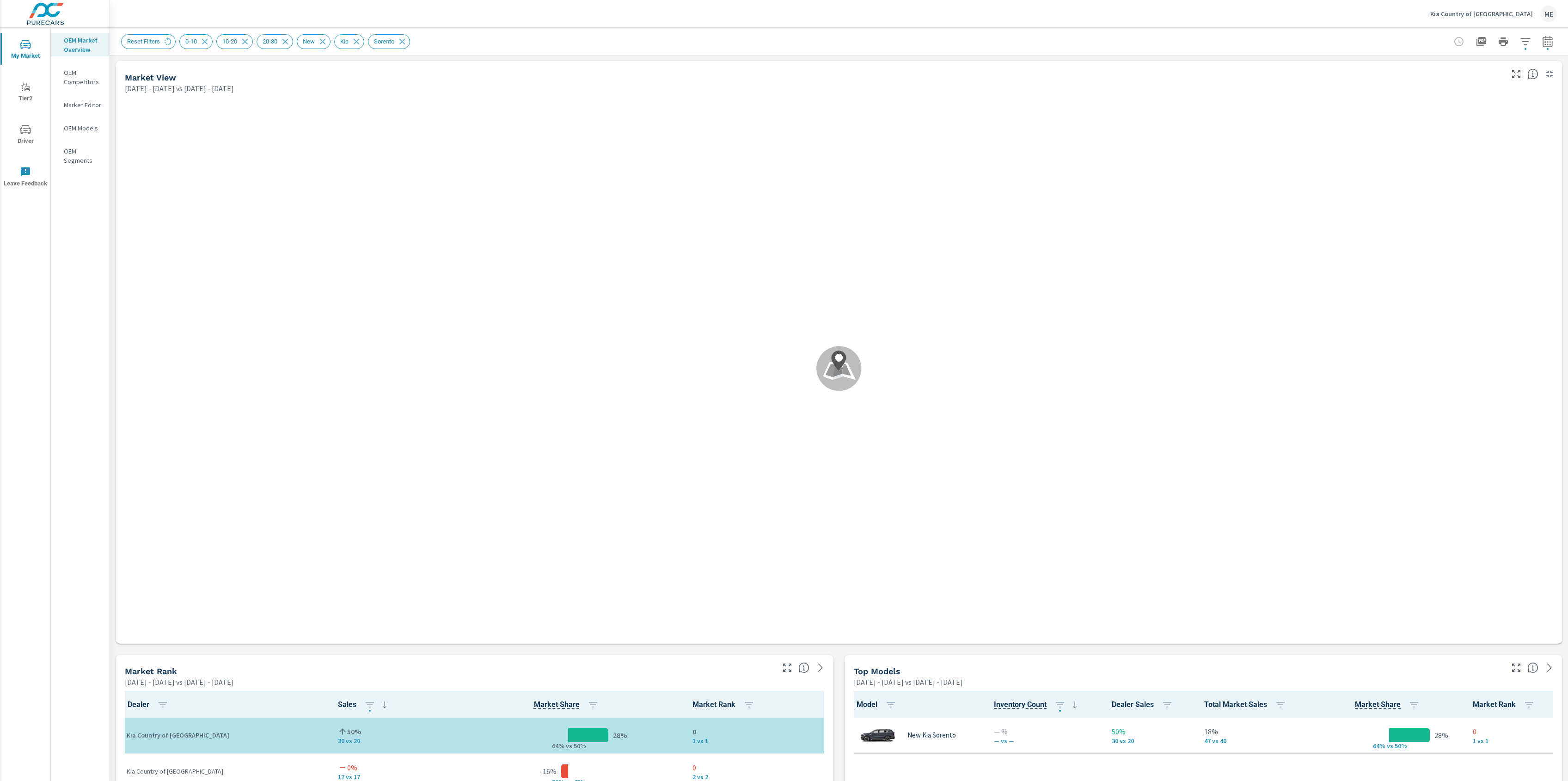
scroll to position [1, 0]
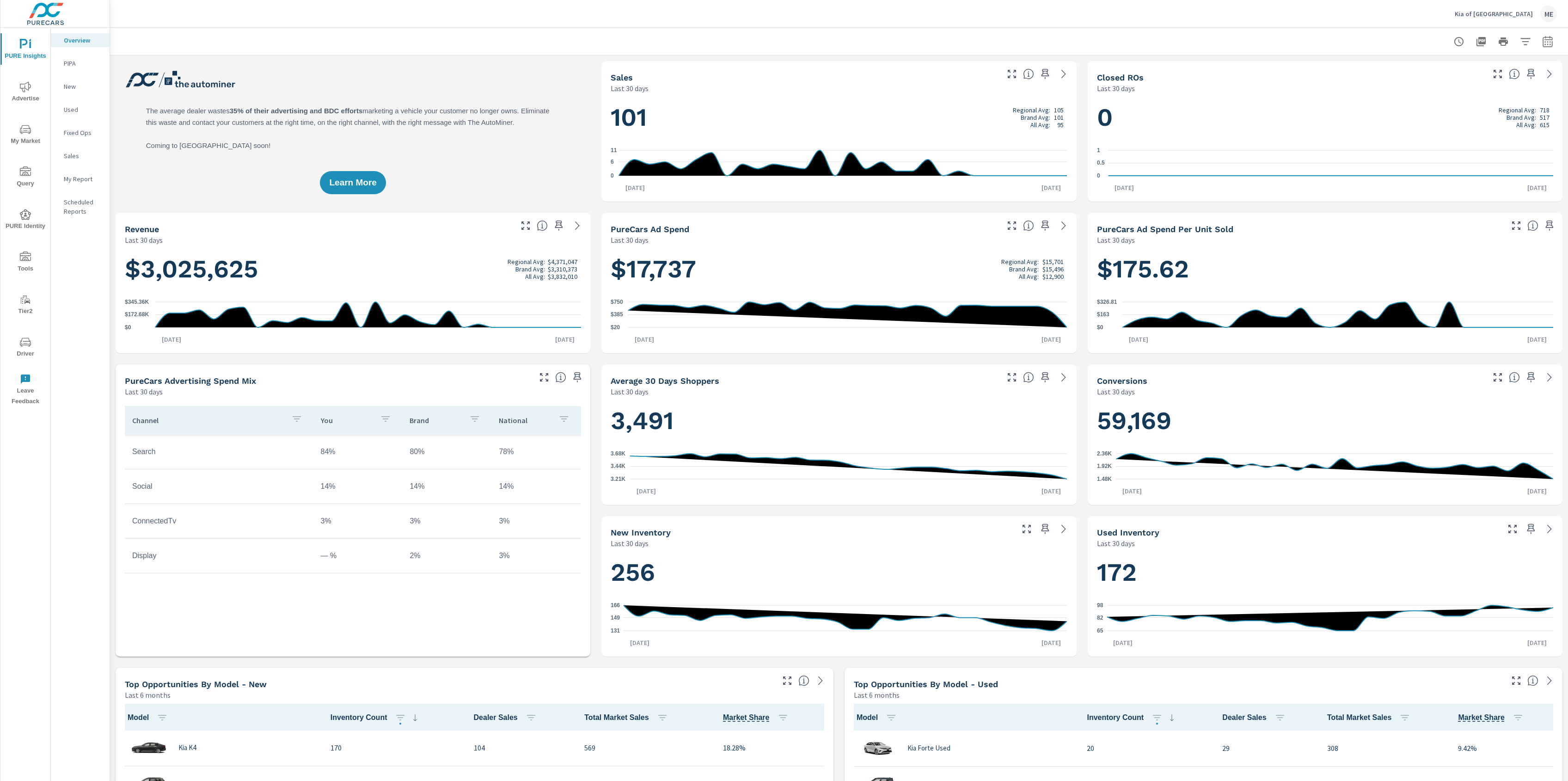
scroll to position [1, 0]
click at [1290, 20] on div "Kia of [GEOGRAPHIC_DATA] ME" at bounding box center [839, 14] width 1436 height 27
click at [1507, 14] on p "Kia of [GEOGRAPHIC_DATA]" at bounding box center [1494, 14] width 78 height 8
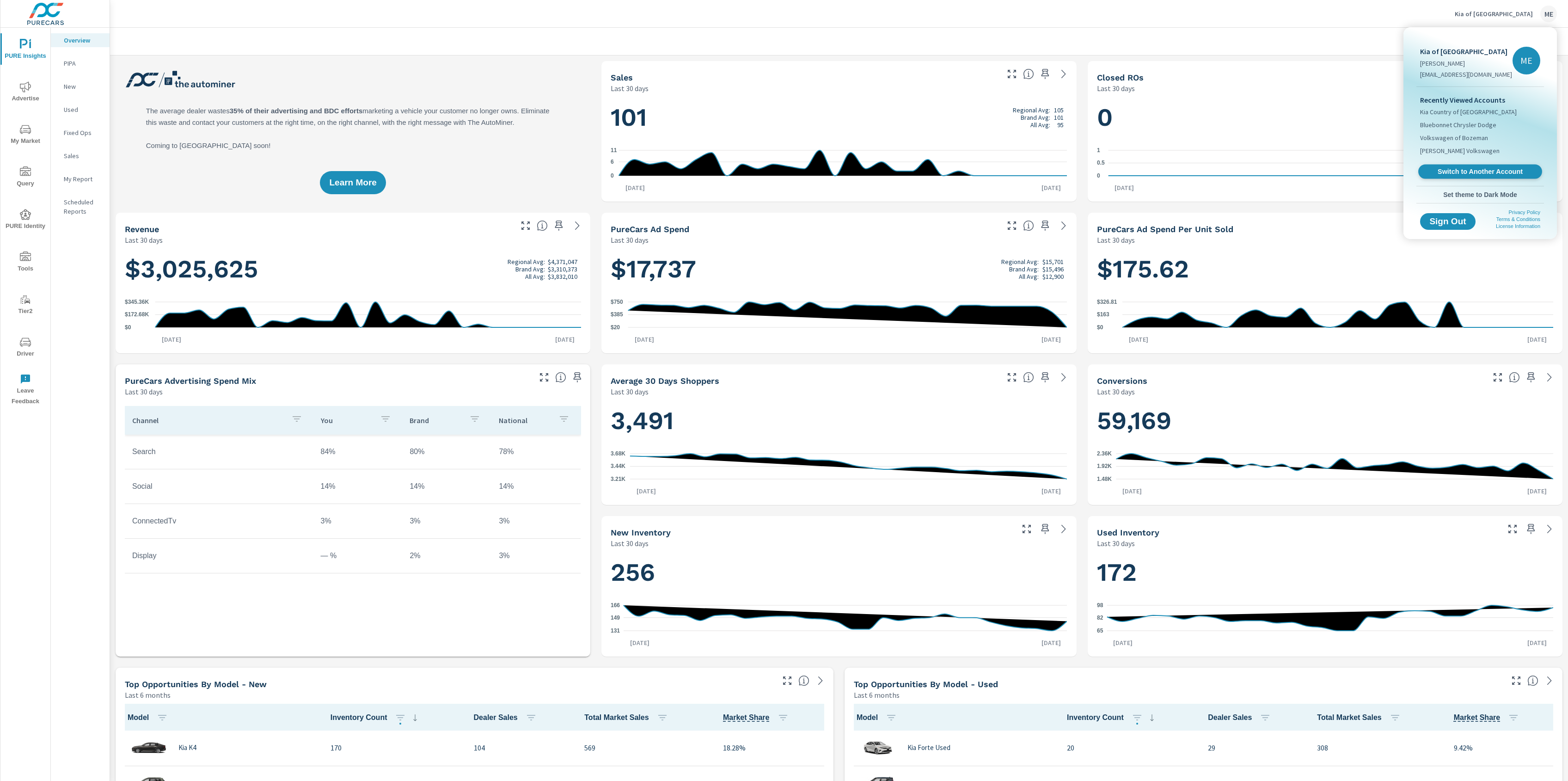
click at [1457, 172] on span "Switch to Another Account" at bounding box center [1480, 172] width 113 height 9
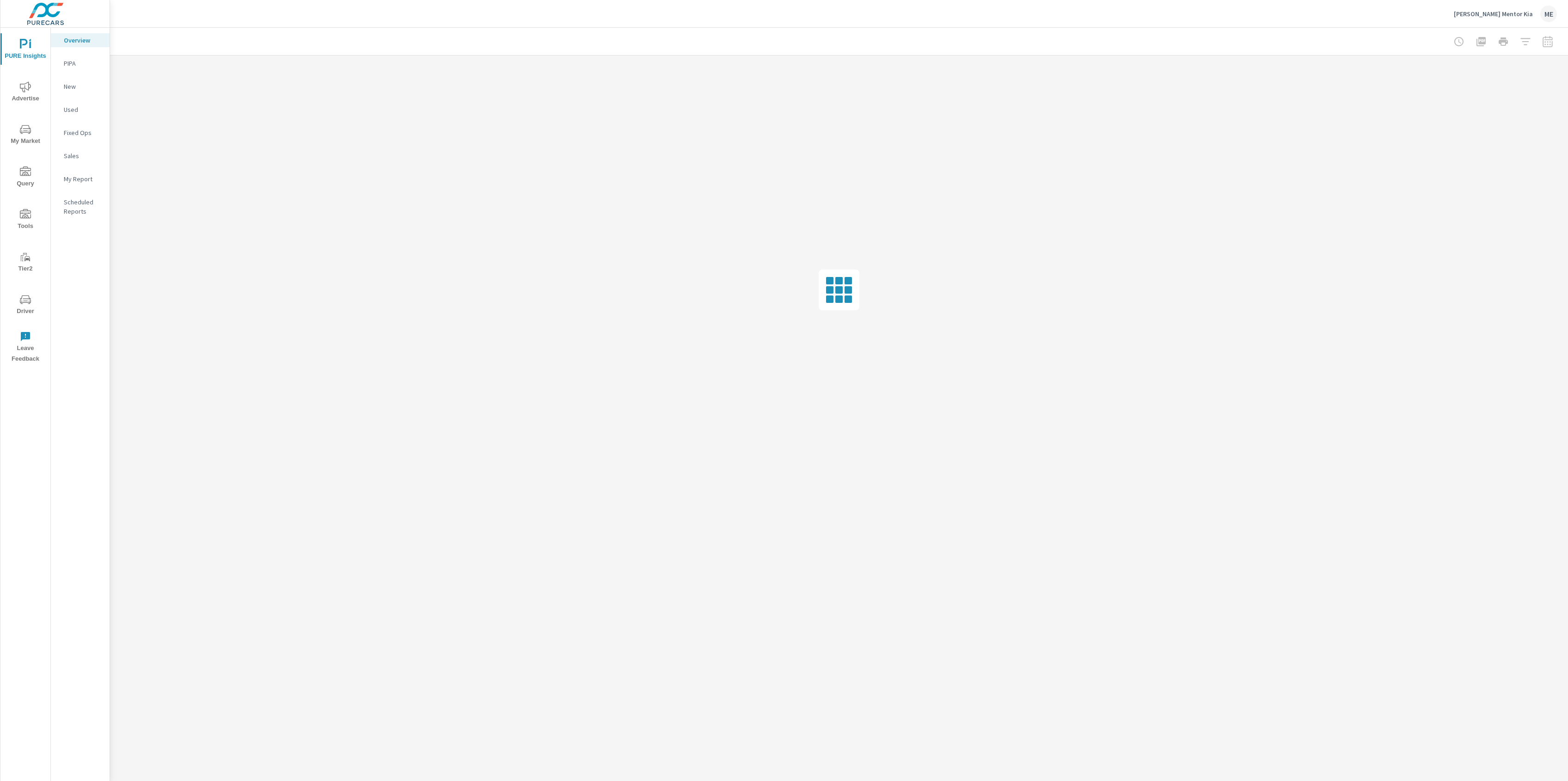
click at [650, 26] on div "[PERSON_NAME] Mentor Kia ME" at bounding box center [839, 14] width 1436 height 27
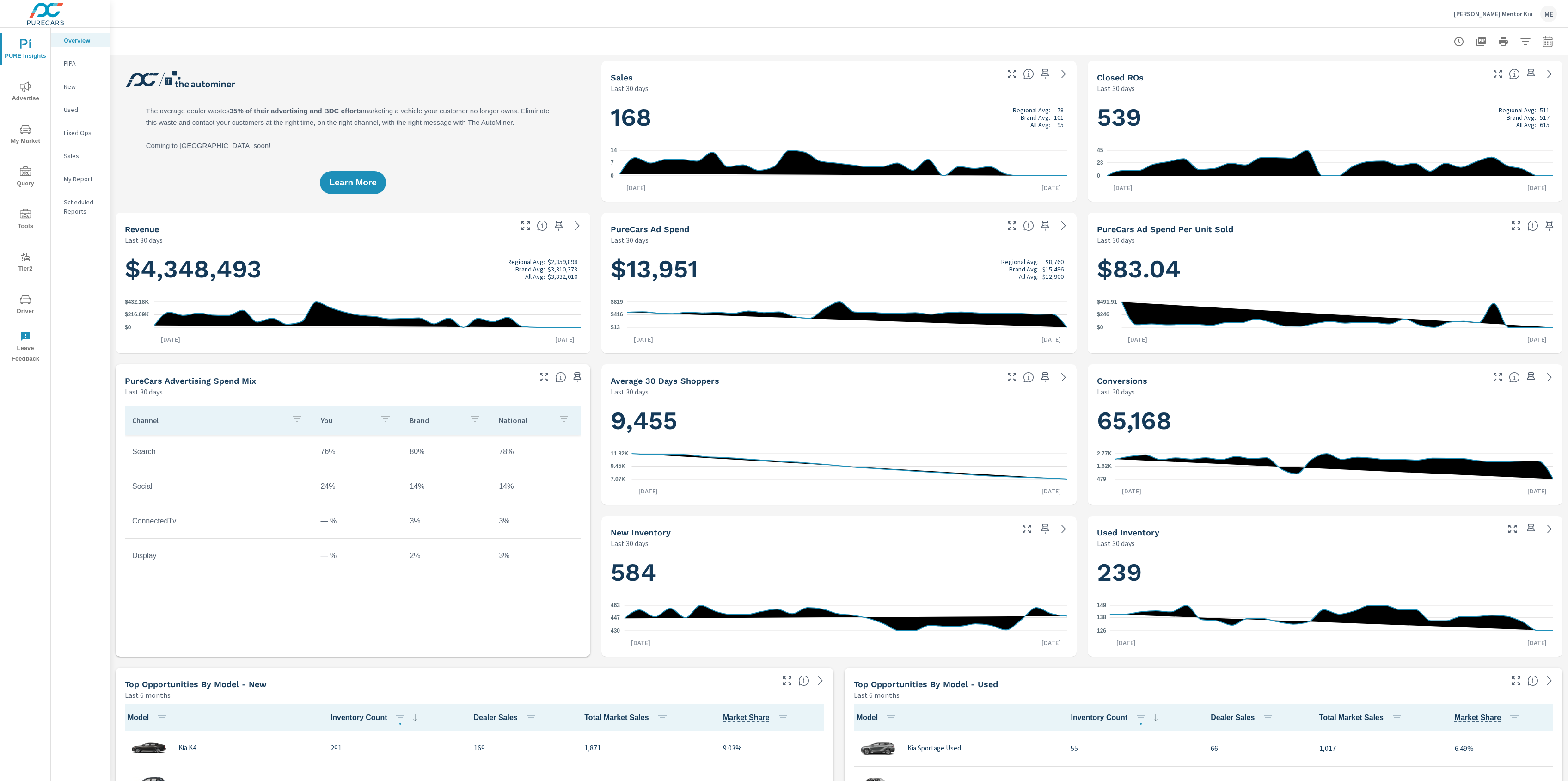
scroll to position [1, 0]
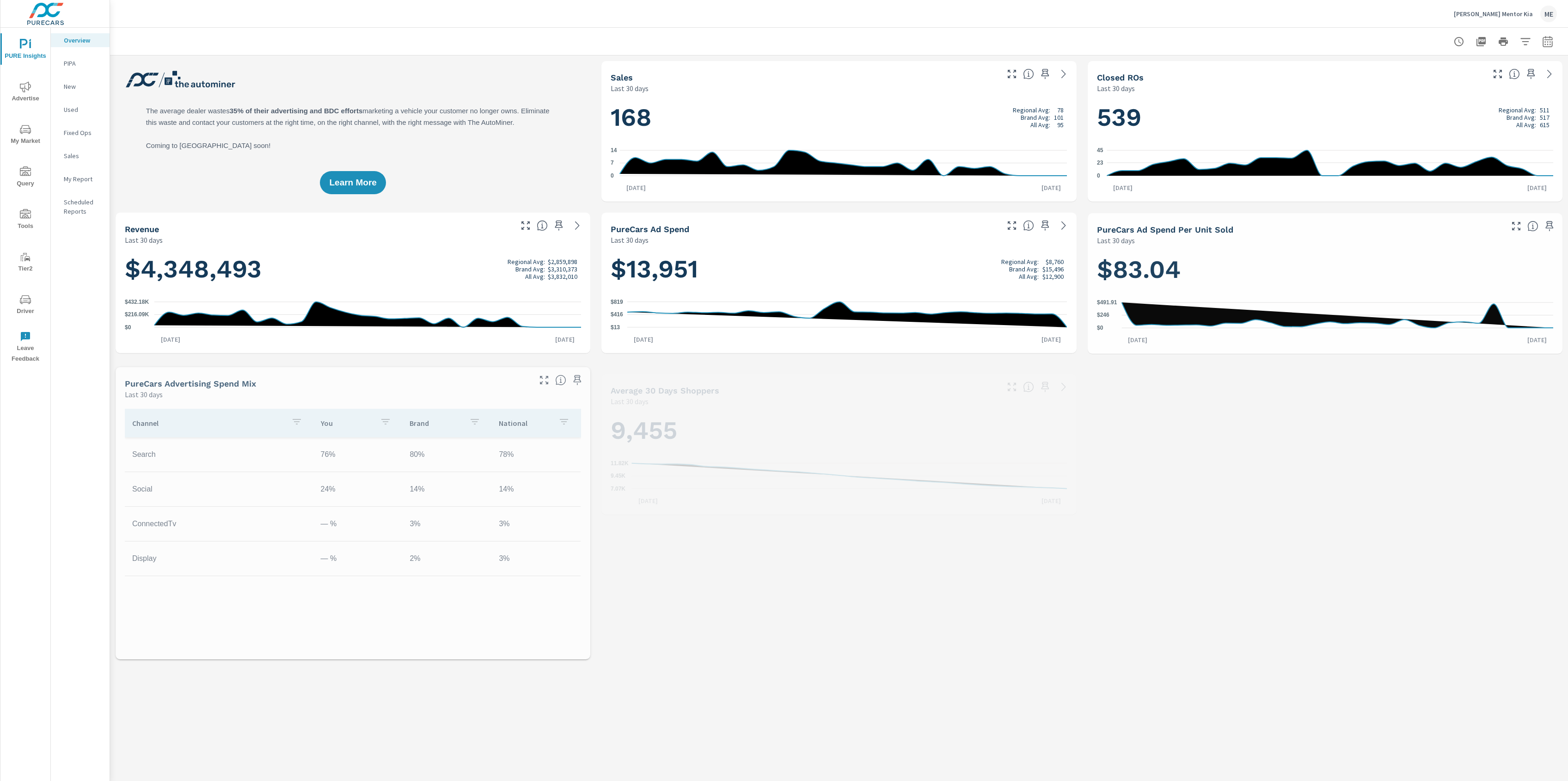
scroll to position [1, 0]
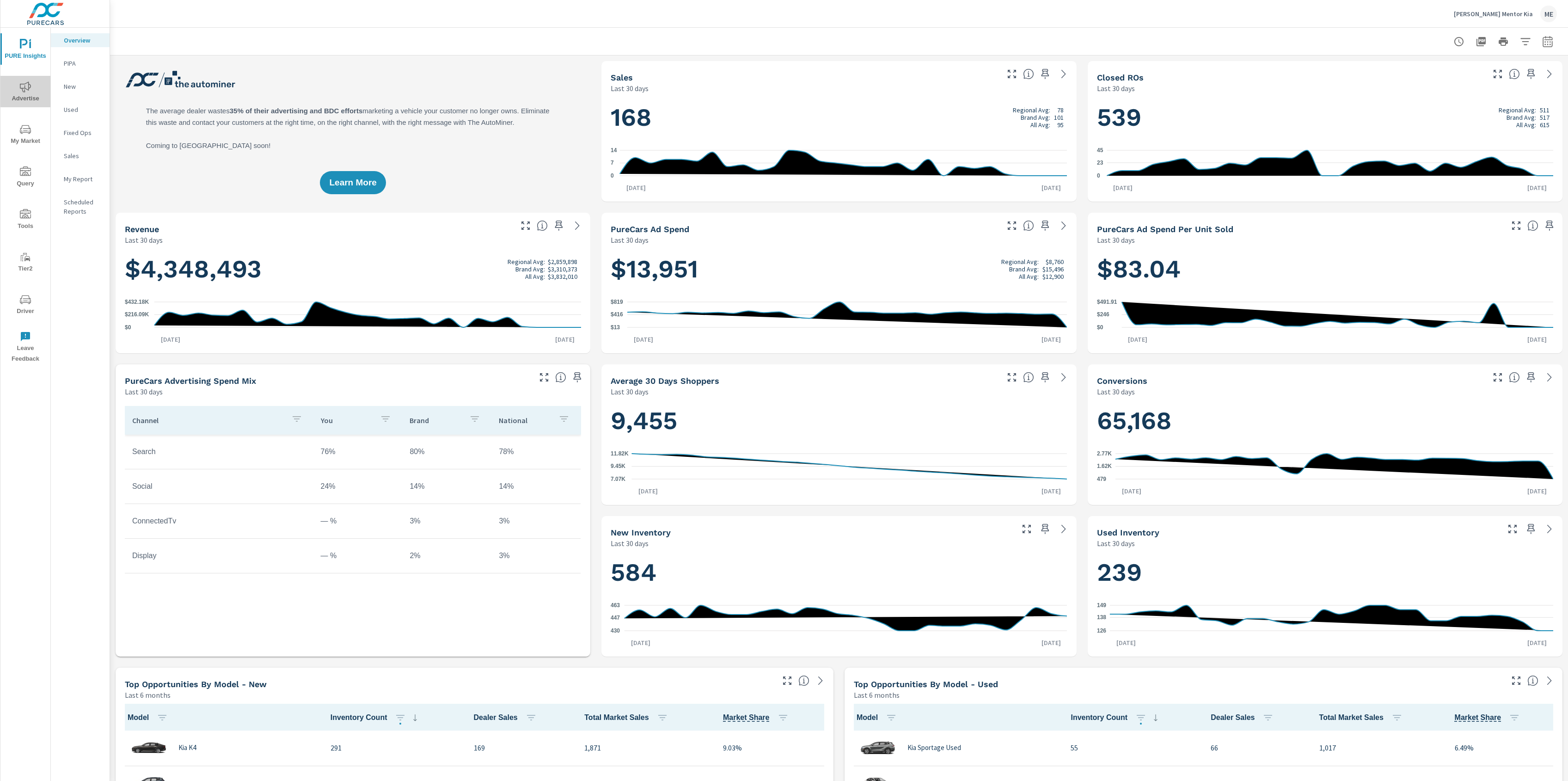
click at [19, 89] on span "Advertise" at bounding box center [25, 93] width 45 height 23
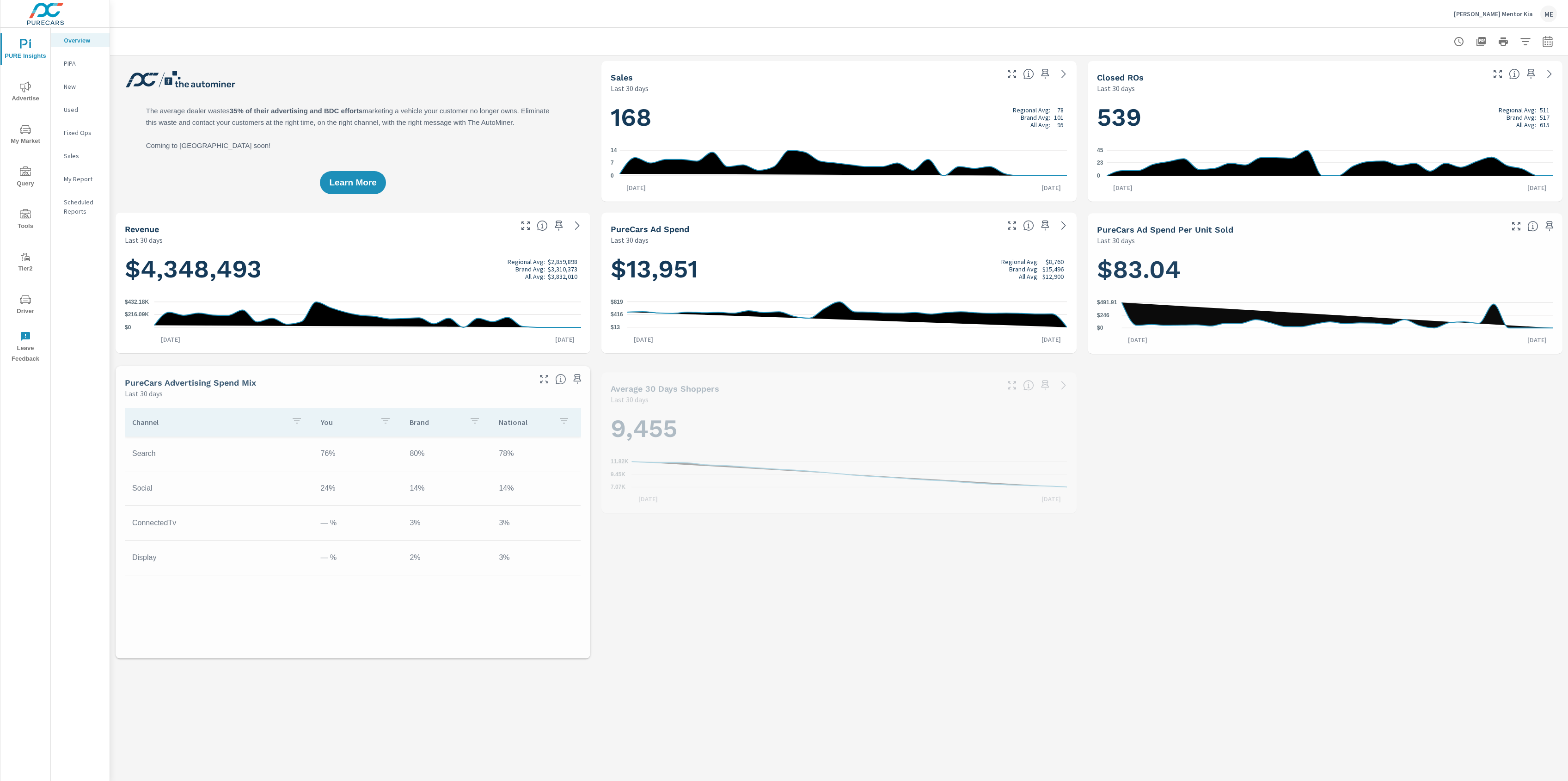
scroll to position [1, 0]
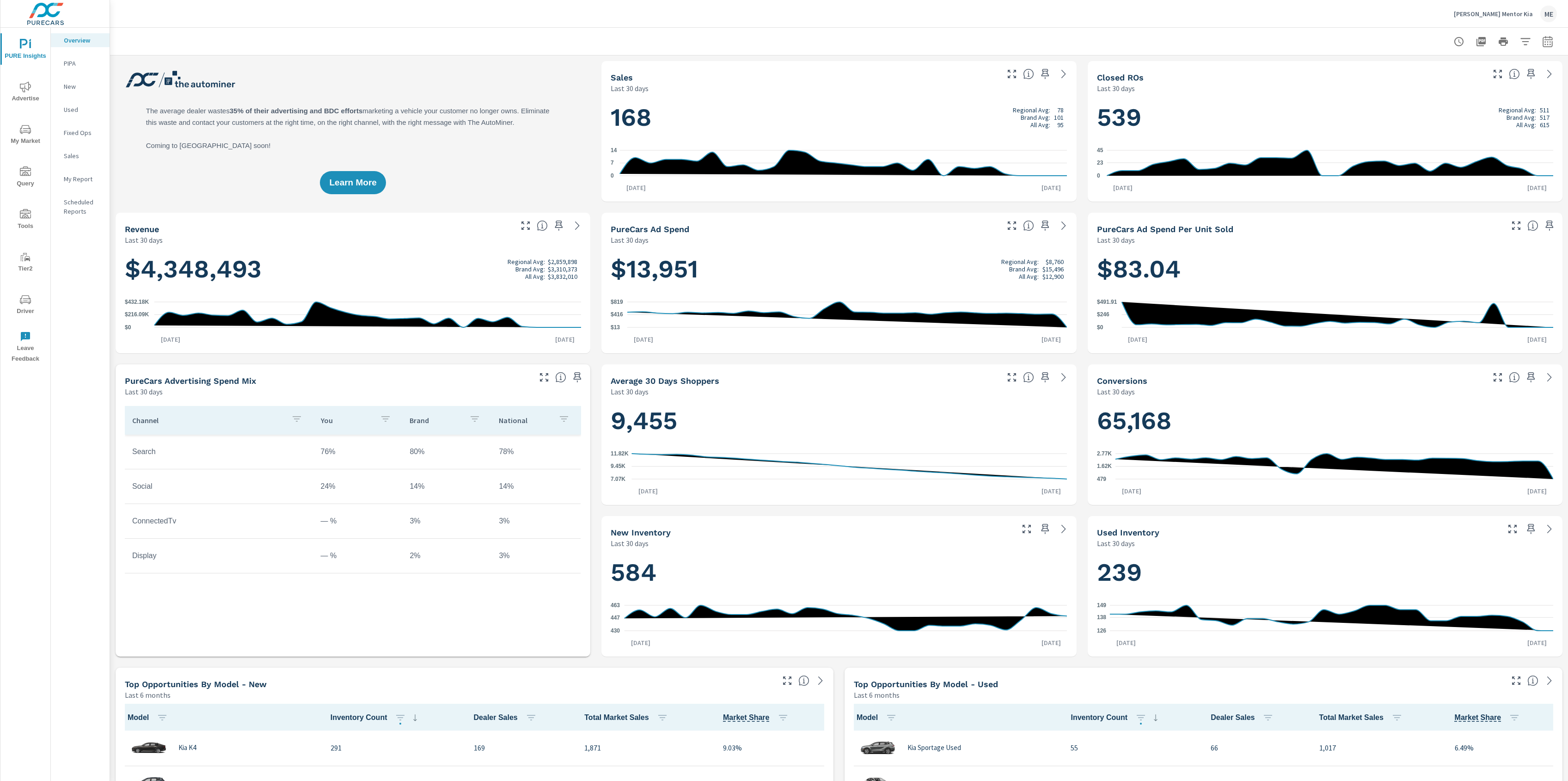
click at [23, 143] on span "My Market" at bounding box center [25, 135] width 45 height 23
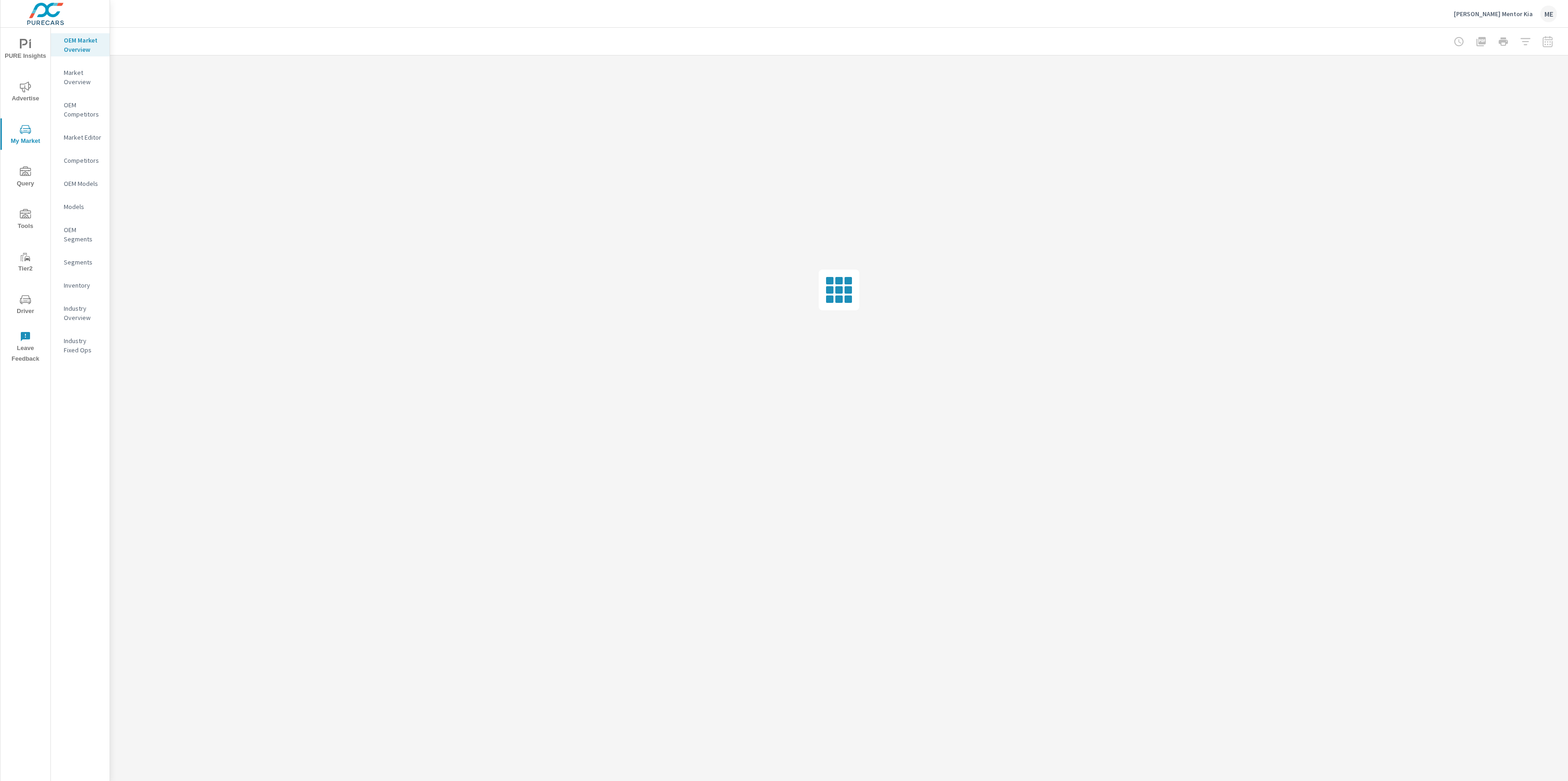
click at [77, 288] on p "Inventory" at bounding box center [83, 285] width 39 height 9
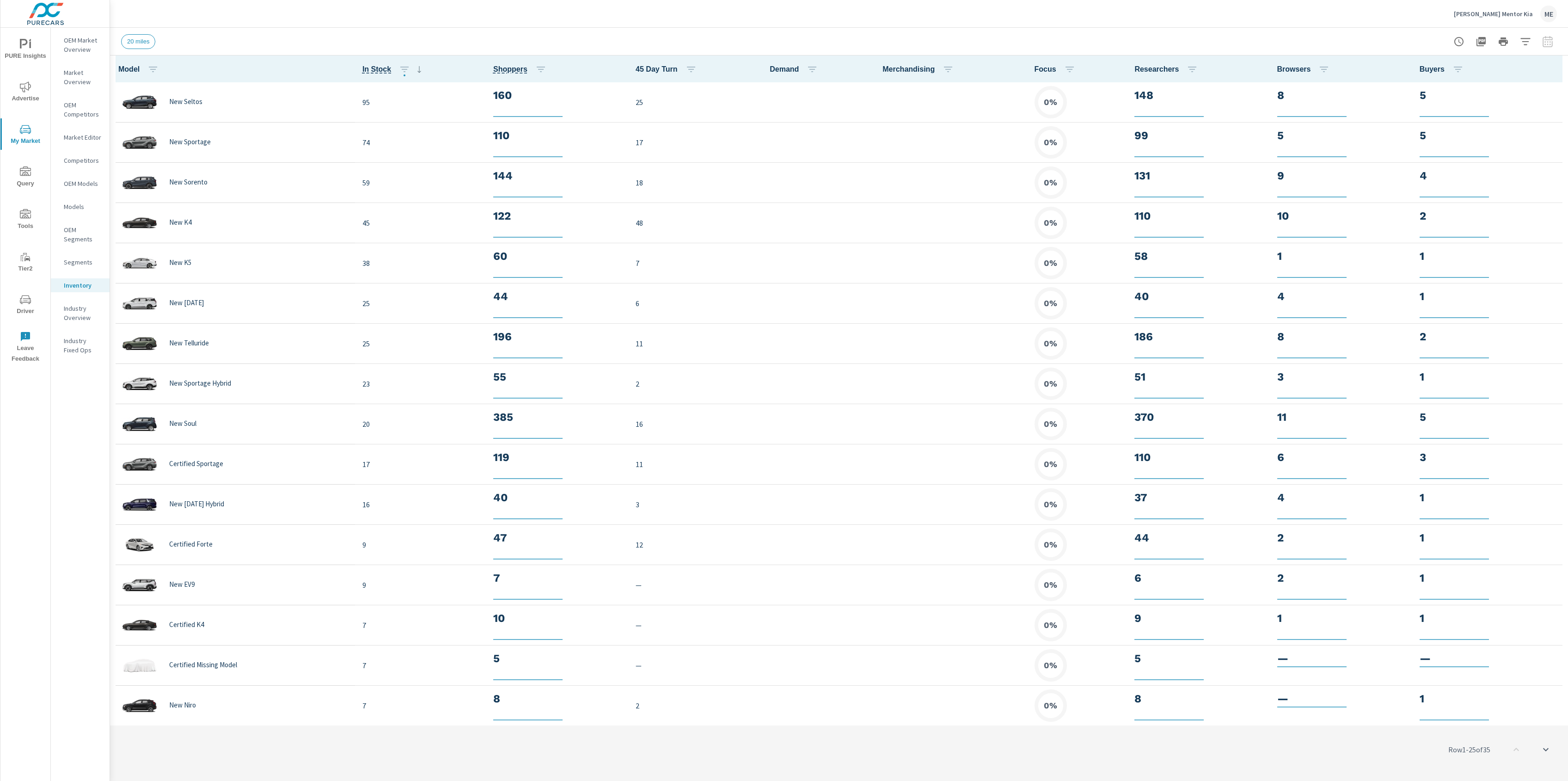
scroll to position [1, 0]
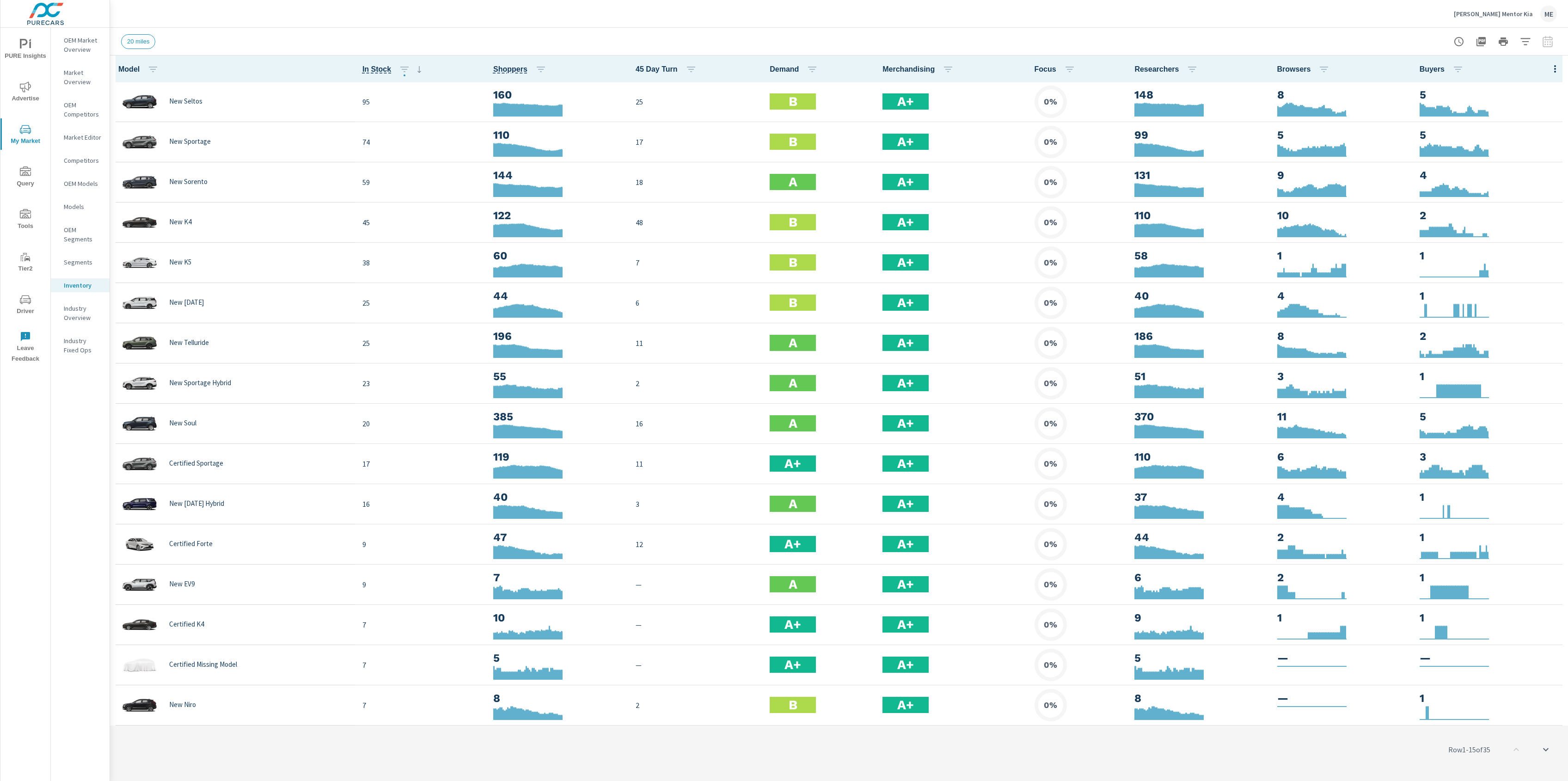
click at [1557, 71] on icon "button" at bounding box center [1555, 69] width 11 height 11
click at [1513, 215] on span "Customize columns..." at bounding box center [1525, 215] width 58 height 9
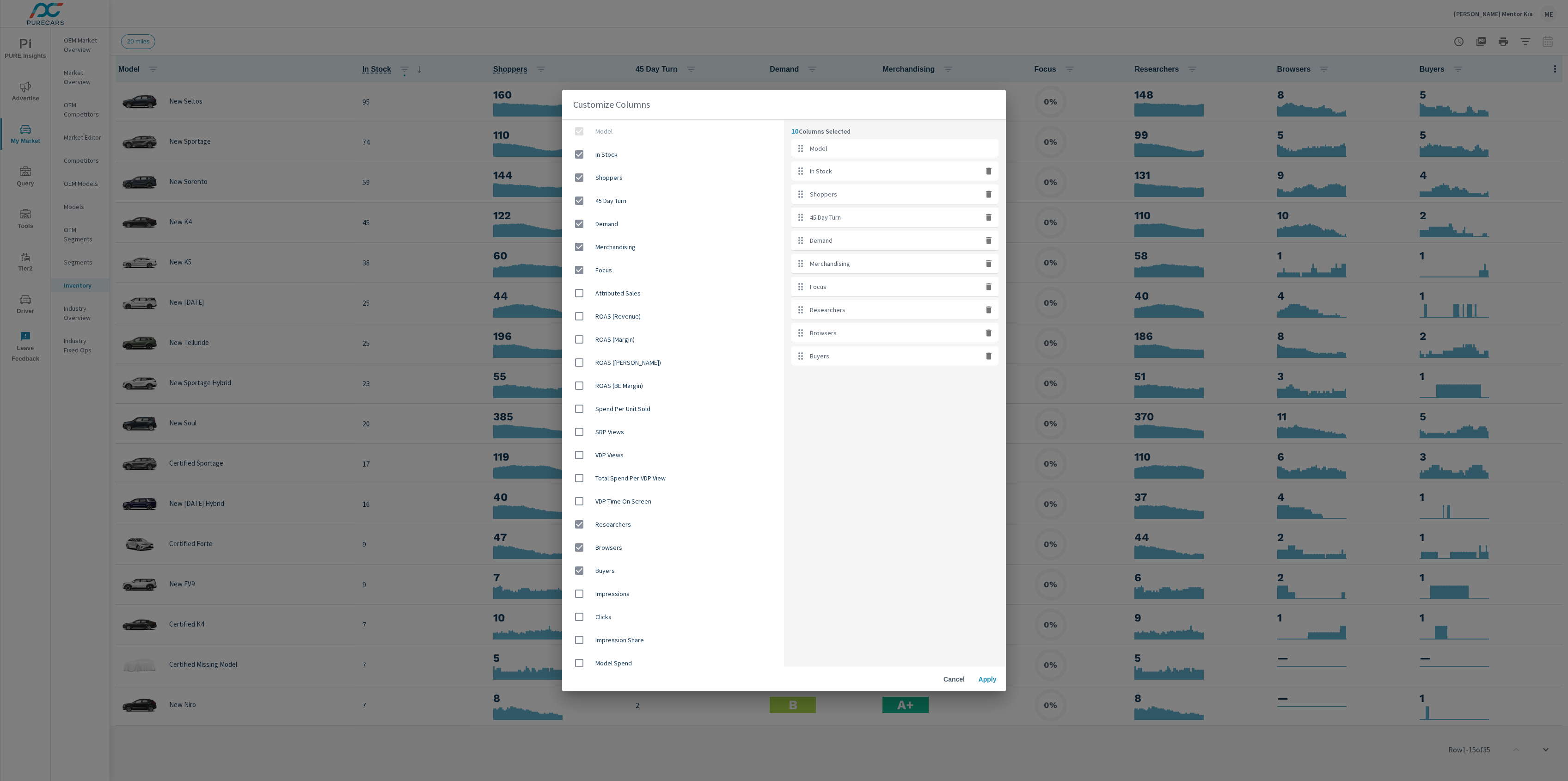
drag, startPoint x: 993, startPoint y: 291, endPoint x: 999, endPoint y: 296, distance: 7.8
click at [993, 291] on icon "button" at bounding box center [989, 287] width 9 height 9
checkbox input "false"
click at [987, 681] on span "Apply" at bounding box center [987, 679] width 22 height 8
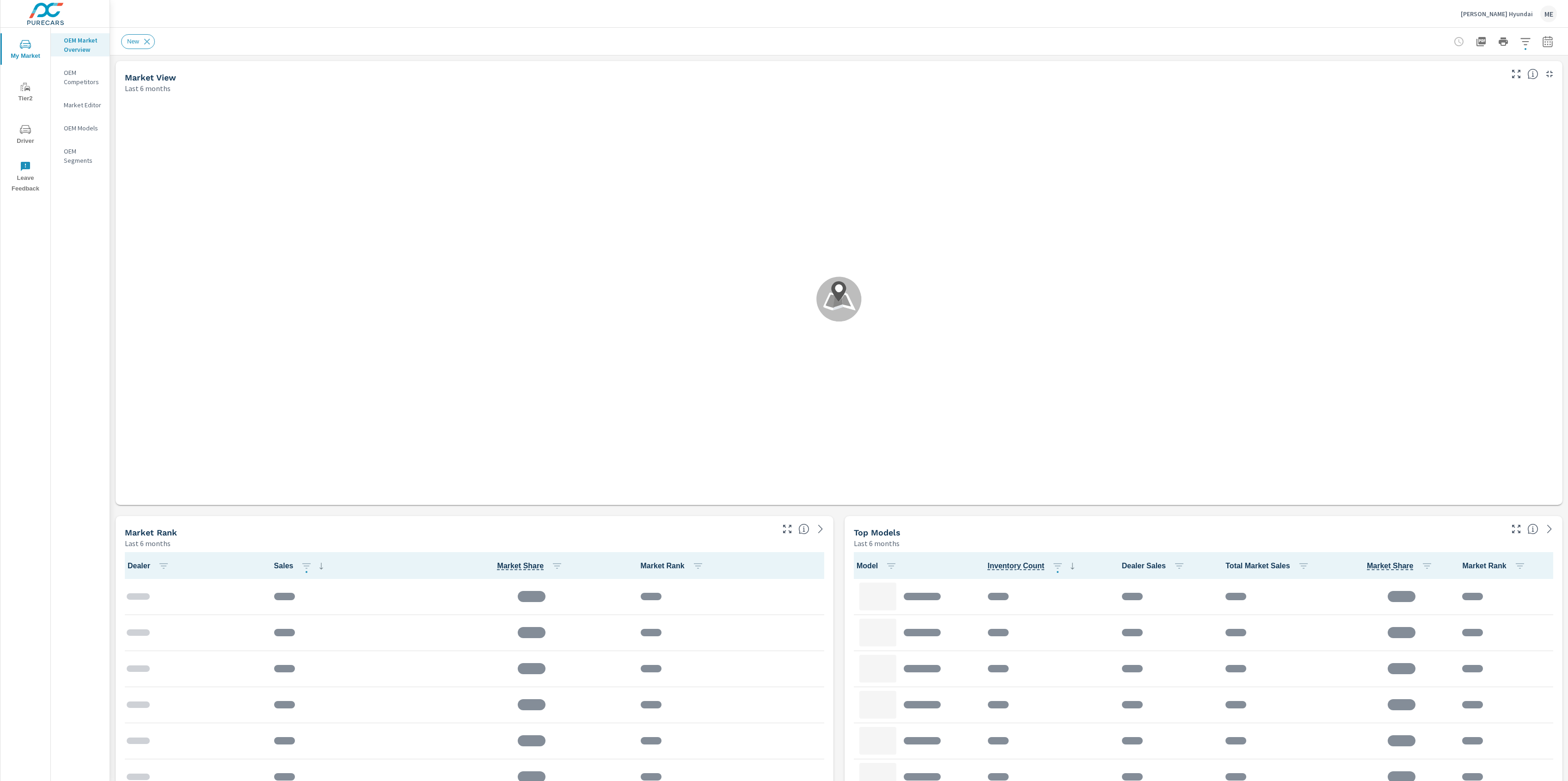
click at [1519, 14] on p "[PERSON_NAME] Hyundai" at bounding box center [1497, 14] width 72 height 8
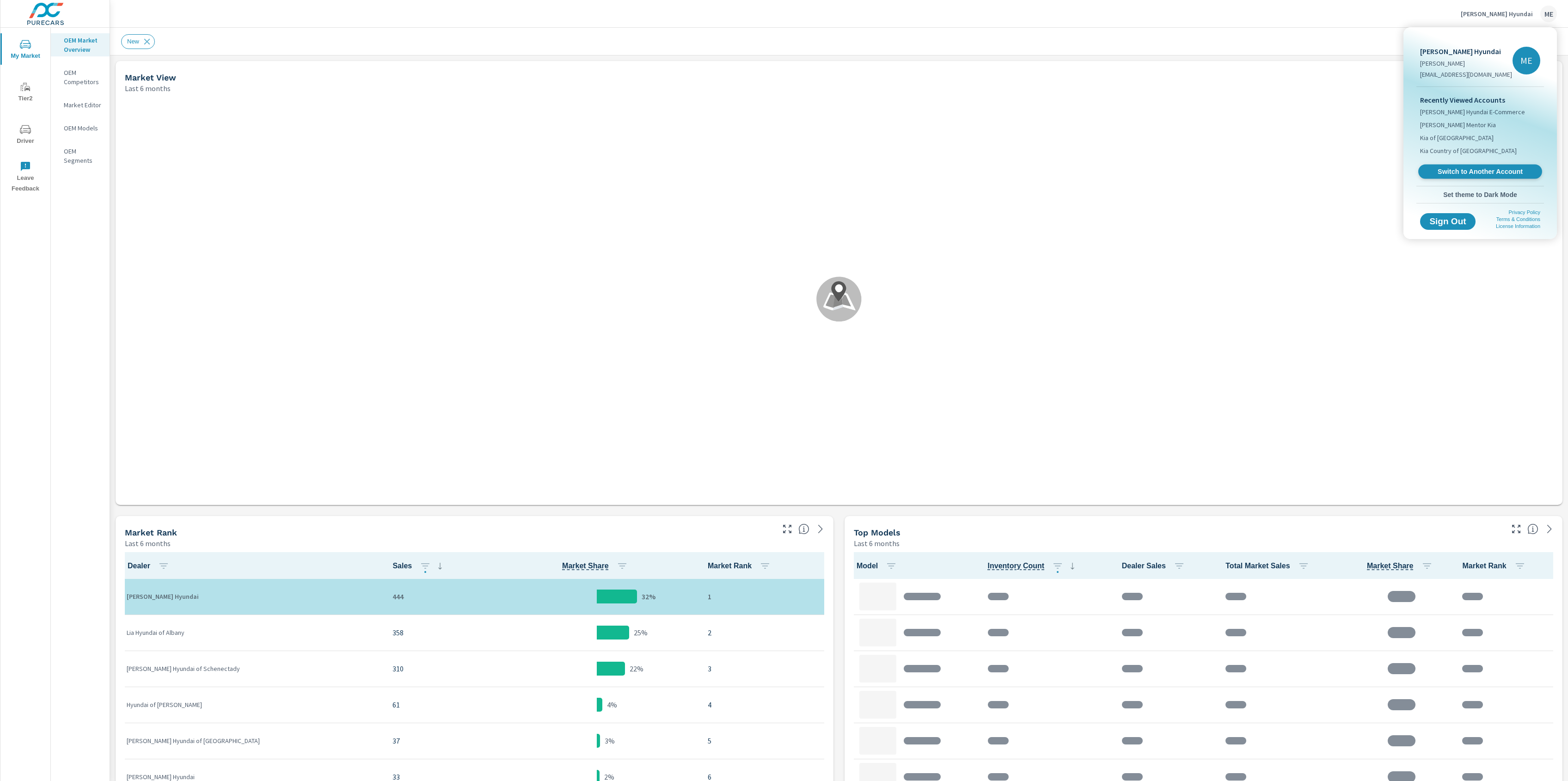
scroll to position [1, 0]
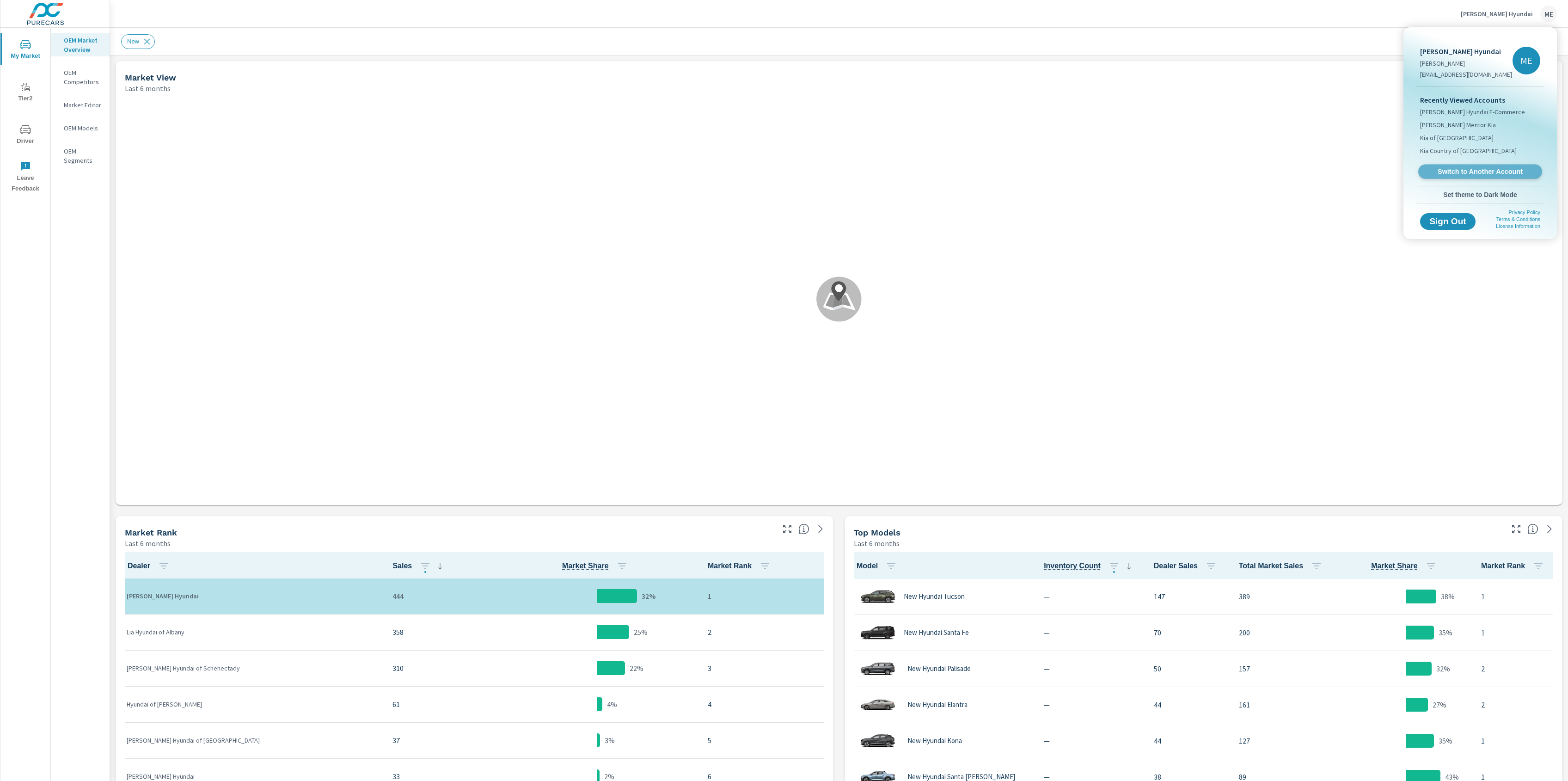
click at [1454, 174] on span "Switch to Another Account" at bounding box center [1480, 172] width 113 height 9
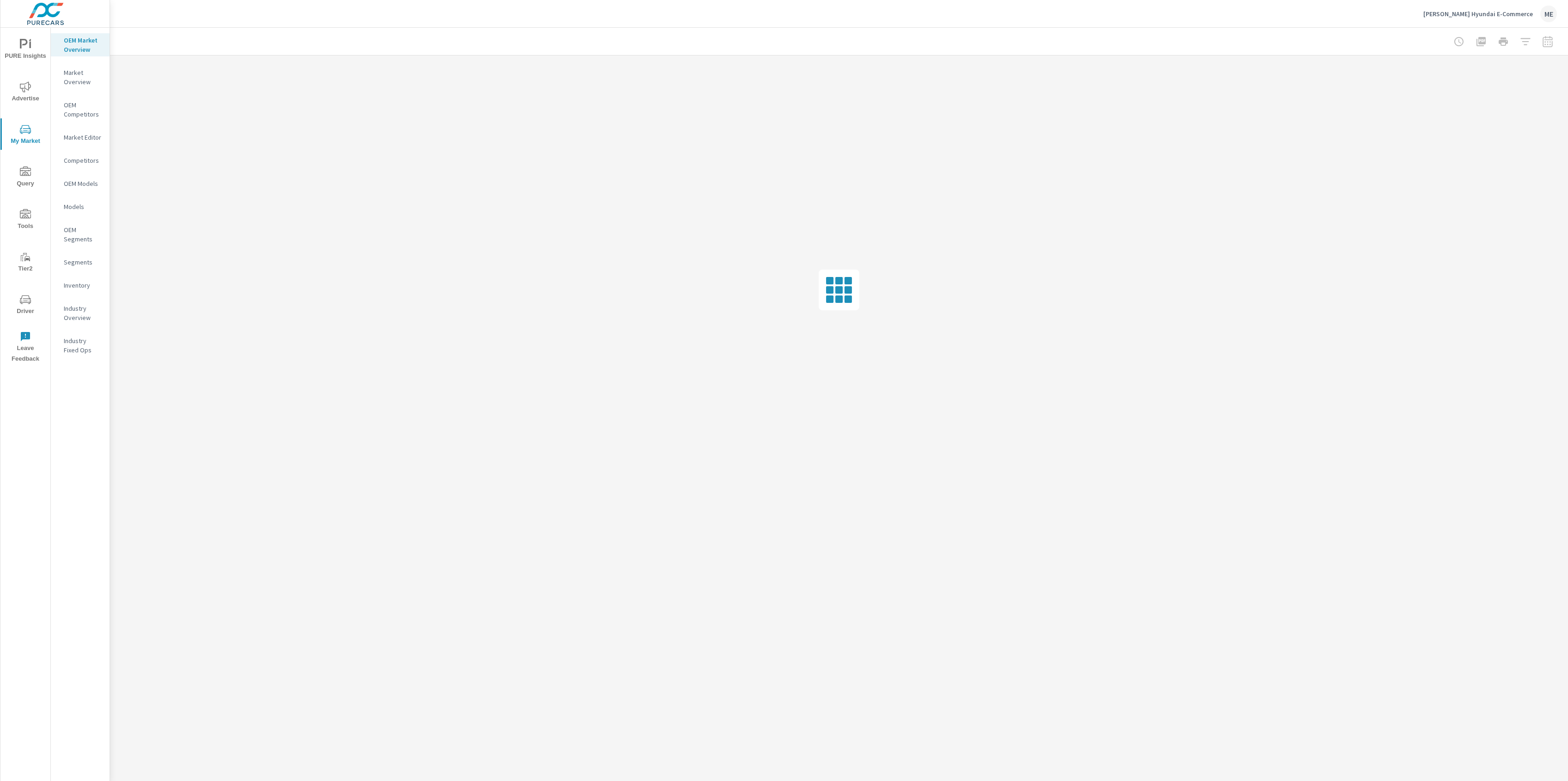
click at [28, 214] on icon "nav menu" at bounding box center [25, 215] width 11 height 11
click at [87, 67] on p "Onsite Offers" at bounding box center [83, 63] width 39 height 9
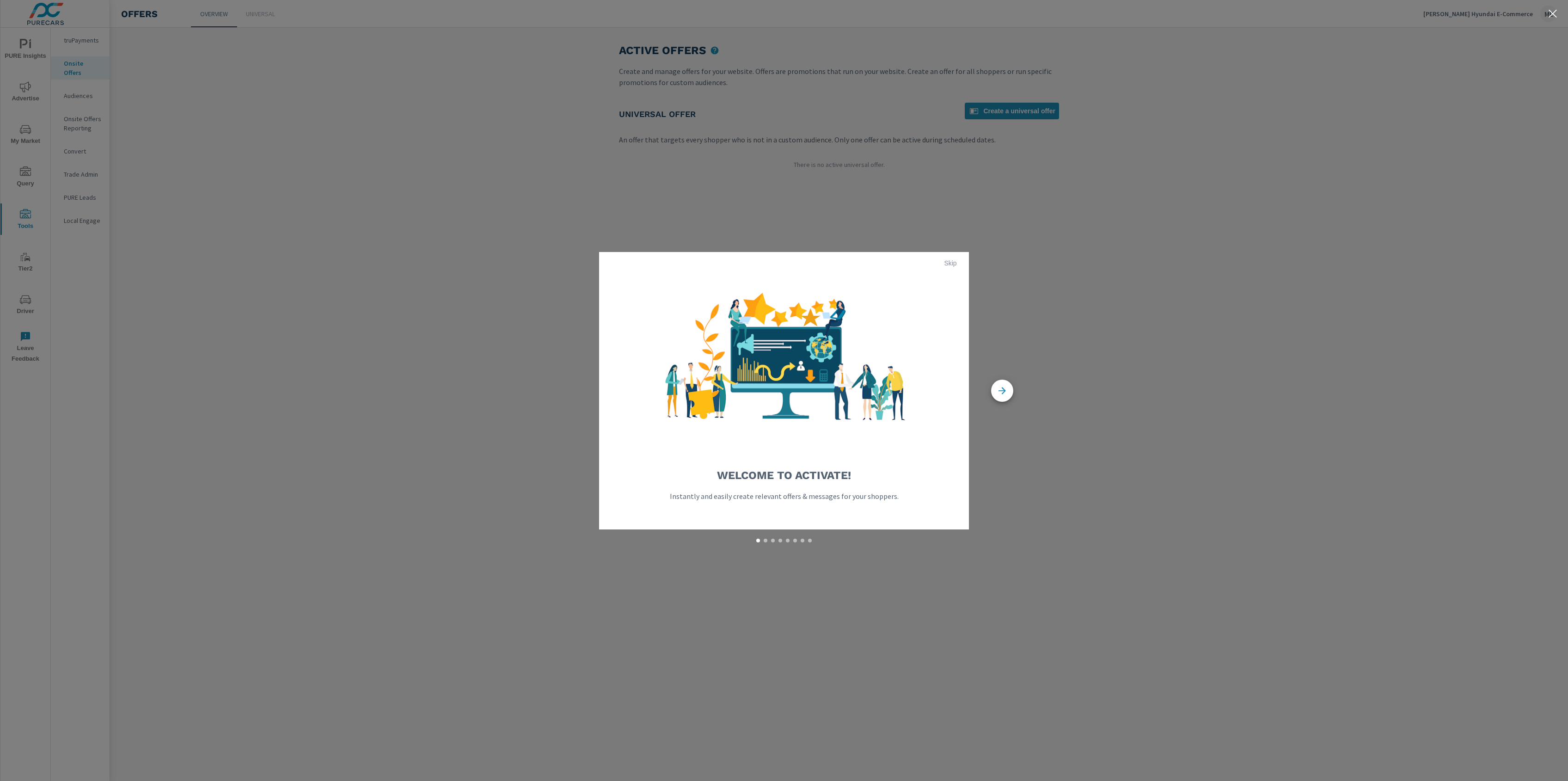
drag, startPoint x: 951, startPoint y: 262, endPoint x: 1178, endPoint y: 267, distance: 227.1
click at [953, 262] on span "Skip" at bounding box center [950, 262] width 22 height 8
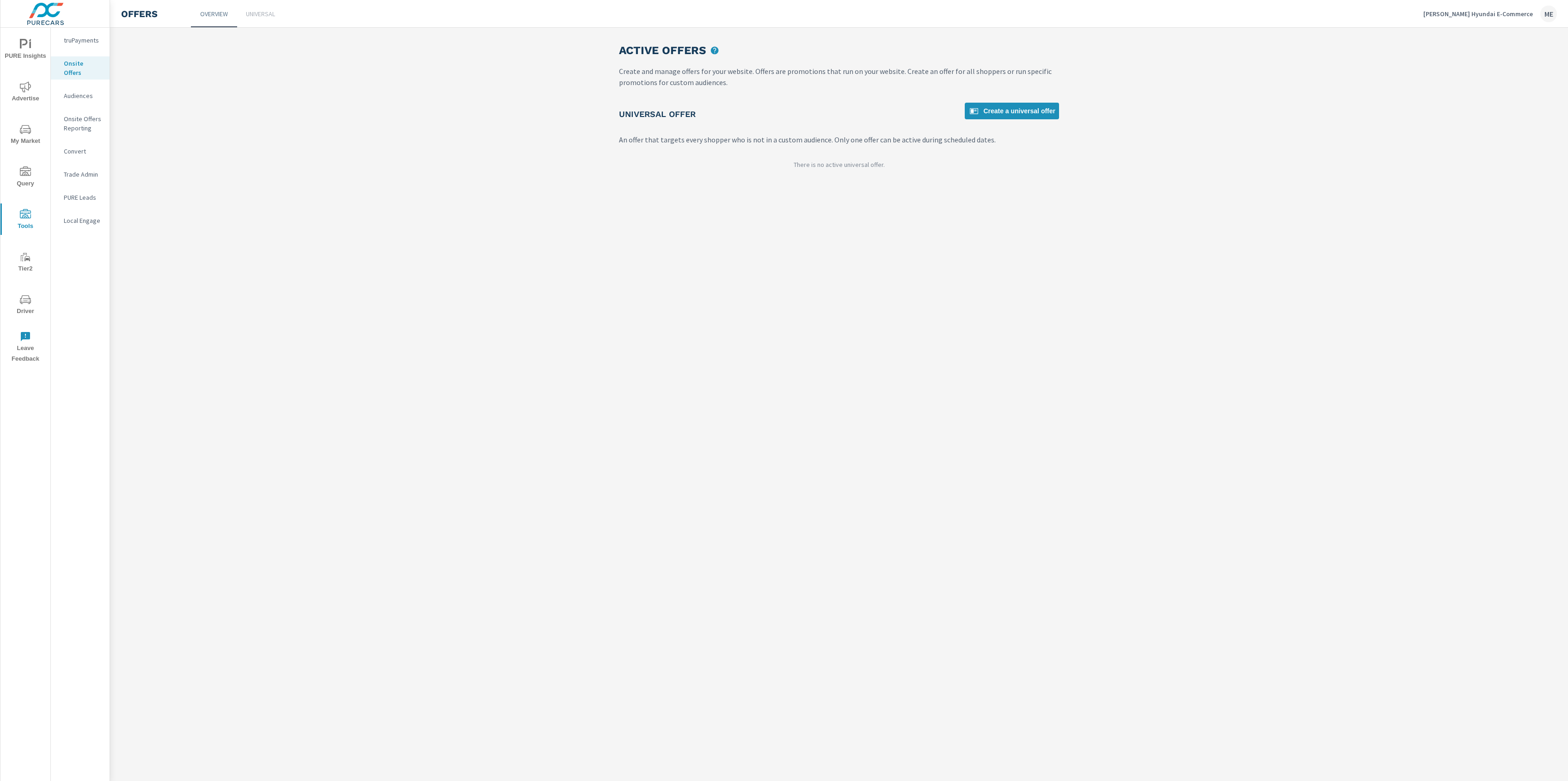
click at [1205, 267] on div "Active Offers Create and manage offers for your website. Offers are promotions …" at bounding box center [839, 404] width 1458 height 753
click at [1515, 10] on p "[PERSON_NAME] Hyundai E-Commerce" at bounding box center [1479, 14] width 110 height 8
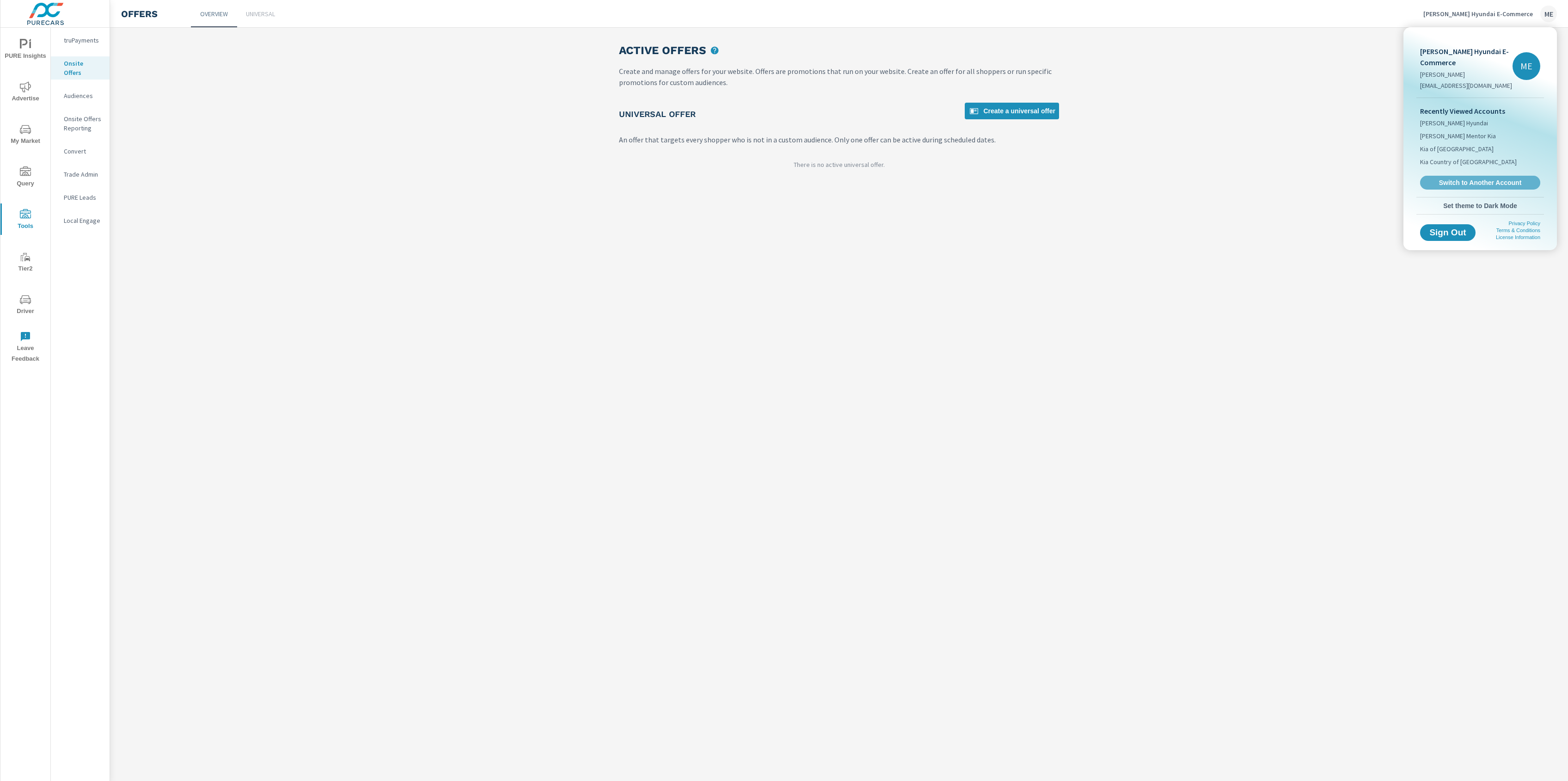
click at [1470, 182] on span "Switch to Another Account" at bounding box center [1480, 182] width 110 height 8
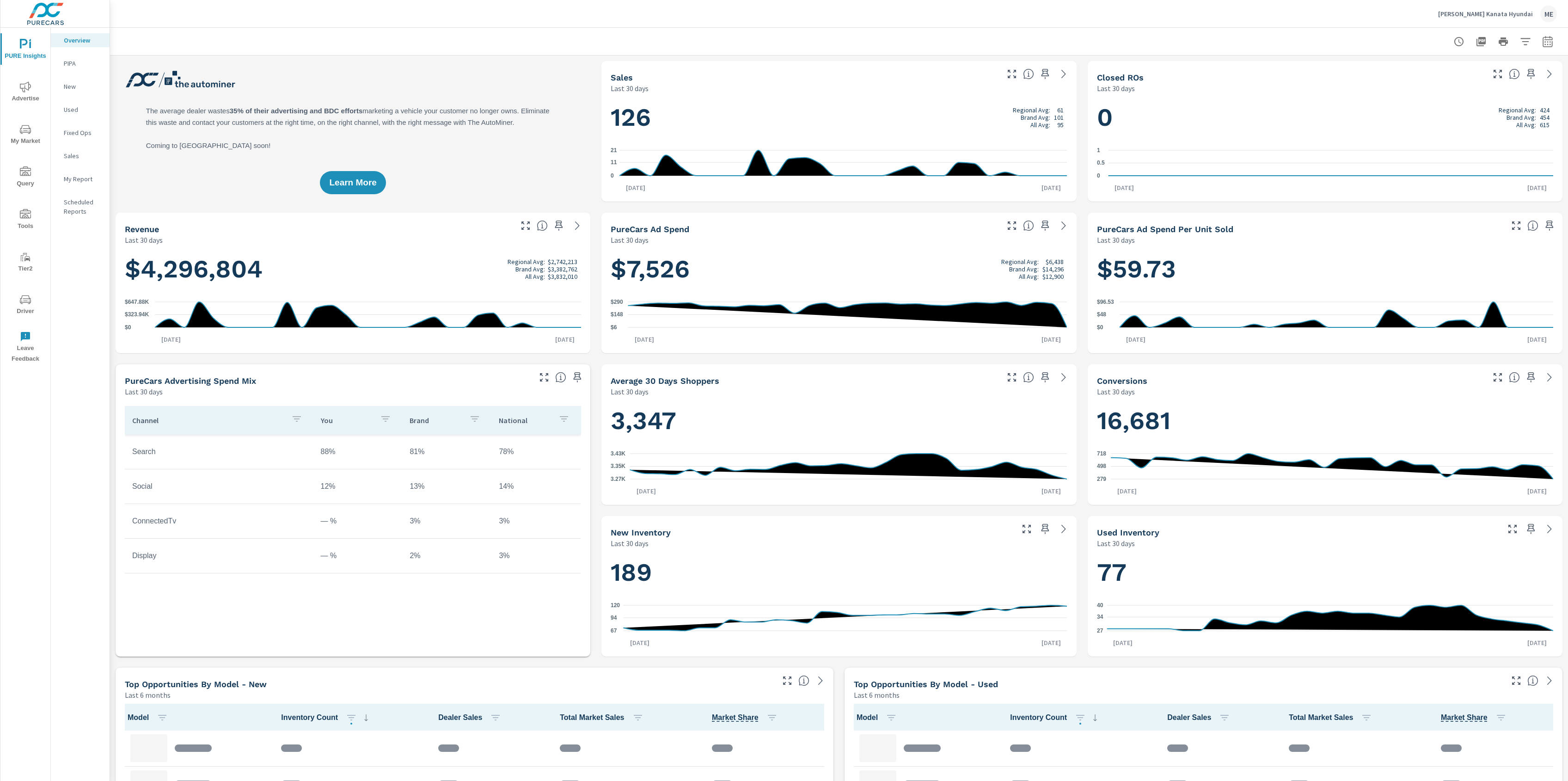
click at [22, 216] on icon "nav menu" at bounding box center [25, 215] width 11 height 11
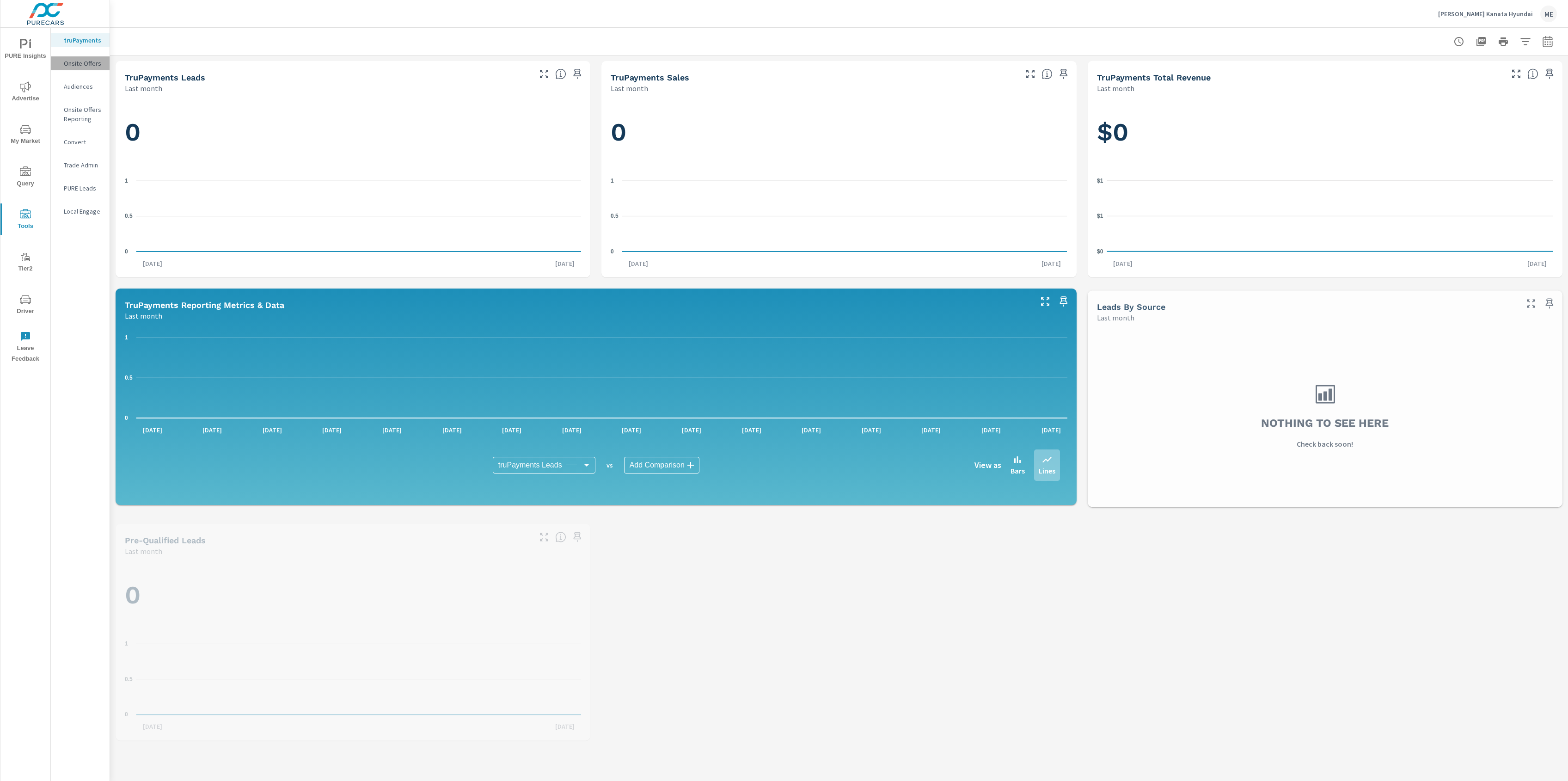
click at [92, 66] on p "Onsite Offers" at bounding box center [83, 63] width 39 height 9
